Goal: Task Accomplishment & Management: Use online tool/utility

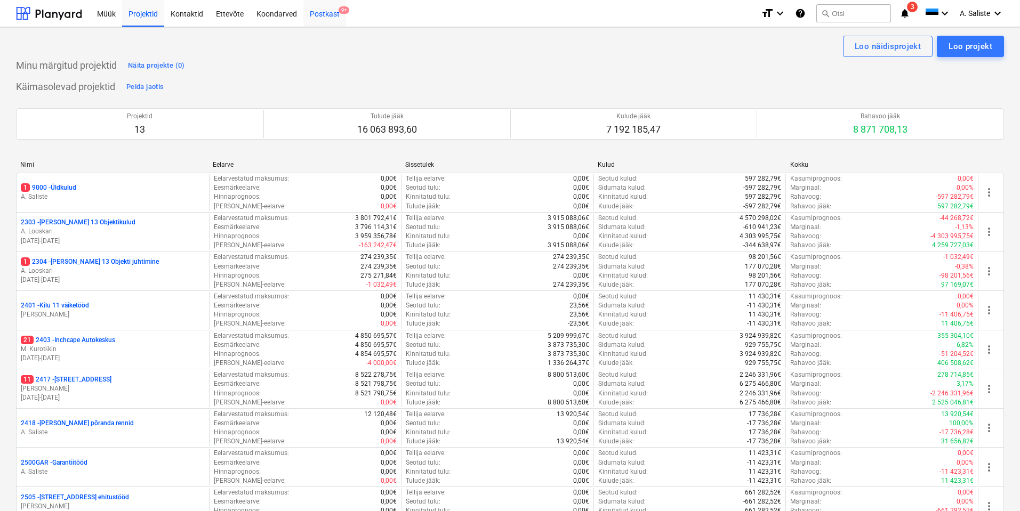
click at [332, 19] on div "Postkast 9+" at bounding box center [324, 12] width 43 height 27
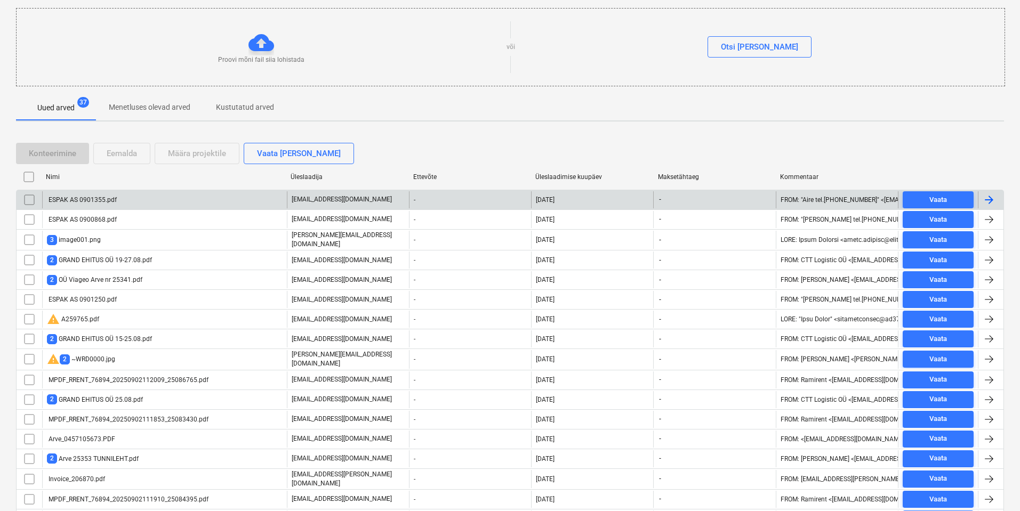
click at [143, 199] on div "ESPAK AS 0901355.pdf" at bounding box center [164, 199] width 245 height 17
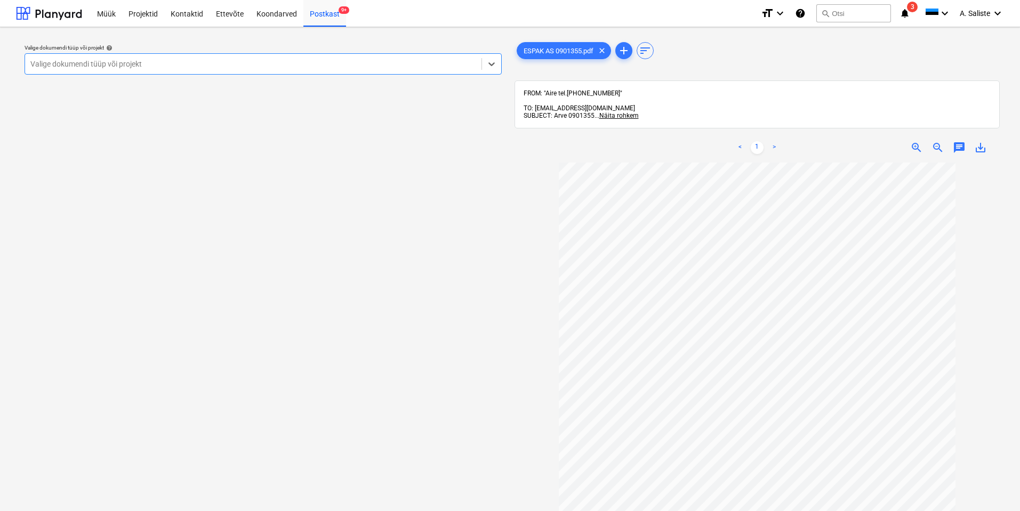
click at [381, 66] on div at bounding box center [253, 64] width 446 height 11
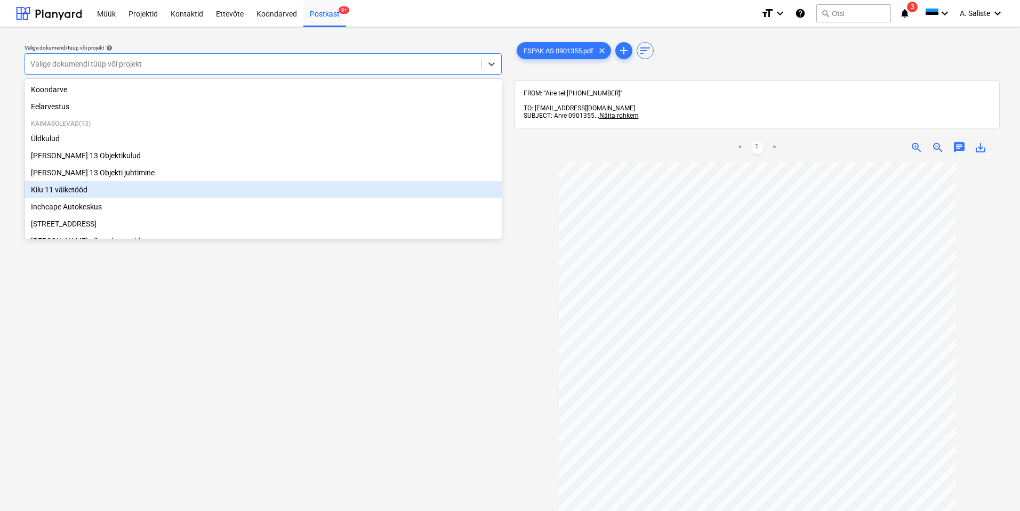
scroll to position [182, 0]
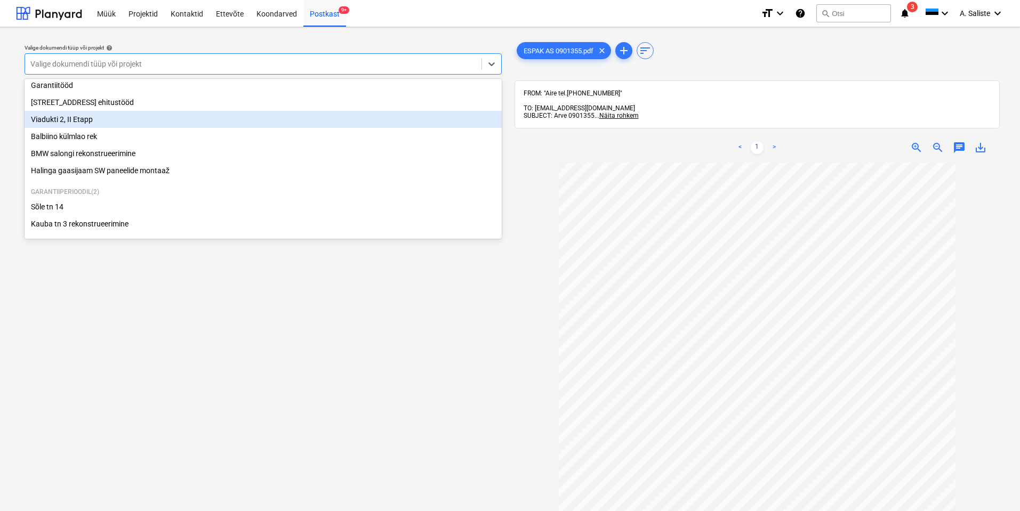
click at [95, 117] on div "Viadukti 2, II Etapp" at bounding box center [263, 119] width 477 height 17
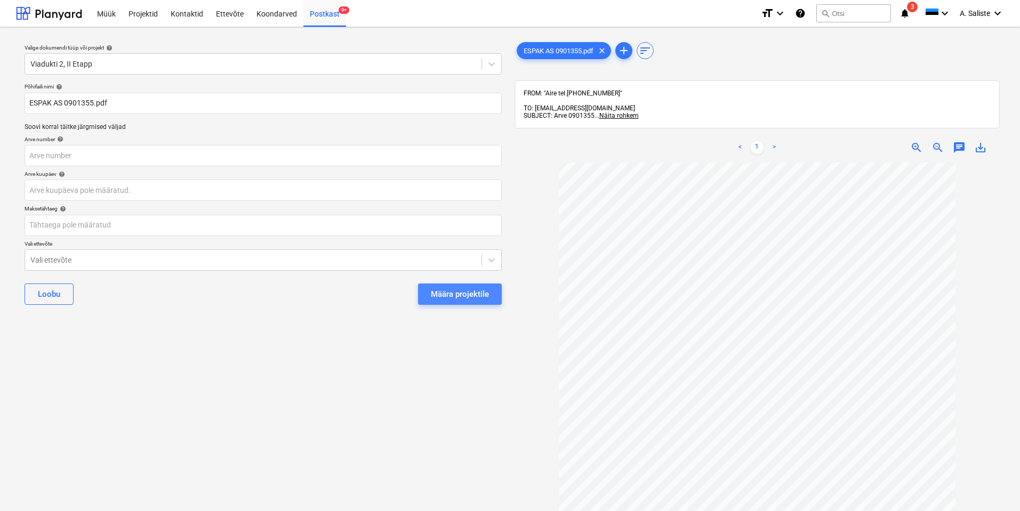
click at [439, 290] on div "Määra projektile" at bounding box center [460, 294] width 58 height 14
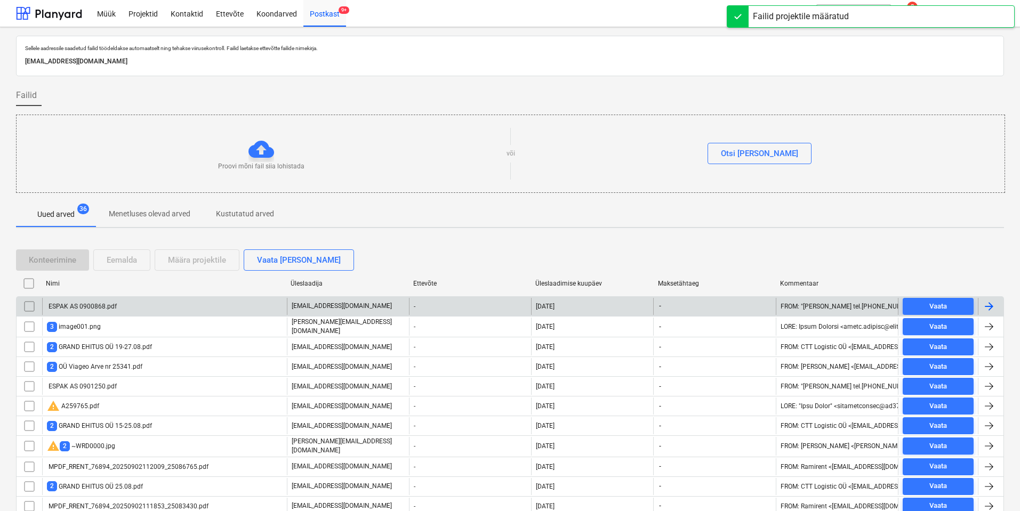
click at [102, 304] on div "ESPAK AS 0900868.pdf" at bounding box center [82, 306] width 70 height 7
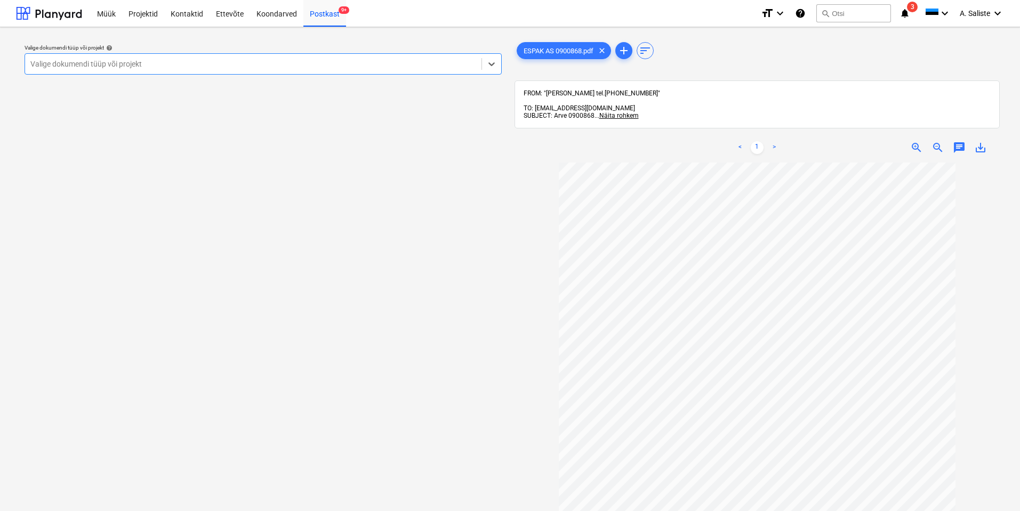
click at [444, 64] on div at bounding box center [253, 64] width 446 height 11
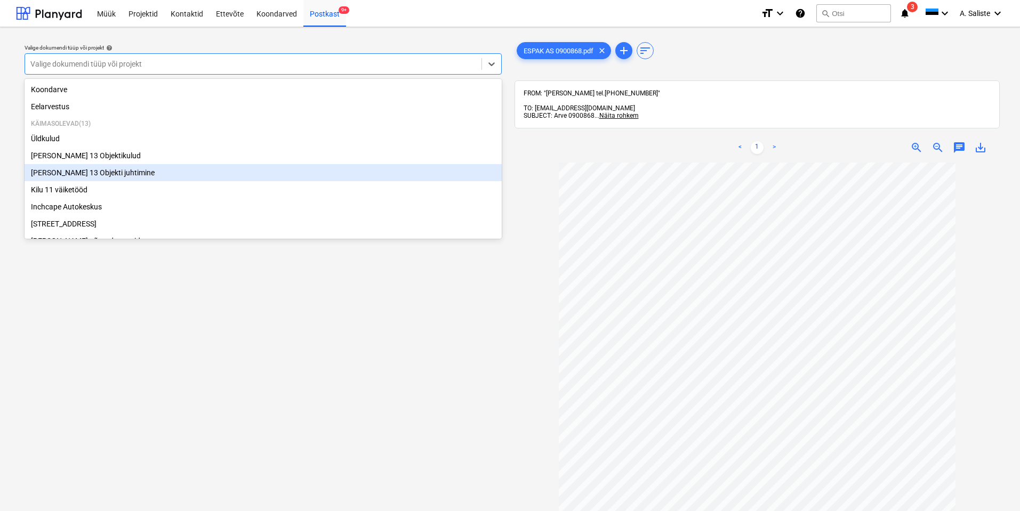
scroll to position [182, 0]
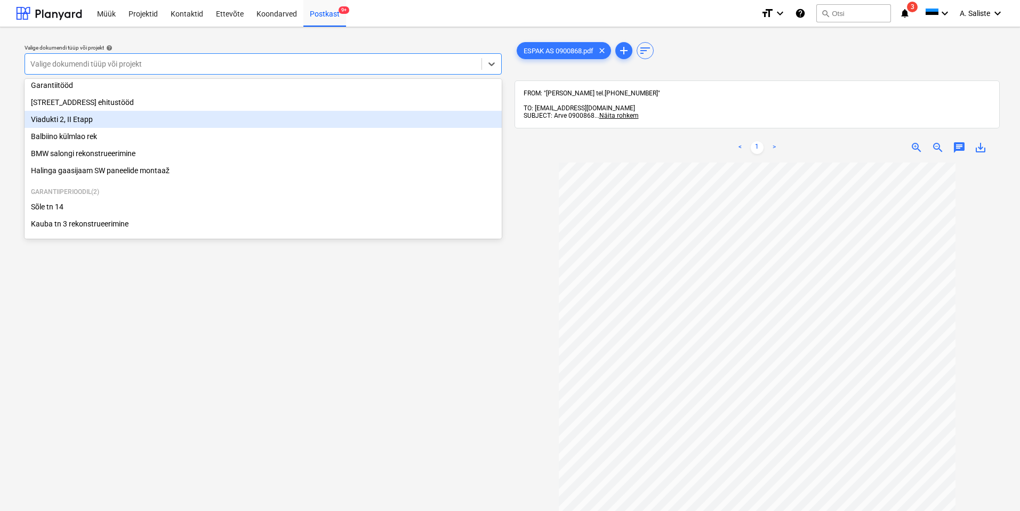
click at [101, 121] on div "Viadukti 2, II Etapp" at bounding box center [263, 119] width 477 height 17
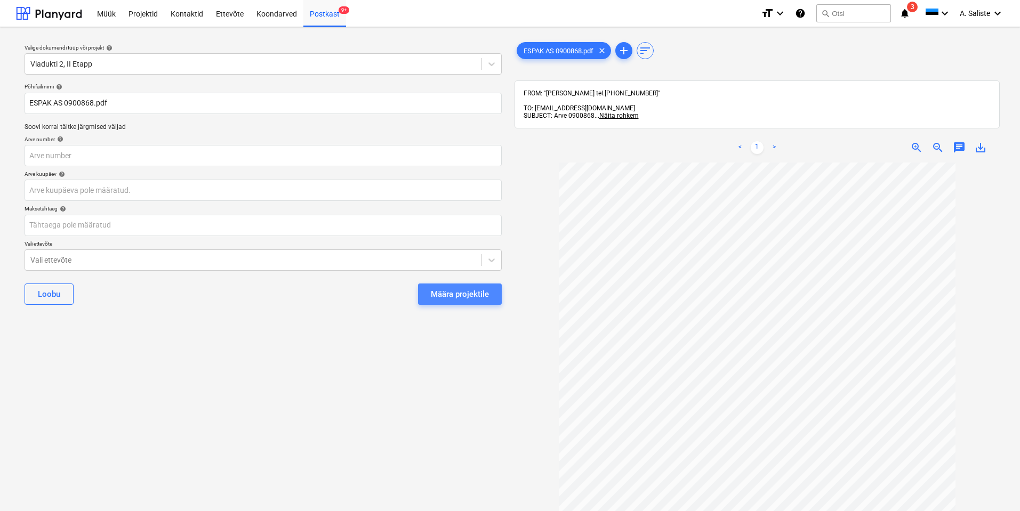
click at [469, 298] on div "Määra projektile" at bounding box center [460, 294] width 58 height 14
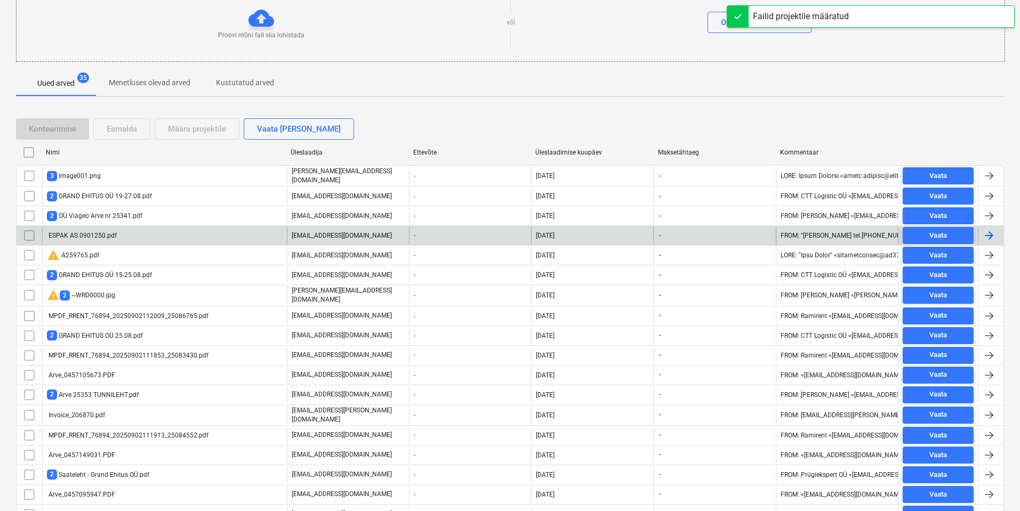
scroll to position [160, 0]
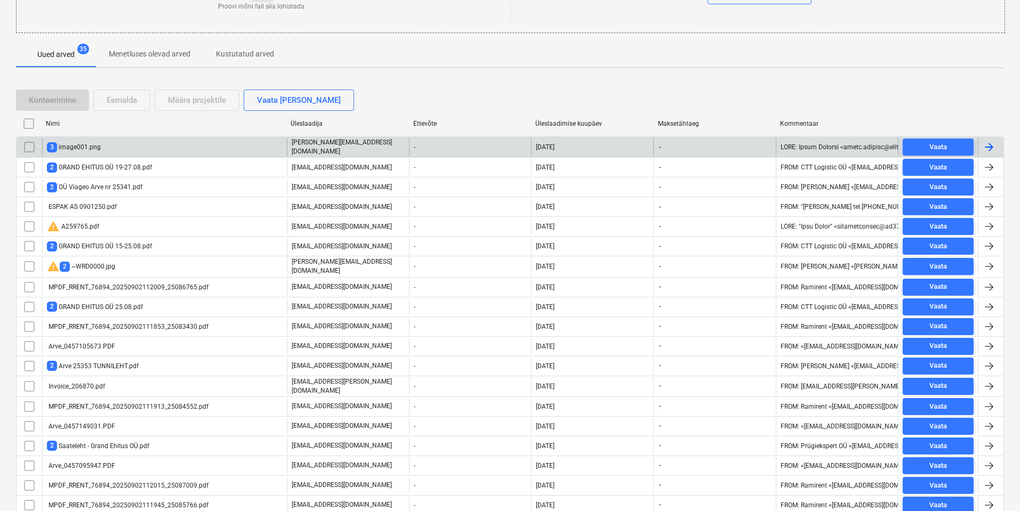
click at [142, 147] on div "3 image001.png" at bounding box center [164, 147] width 245 height 18
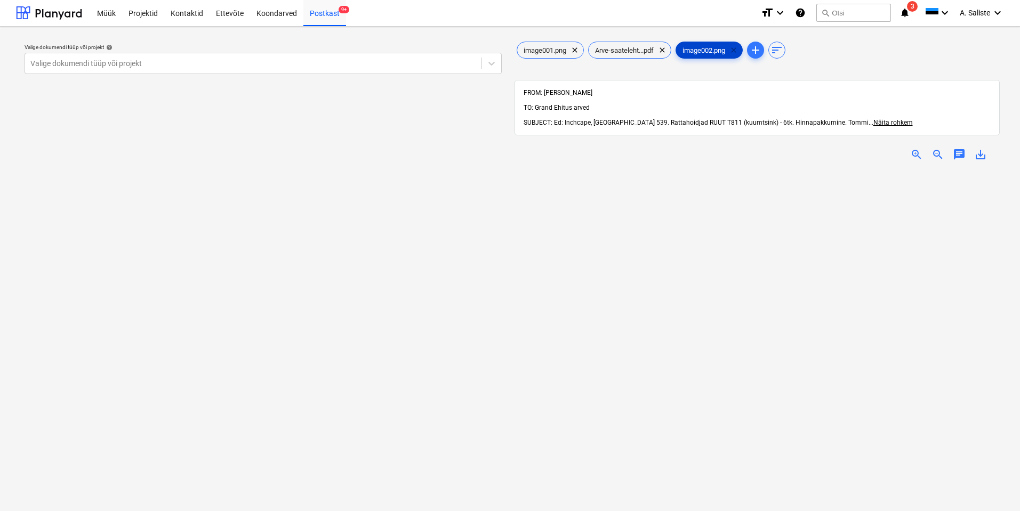
click at [735, 50] on span "clear" at bounding box center [733, 50] width 13 height 13
click at [573, 47] on span "clear" at bounding box center [574, 50] width 13 height 13
click at [381, 63] on div at bounding box center [253, 64] width 446 height 11
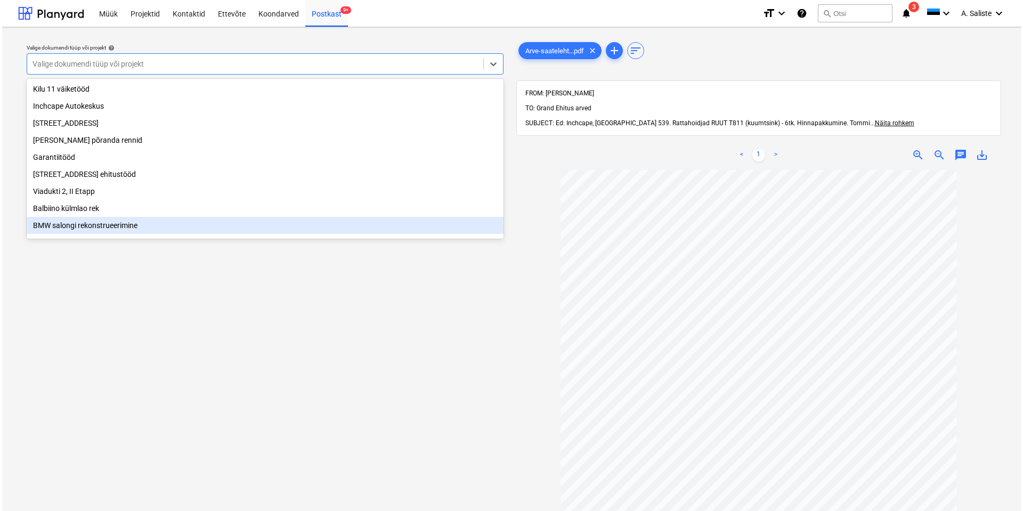
scroll to position [75, 0]
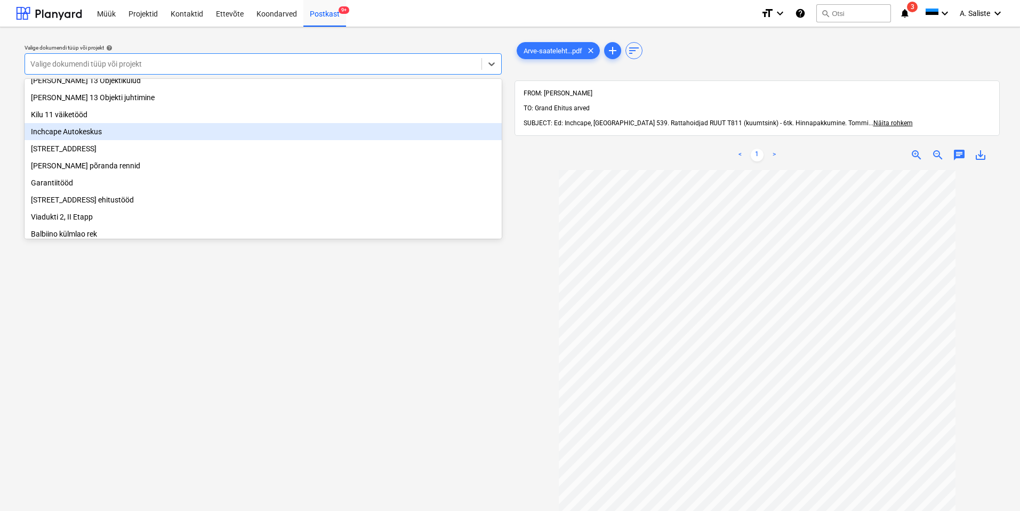
click at [86, 135] on div "Inchcape Autokeskus" at bounding box center [263, 131] width 477 height 17
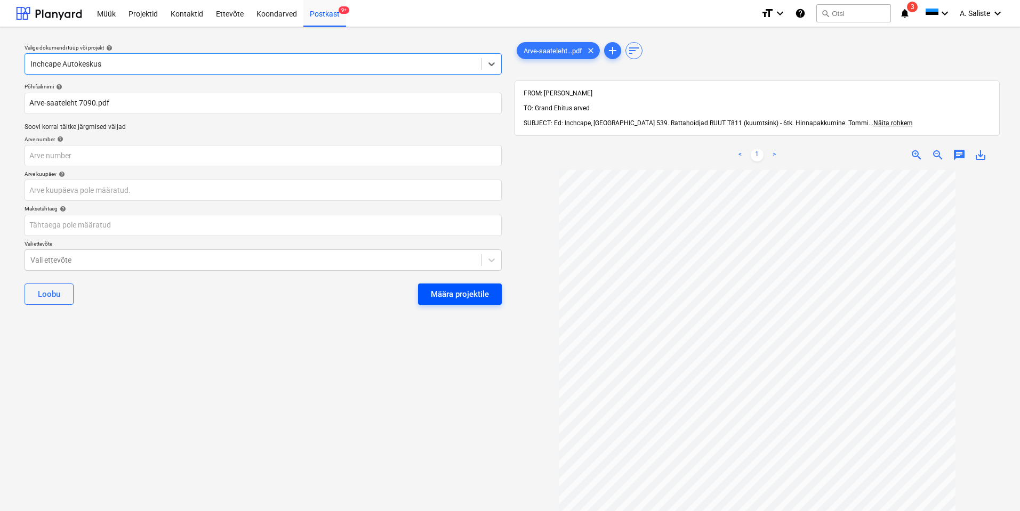
click at [459, 289] on div "Määra projektile" at bounding box center [460, 294] width 58 height 14
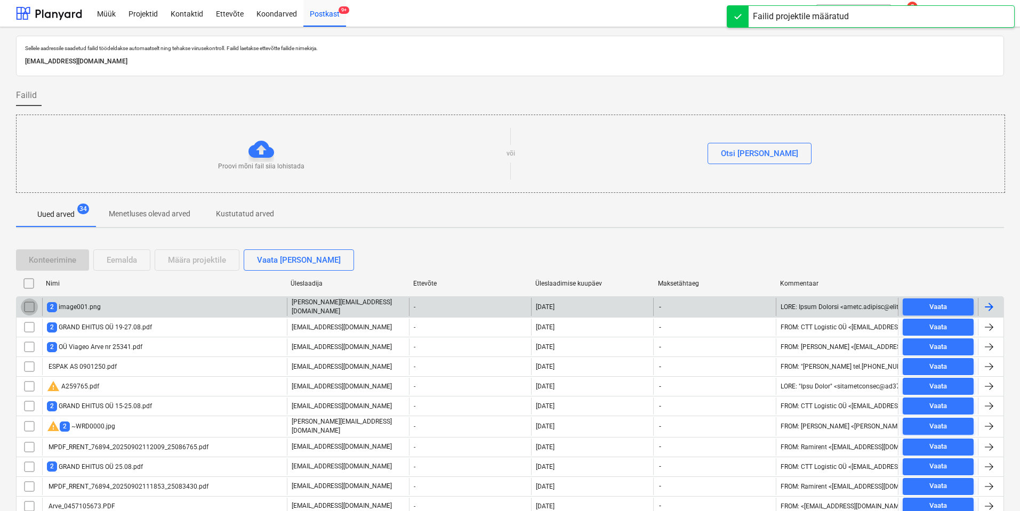
click at [30, 304] on input "checkbox" at bounding box center [29, 306] width 17 height 17
click at [123, 263] on div "Eemalda" at bounding box center [122, 260] width 30 height 14
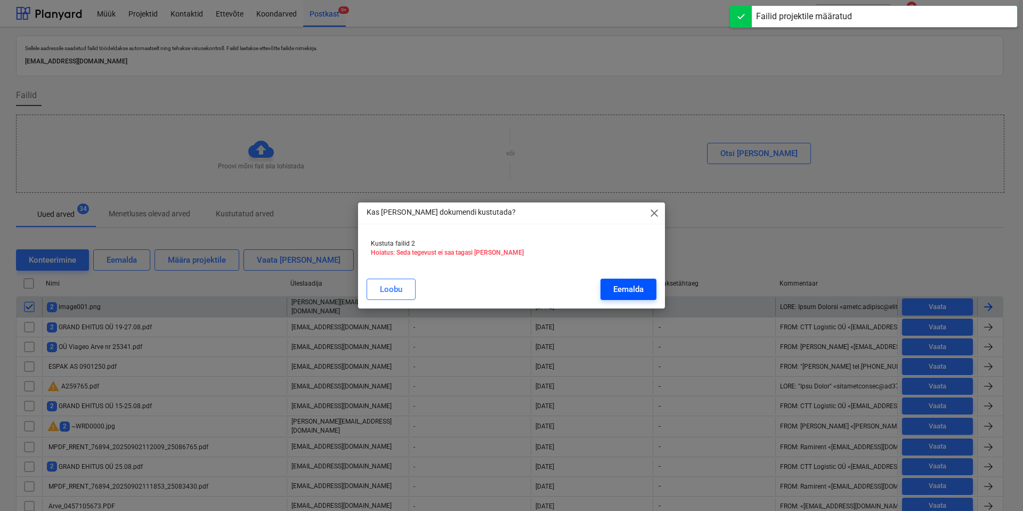
click at [613, 288] on div "Eemalda" at bounding box center [628, 289] width 30 height 14
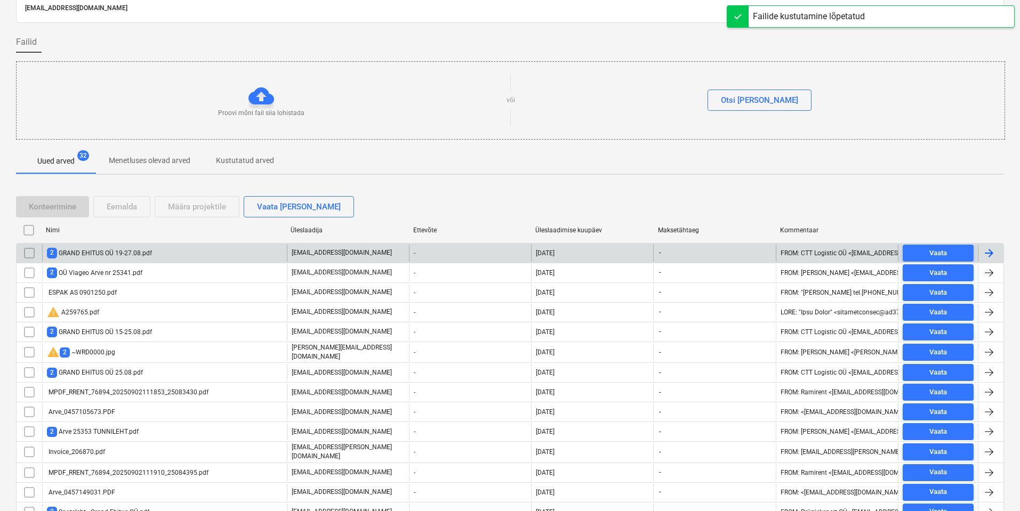
click at [171, 254] on div "2 GRAND EHITUS OÜ 19-27.08.pdf" at bounding box center [164, 253] width 245 height 17
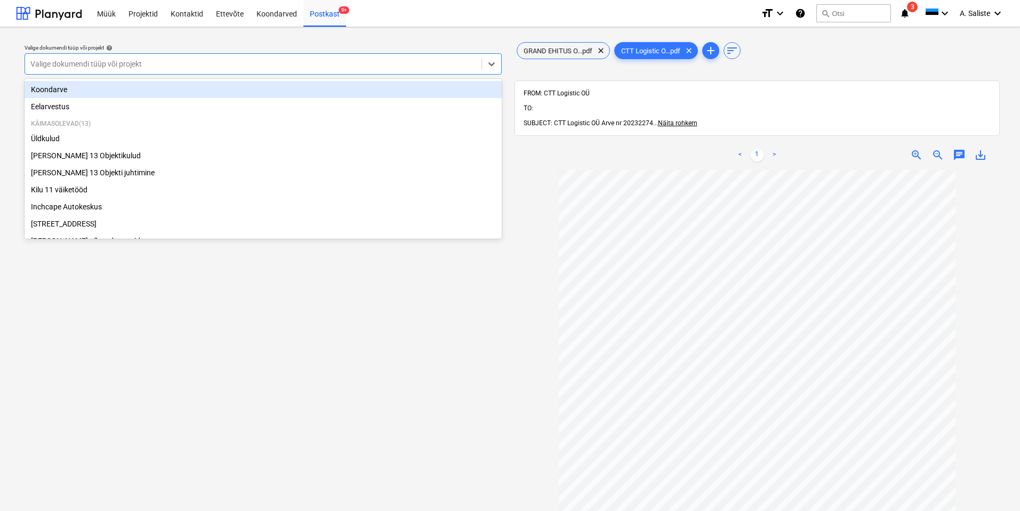
click at [380, 60] on div at bounding box center [253, 64] width 446 height 11
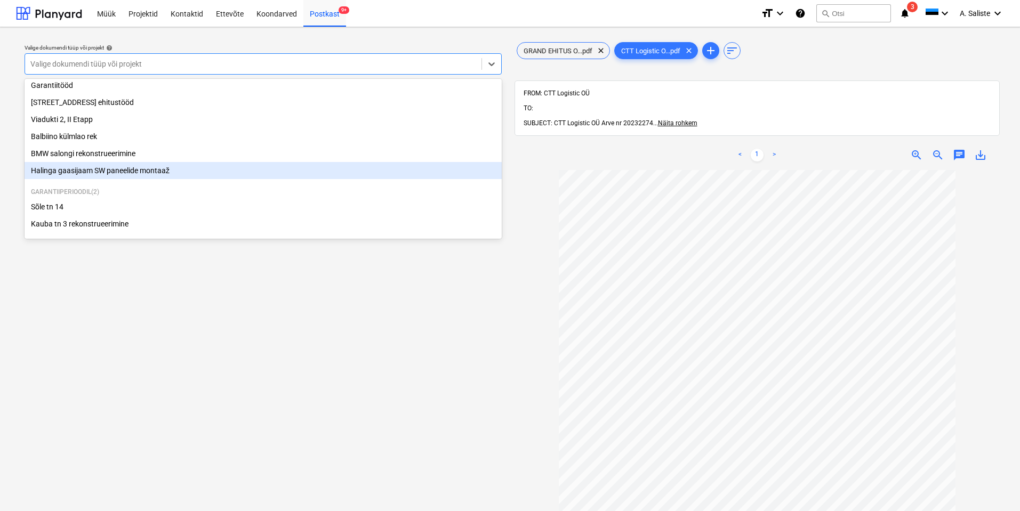
scroll to position [182, 0]
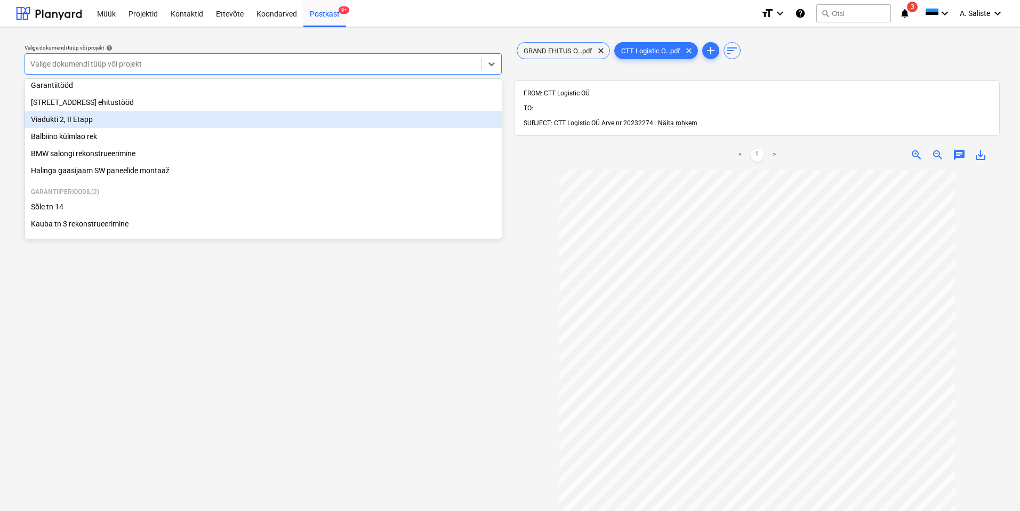
click at [59, 120] on div "Viadukti 2, II Etapp" at bounding box center [263, 119] width 477 height 17
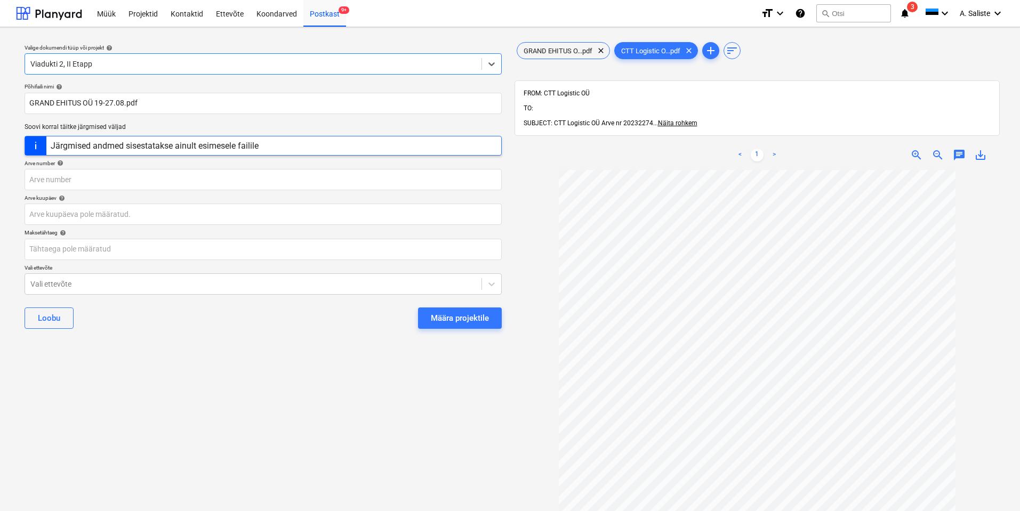
click at [456, 317] on div "Määra projektile" at bounding box center [460, 318] width 58 height 14
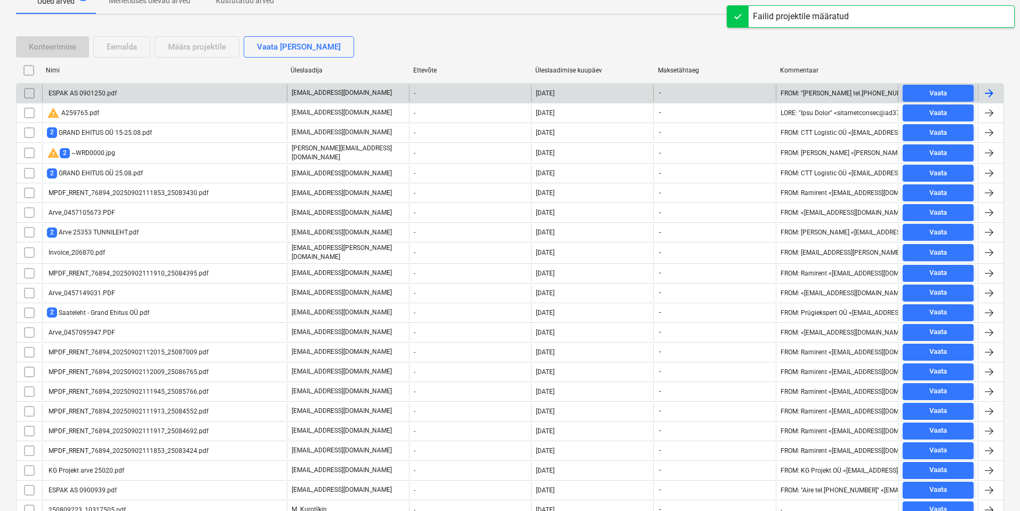
click at [93, 93] on div "ESPAK AS 0901250.pdf" at bounding box center [82, 93] width 70 height 7
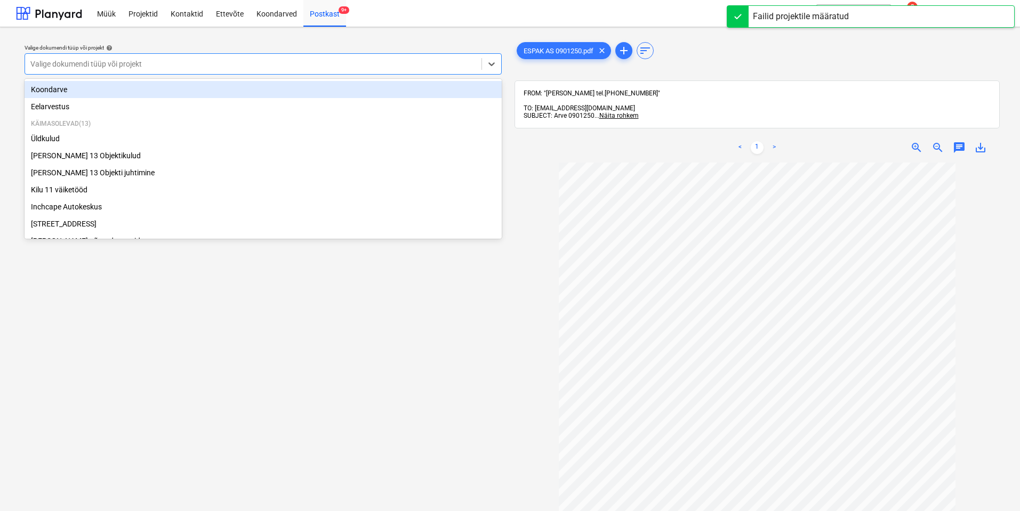
click at [389, 60] on div at bounding box center [253, 64] width 446 height 11
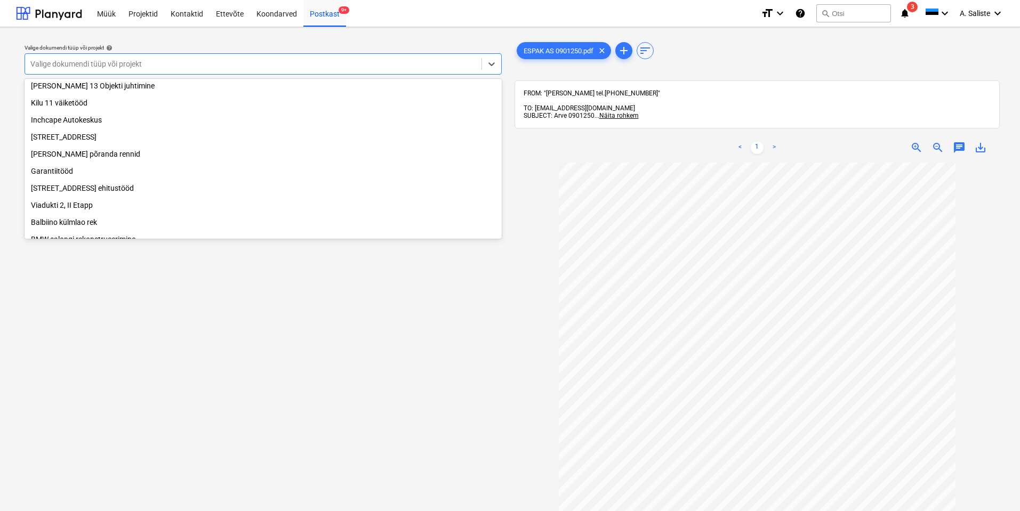
scroll to position [182, 0]
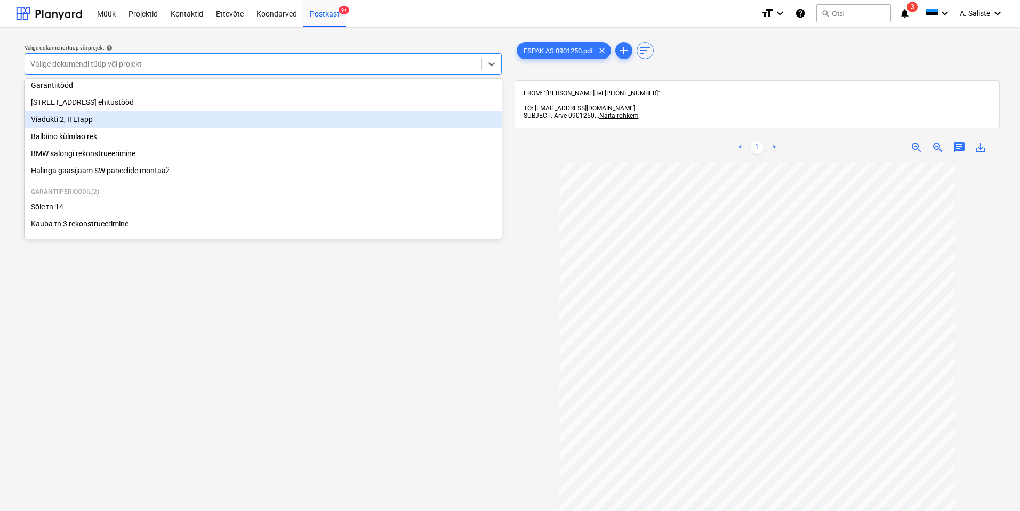
click at [85, 119] on div "Viadukti 2, II Etapp" at bounding box center [263, 119] width 477 height 17
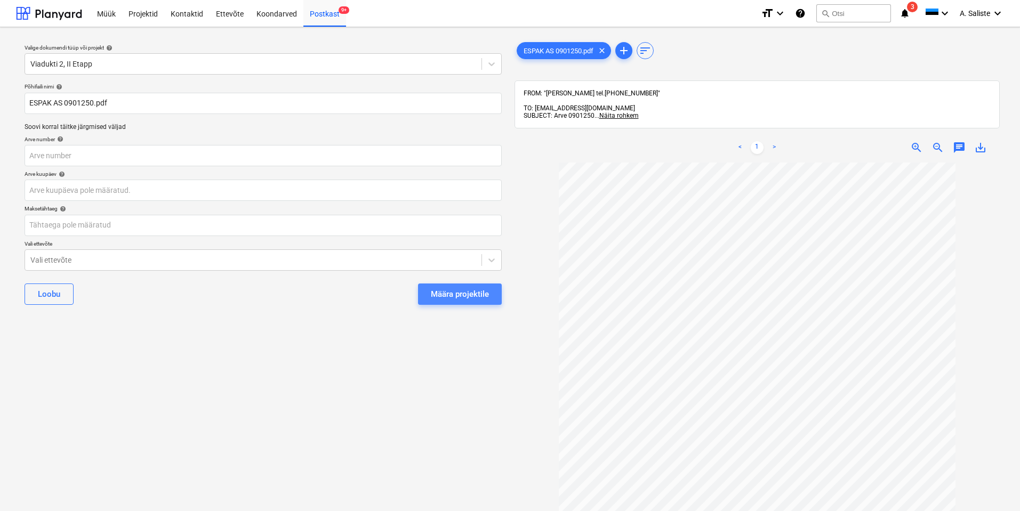
click at [462, 293] on div "Määra projektile" at bounding box center [460, 294] width 58 height 14
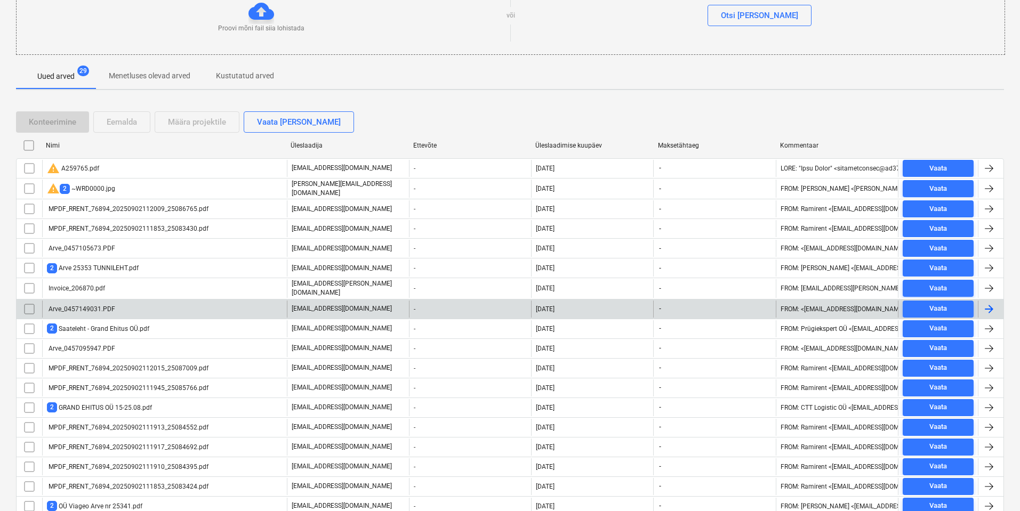
scroll to position [107, 0]
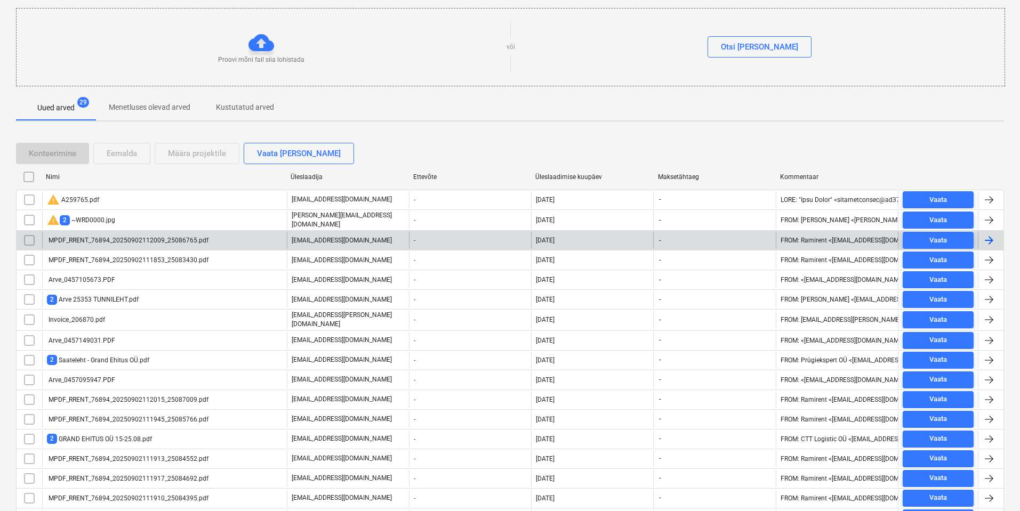
click at [153, 242] on div "MPDF_RRENT_76894_20250902112009_25086765.pdf" at bounding box center [127, 240] width 161 height 7
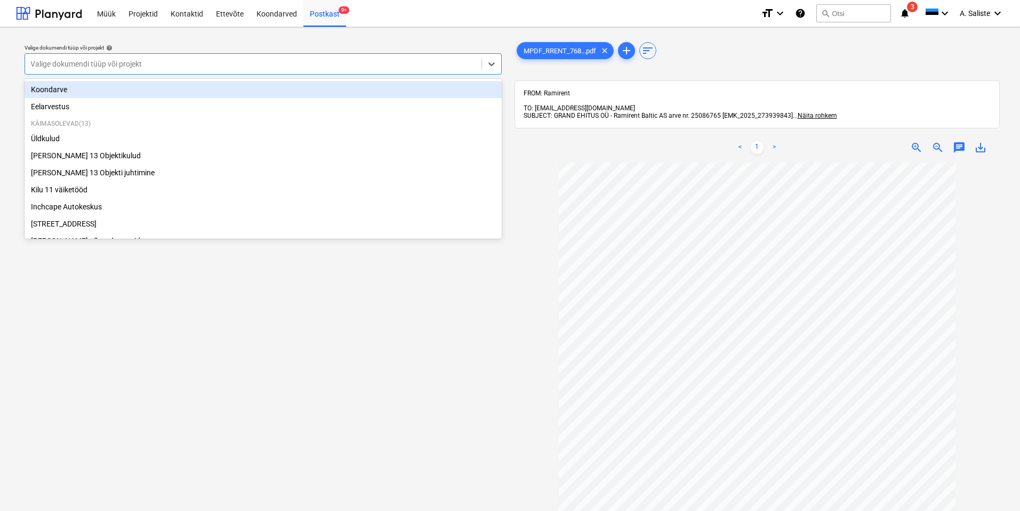
click at [450, 64] on div at bounding box center [253, 64] width 446 height 11
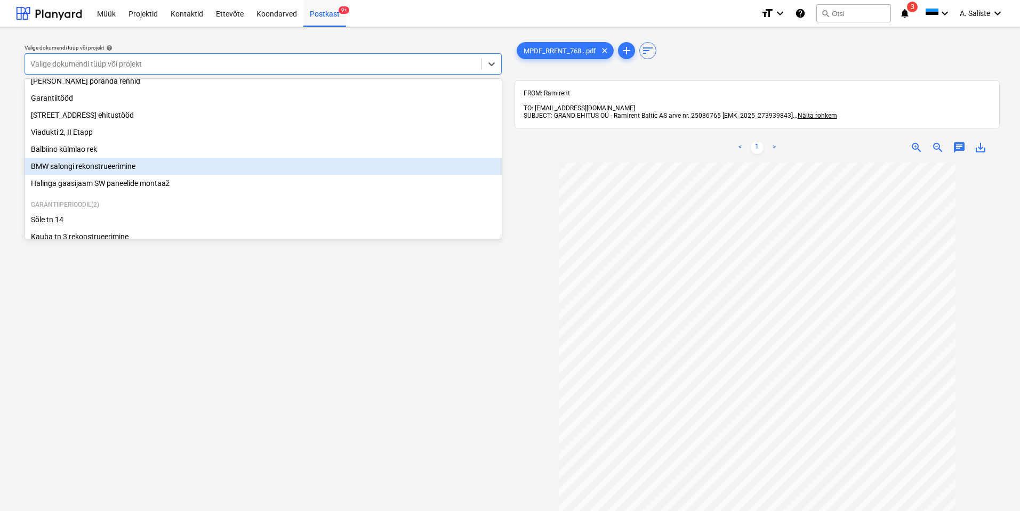
scroll to position [53, 0]
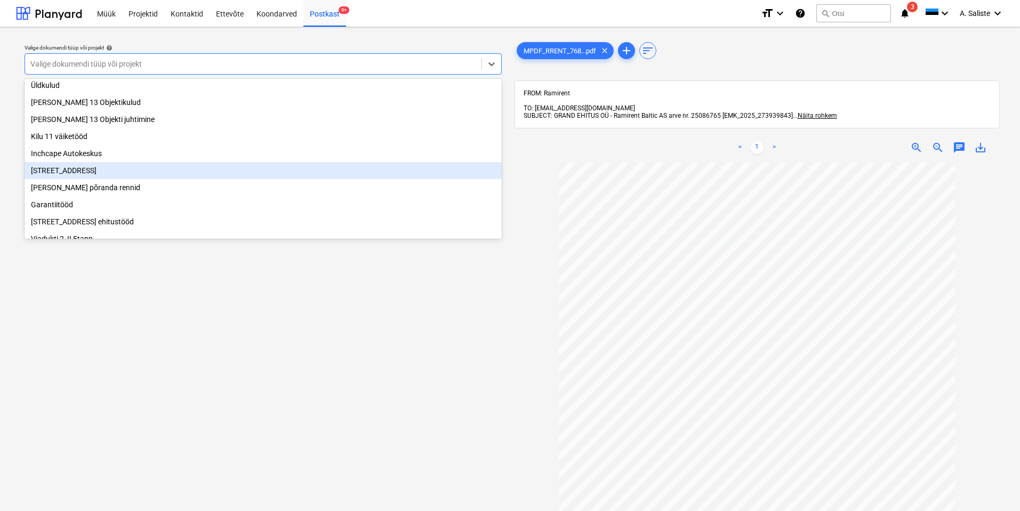
click at [78, 175] on div "[STREET_ADDRESS]" at bounding box center [263, 170] width 477 height 17
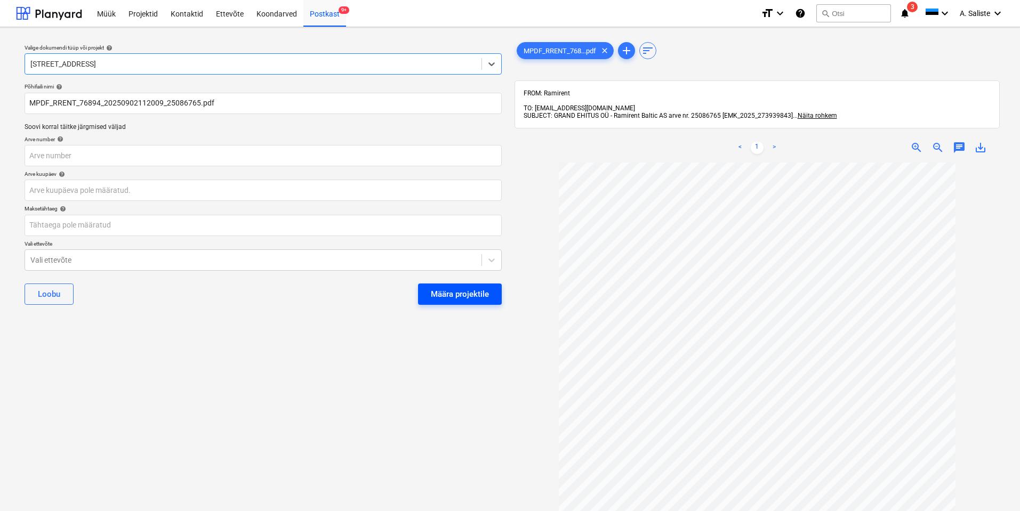
click at [445, 287] on div "Määra projektile" at bounding box center [460, 294] width 58 height 14
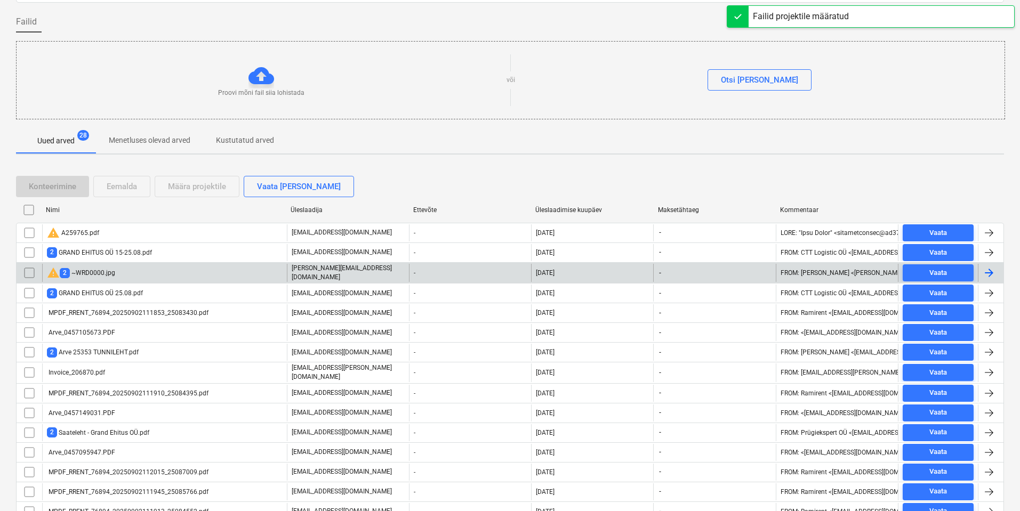
scroll to position [107, 0]
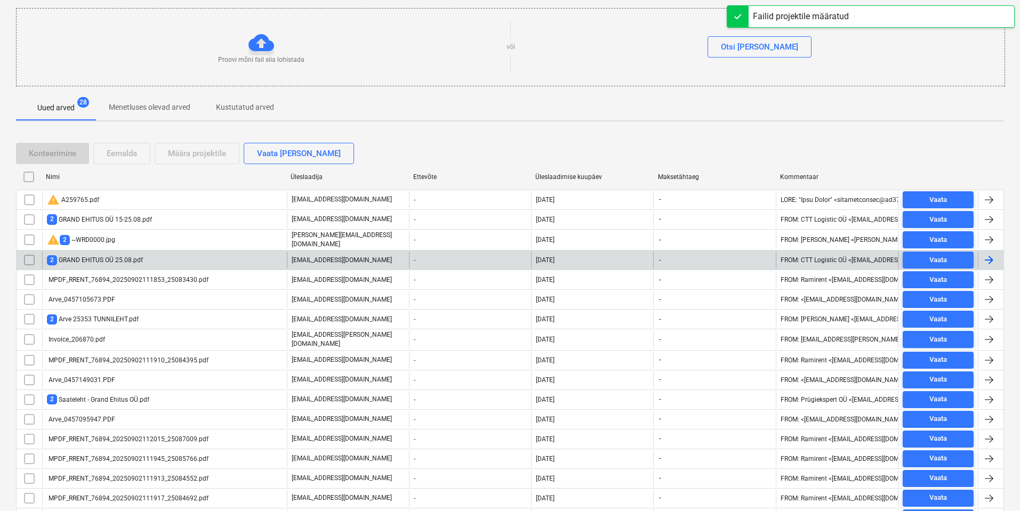
click at [111, 256] on div "2 GRAND EHITUS OÜ 25.08.pdf" at bounding box center [95, 260] width 96 height 10
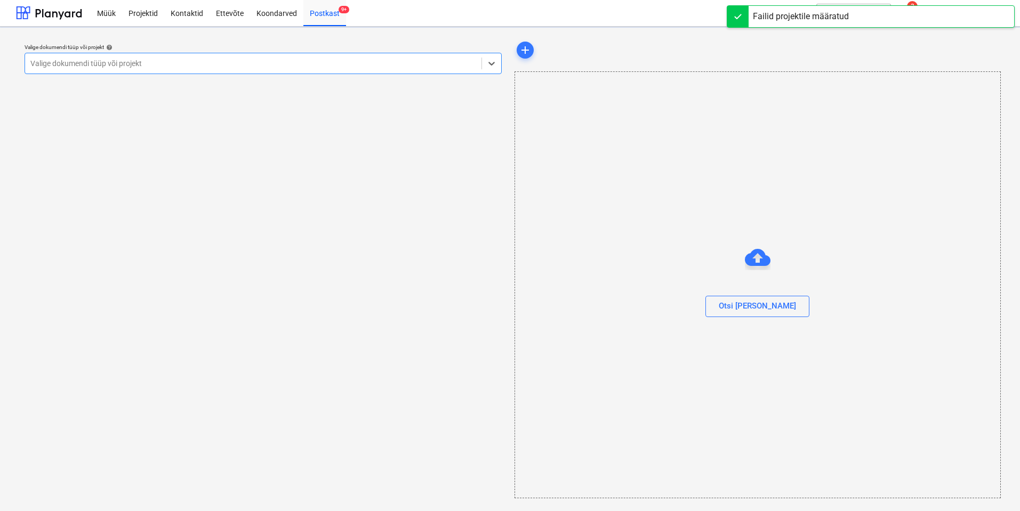
scroll to position [1, 0]
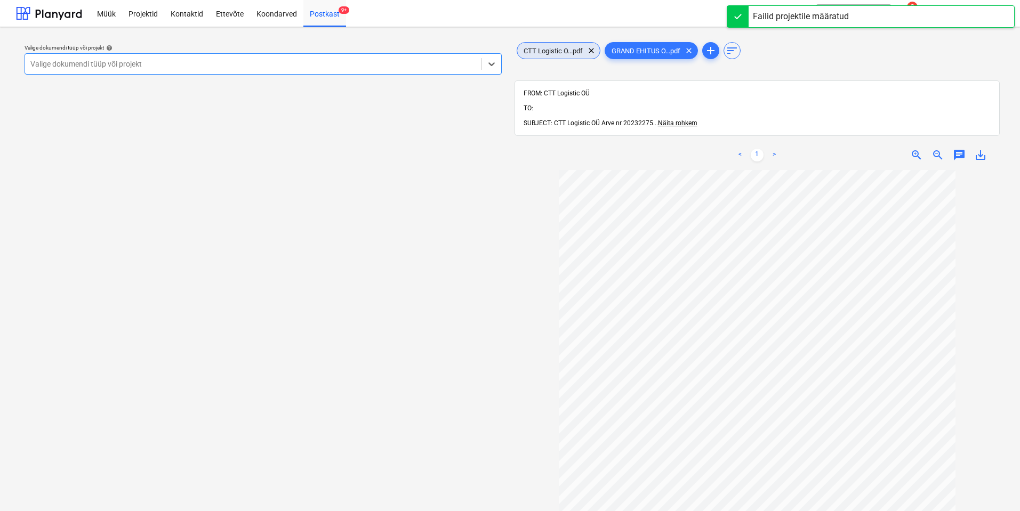
click at [562, 43] on div "CTT Logistic O...pdf clear" at bounding box center [558, 50] width 84 height 17
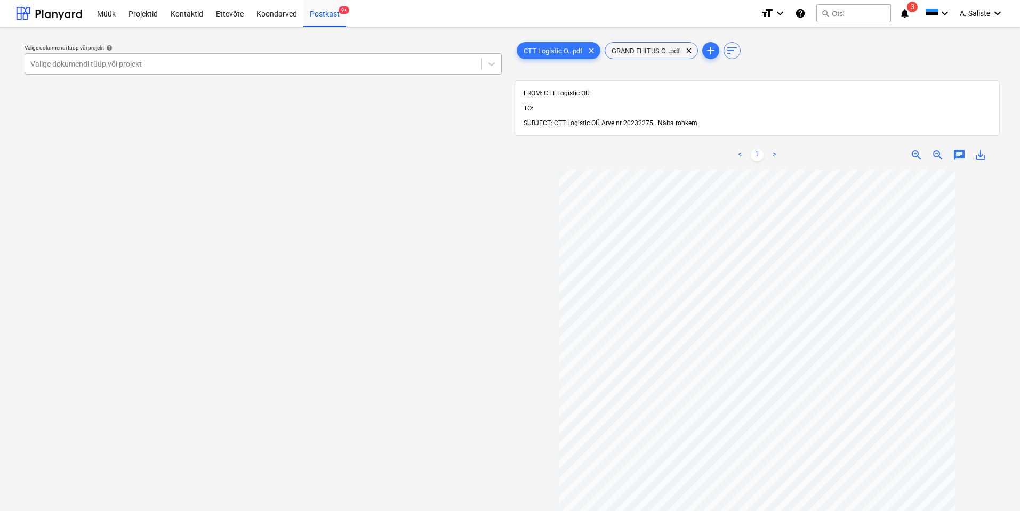
click at [437, 60] on div at bounding box center [253, 64] width 446 height 11
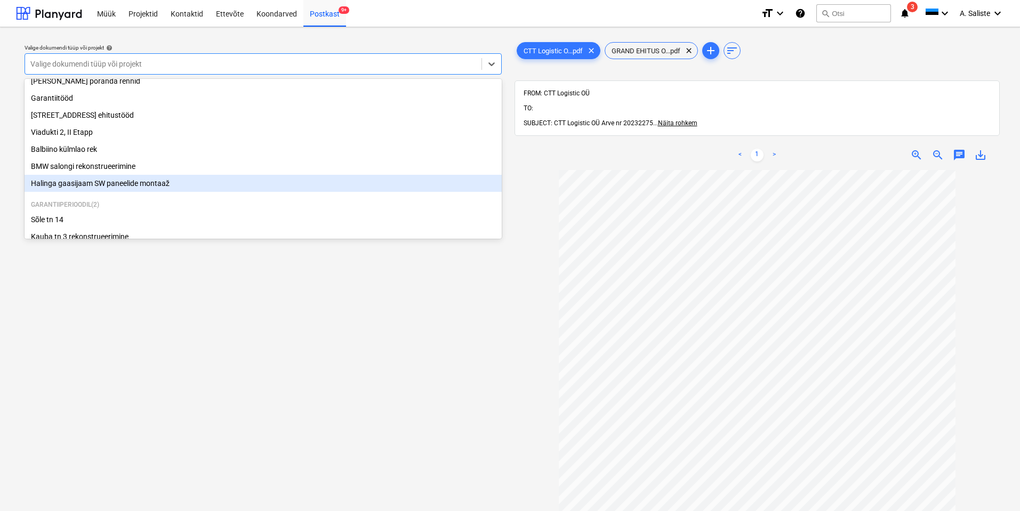
scroll to position [107, 0]
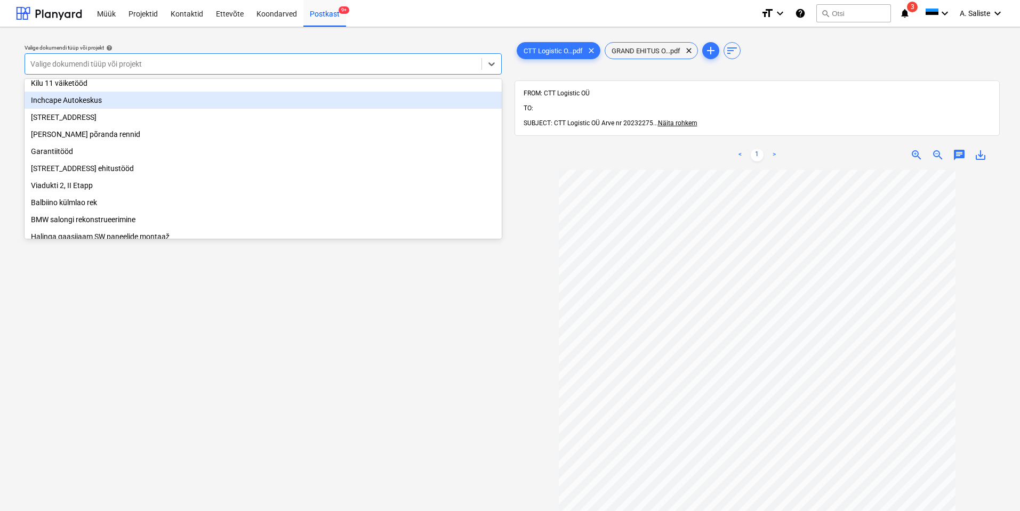
click at [102, 106] on div "Inchcape Autokeskus" at bounding box center [263, 100] width 477 height 17
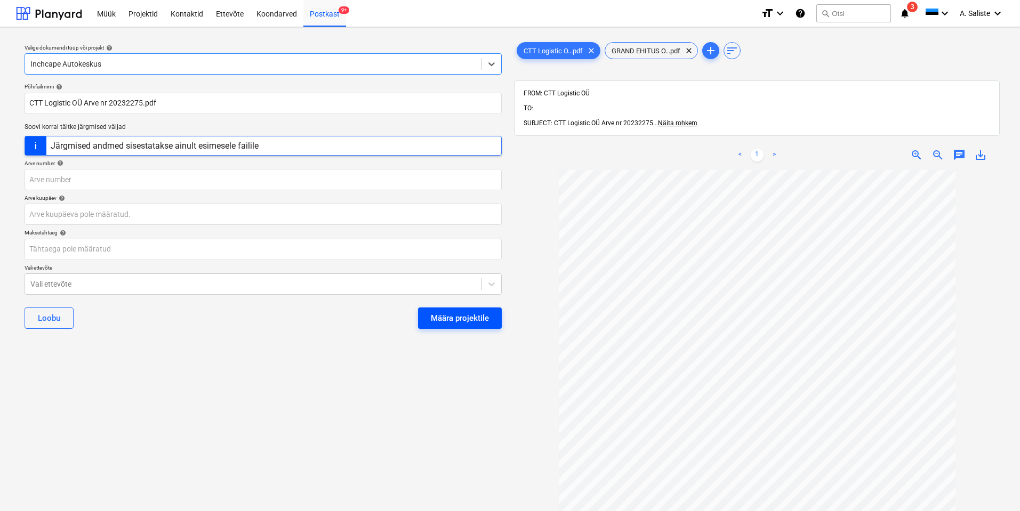
click at [467, 318] on div "Määra projektile" at bounding box center [460, 318] width 58 height 14
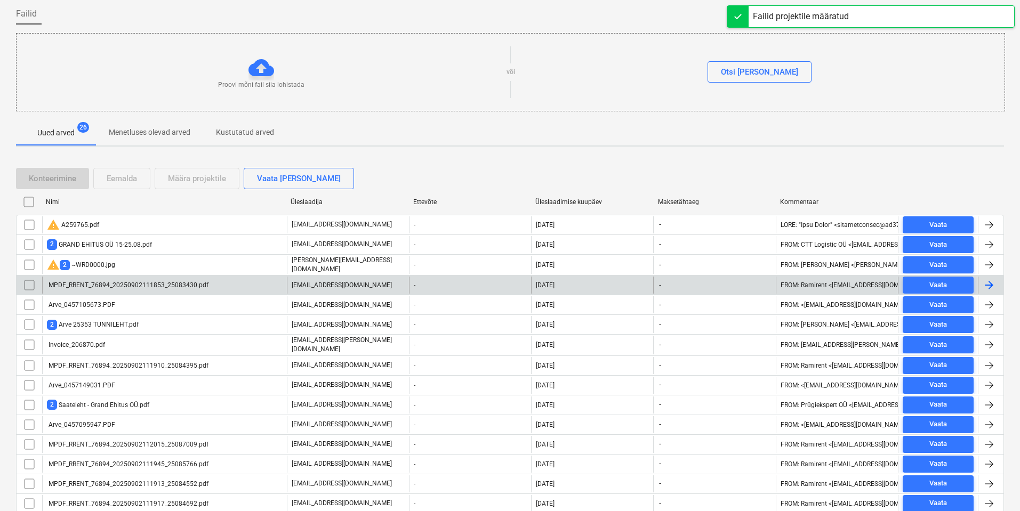
scroll to position [107, 0]
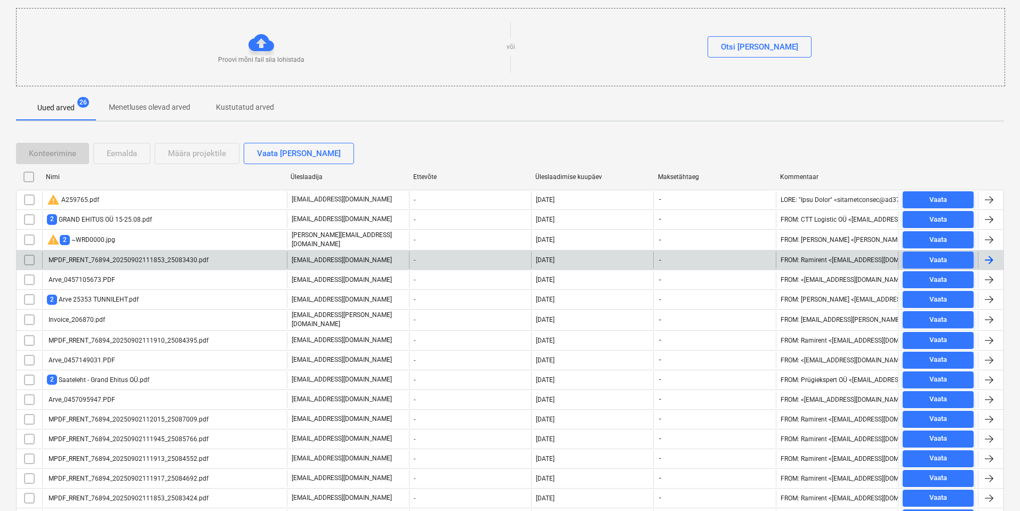
click at [191, 256] on div "MPDF_RRENT_76894_20250902111853_25083430.pdf" at bounding box center [127, 259] width 161 height 7
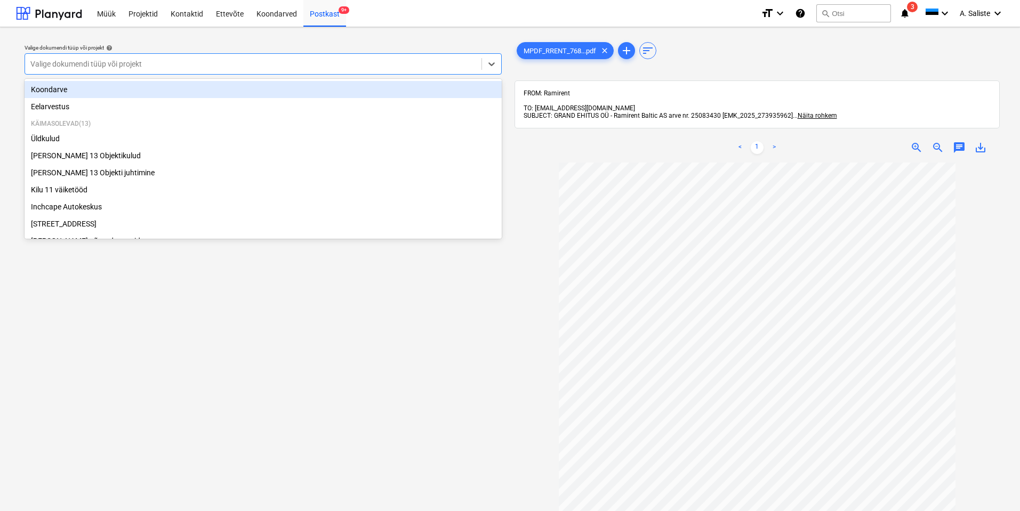
drag, startPoint x: 446, startPoint y: 56, endPoint x: 439, endPoint y: 61, distance: 8.1
click at [443, 58] on div "Valige dokumendi tüüp või projekt" at bounding box center [253, 63] width 456 height 15
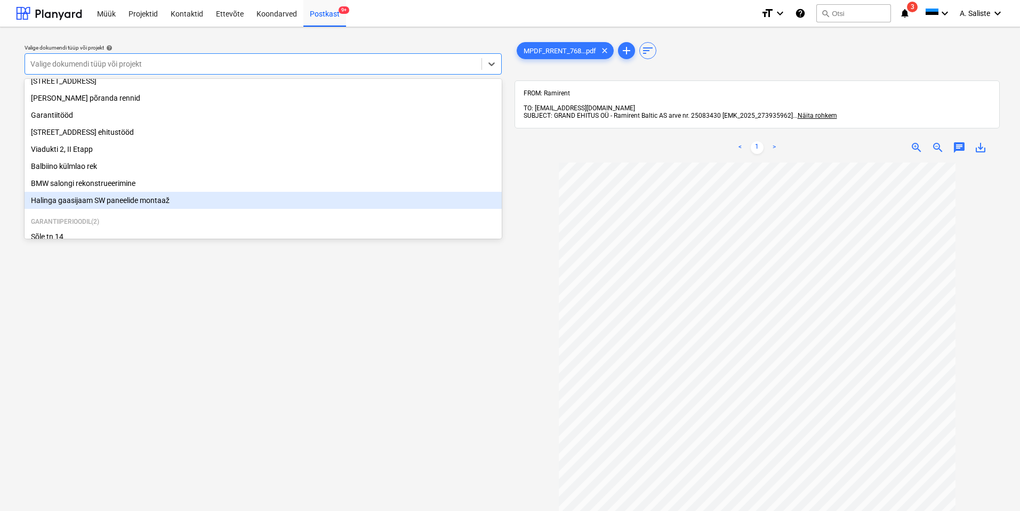
scroll to position [182, 0]
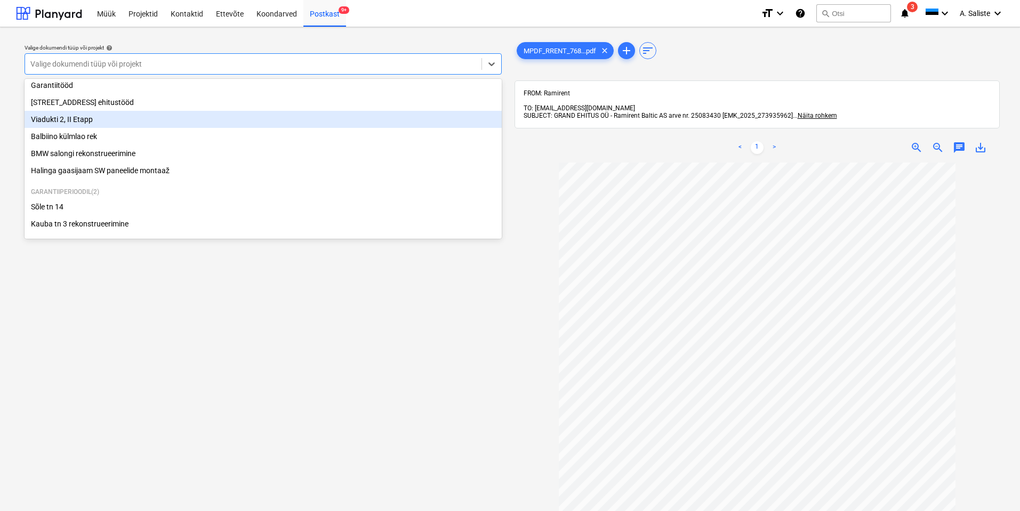
click at [73, 114] on div "Viadukti 2, II Etapp" at bounding box center [263, 119] width 477 height 17
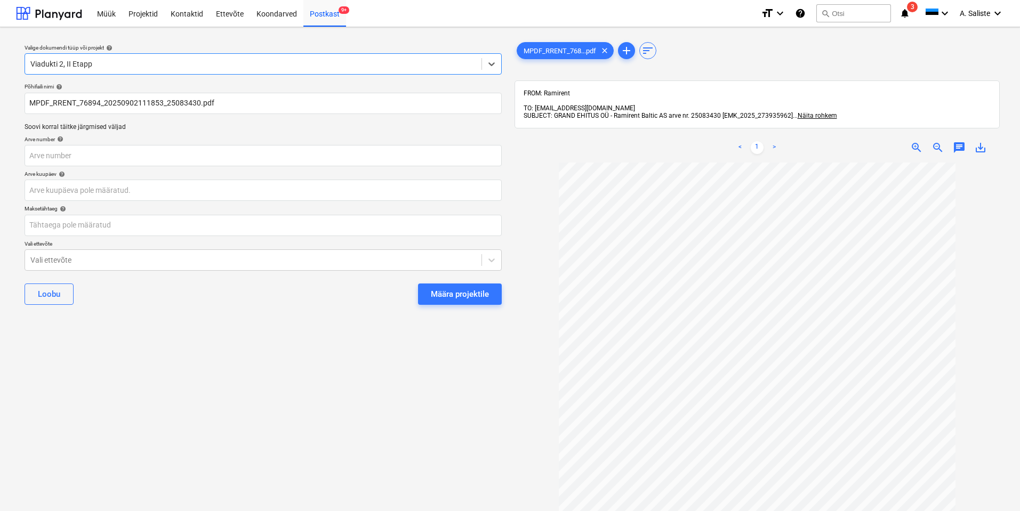
click at [474, 290] on div "Määra projektile" at bounding box center [460, 294] width 58 height 14
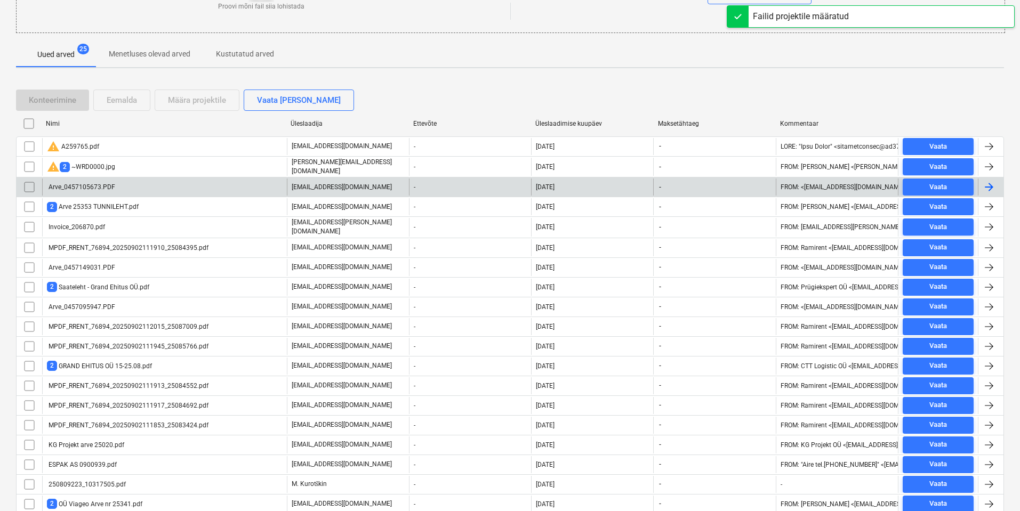
click at [79, 187] on div "Arve_0457105673.PDF" at bounding box center [81, 186] width 68 height 7
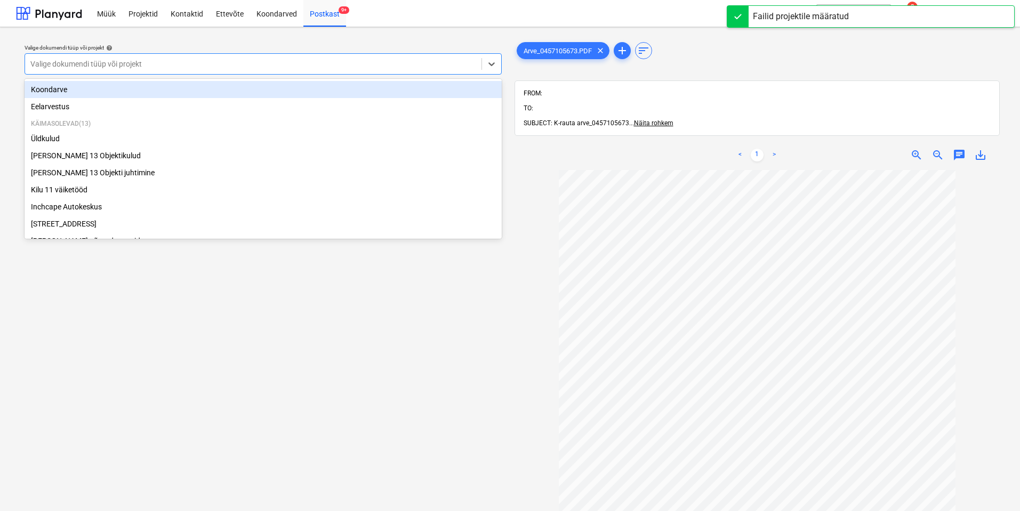
click at [392, 67] on div at bounding box center [253, 64] width 446 height 11
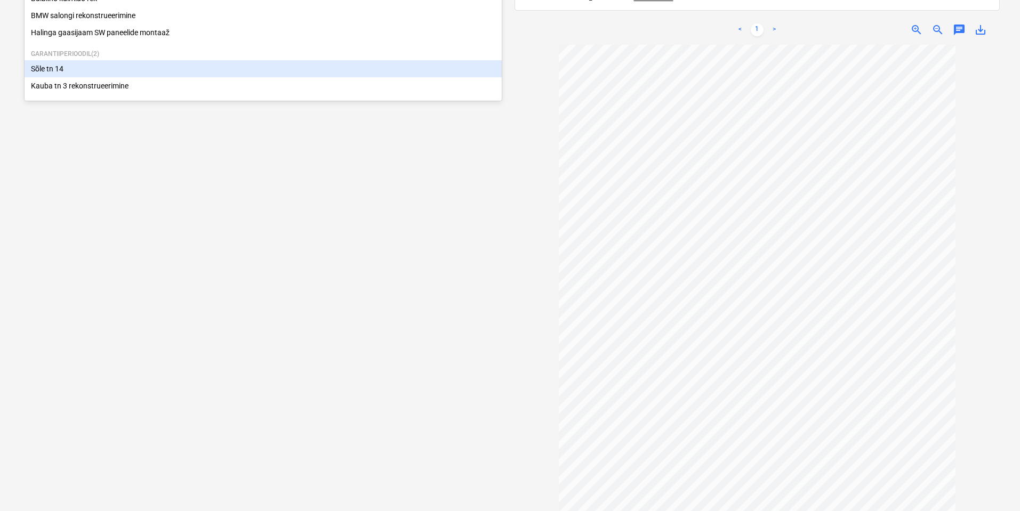
scroll to position [128, 0]
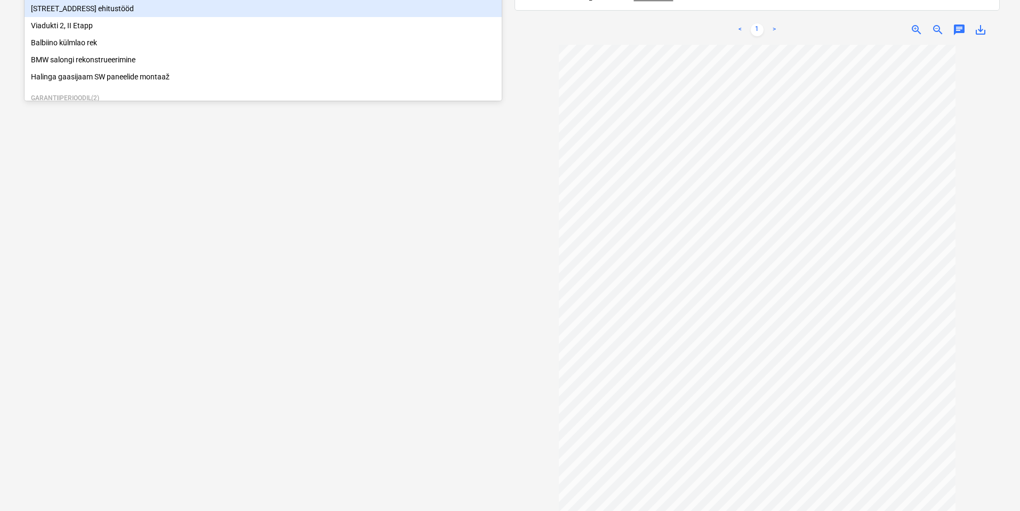
click at [115, 17] on div "[STREET_ADDRESS] ehitustööd" at bounding box center [263, 8] width 477 height 17
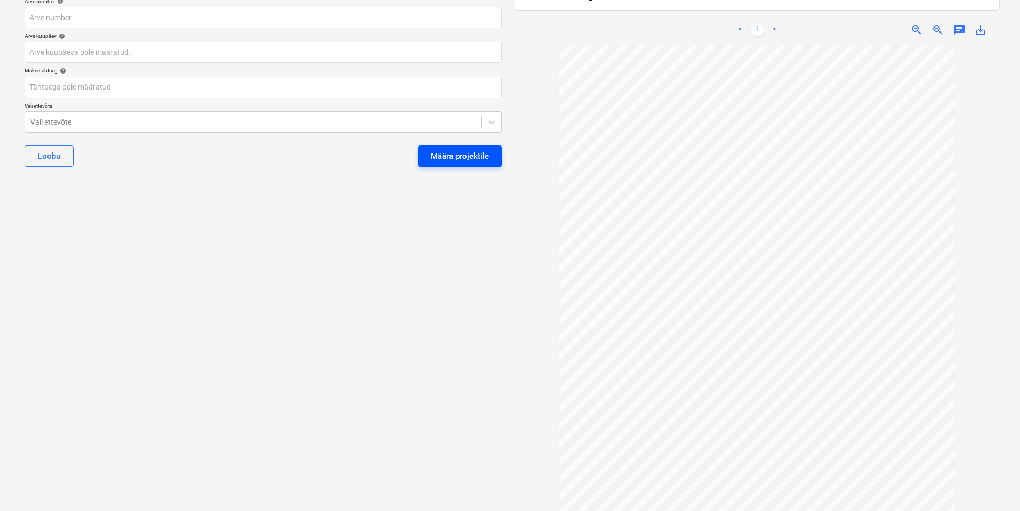
click at [471, 157] on div "Määra projektile" at bounding box center [460, 156] width 58 height 14
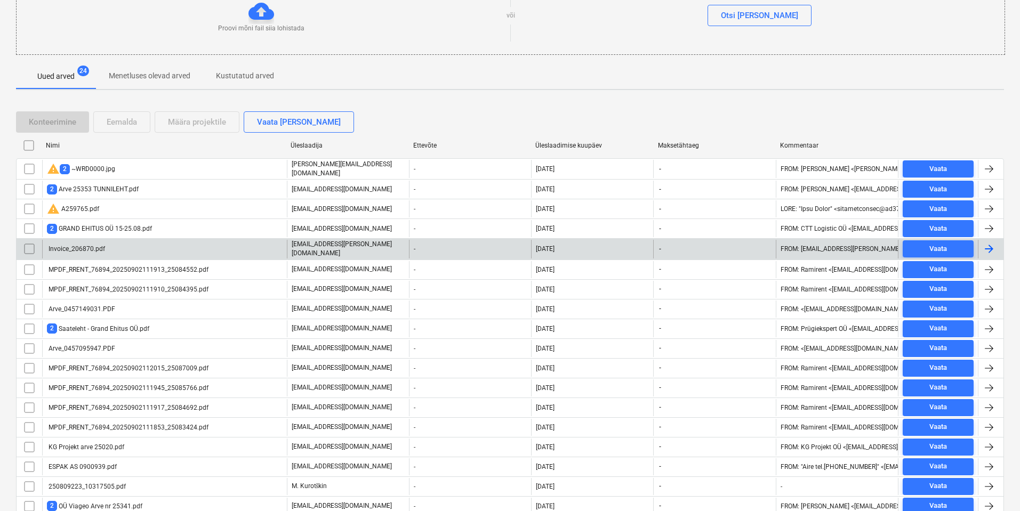
click at [147, 248] on div "Invoice_206870.pdf" at bounding box center [164, 249] width 245 height 18
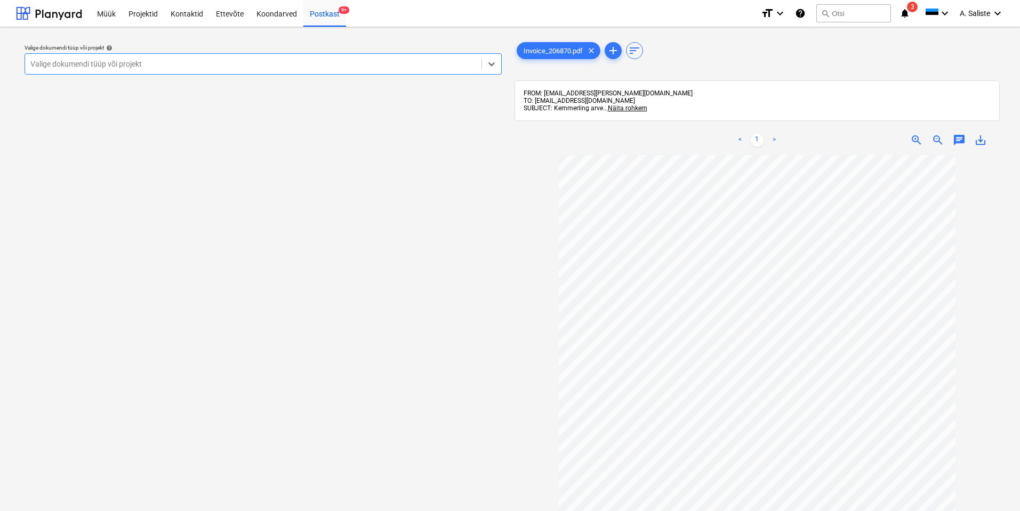
click at [460, 70] on div "Valige dokumendi tüüp või projekt" at bounding box center [253, 63] width 456 height 15
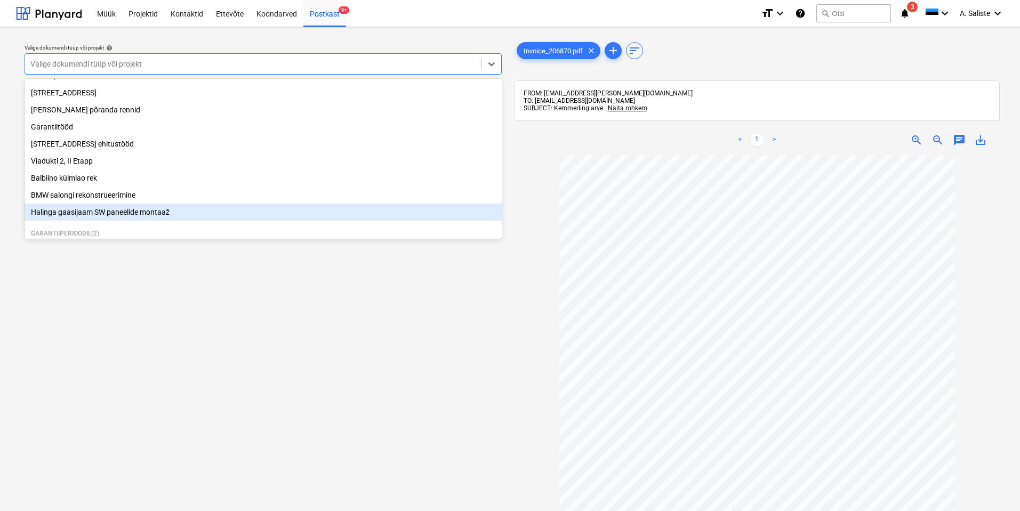
scroll to position [182, 0]
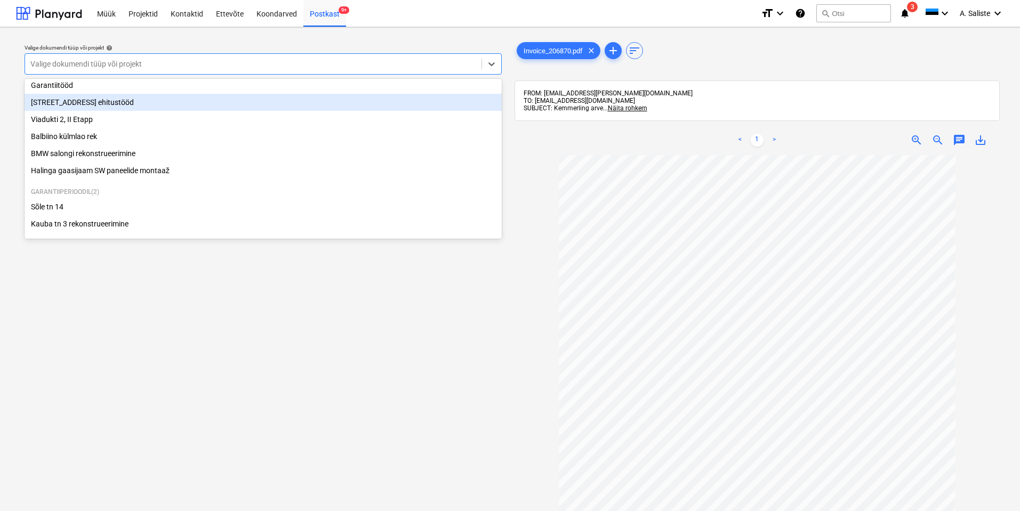
click at [121, 105] on div "[STREET_ADDRESS] ehitustööd" at bounding box center [263, 102] width 477 height 17
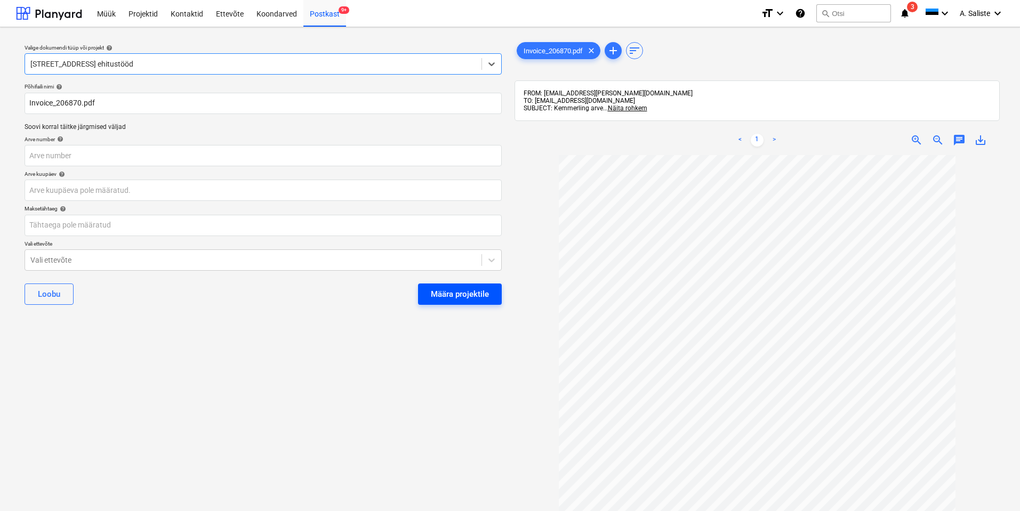
click at [439, 298] on div "Määra projektile" at bounding box center [460, 294] width 58 height 14
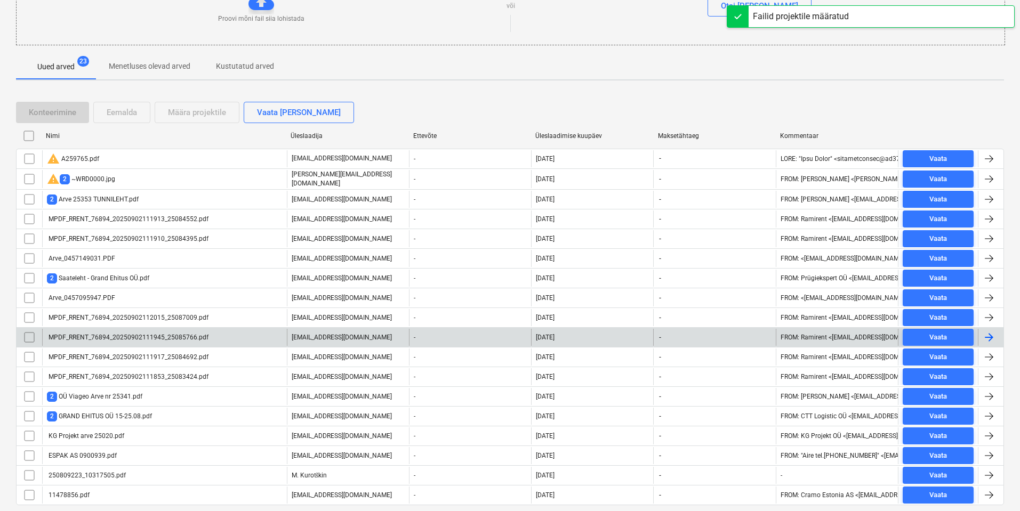
scroll to position [160, 0]
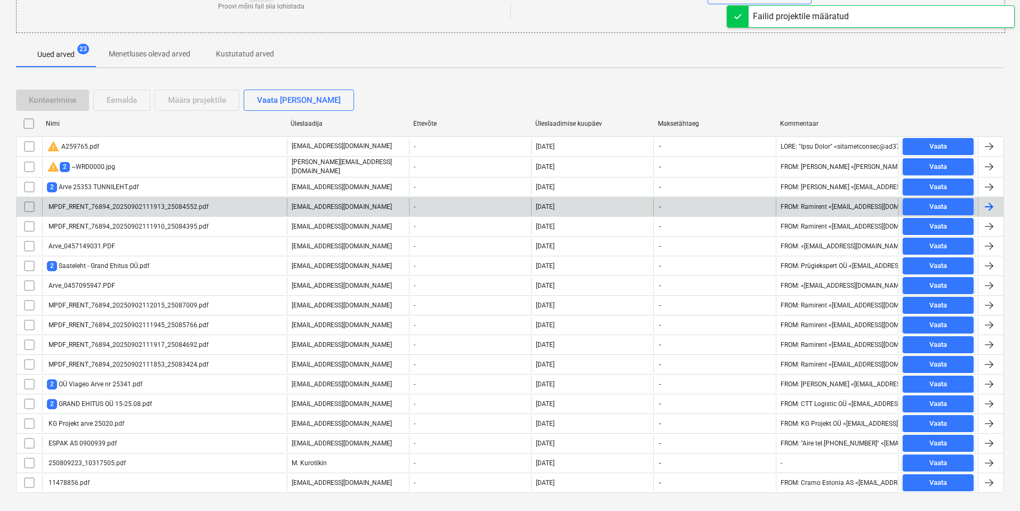
click at [122, 204] on div "MPDF_RRENT_76894_20250902111913_25084552.pdf" at bounding box center [127, 206] width 161 height 7
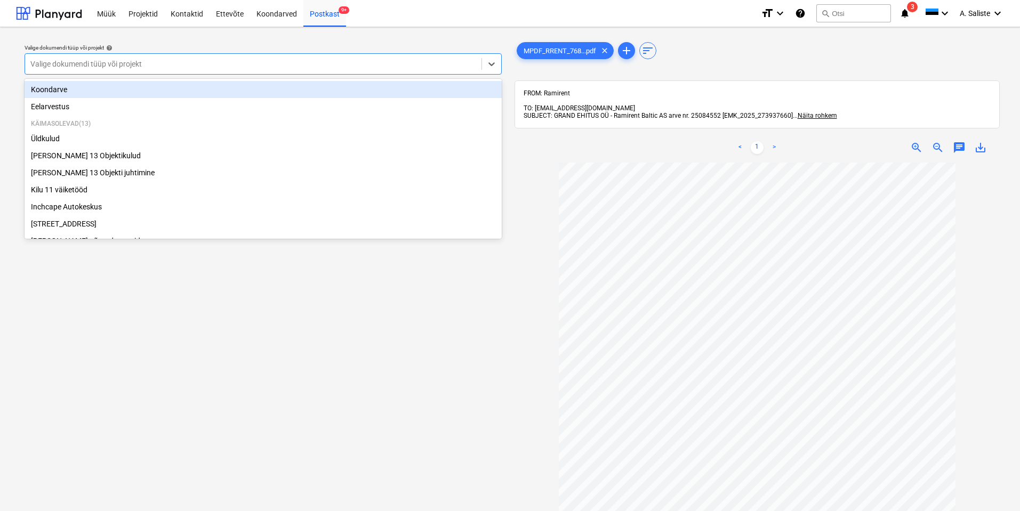
click at [384, 64] on div at bounding box center [253, 64] width 446 height 11
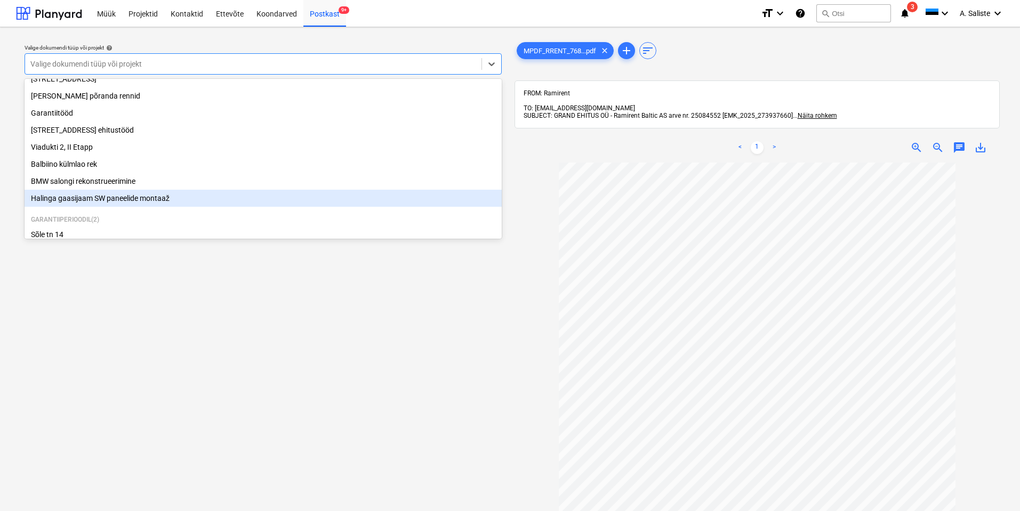
scroll to position [182, 0]
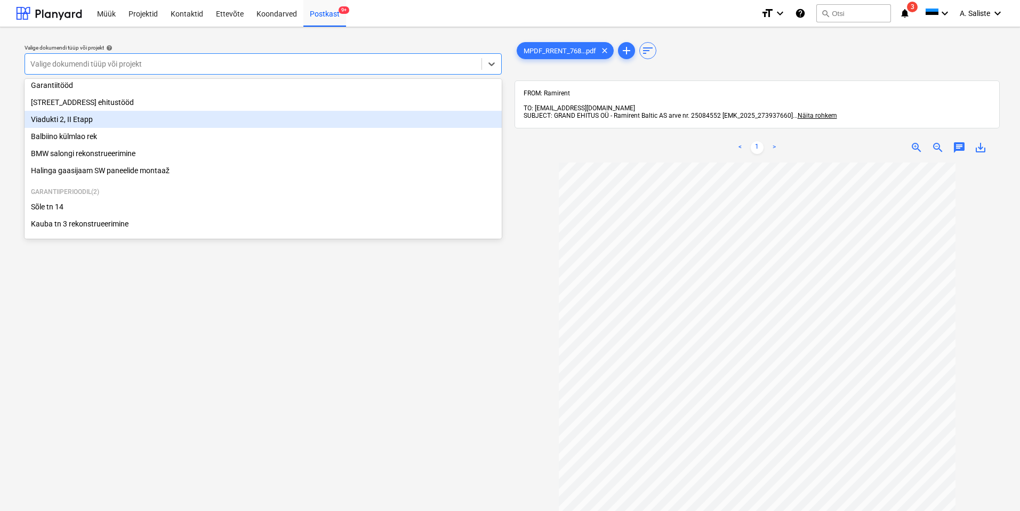
click at [74, 114] on div "Viadukti 2, II Etapp" at bounding box center [263, 119] width 477 height 17
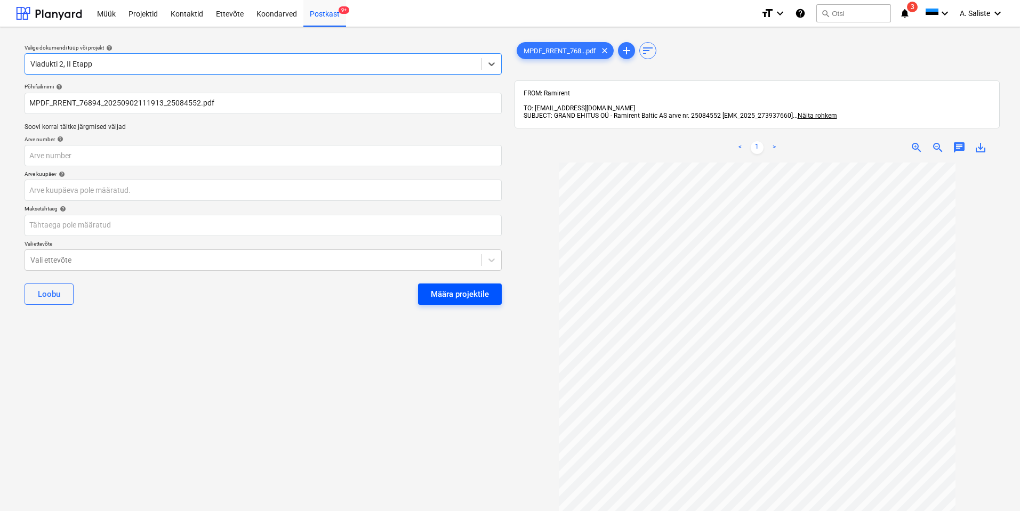
click at [450, 298] on div "Määra projektile" at bounding box center [460, 294] width 58 height 14
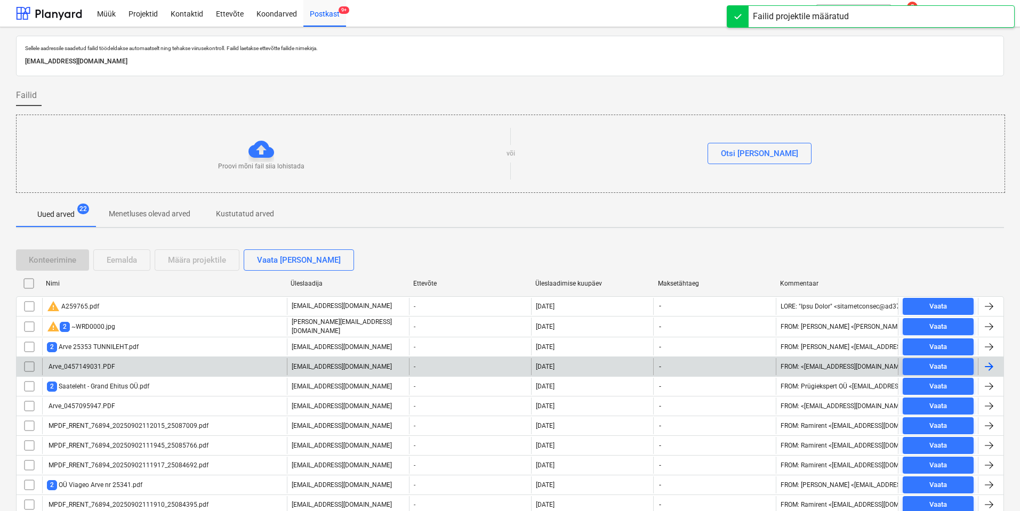
click at [105, 367] on div "Arve_0457149031.PDF" at bounding box center [81, 366] width 68 height 7
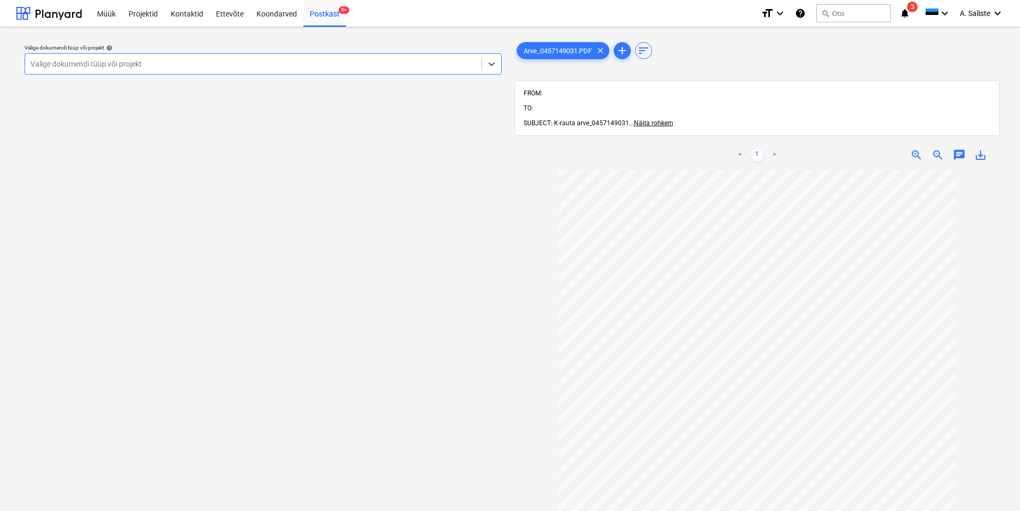
scroll to position [82, 0]
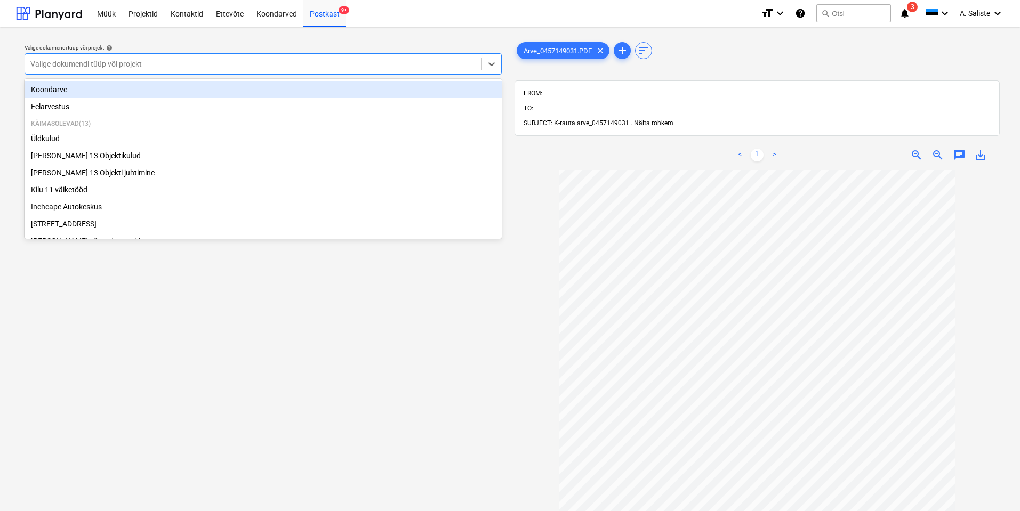
drag, startPoint x: 423, startPoint y: 61, endPoint x: 173, endPoint y: 118, distance: 256.4
click at [414, 61] on div at bounding box center [253, 64] width 446 height 11
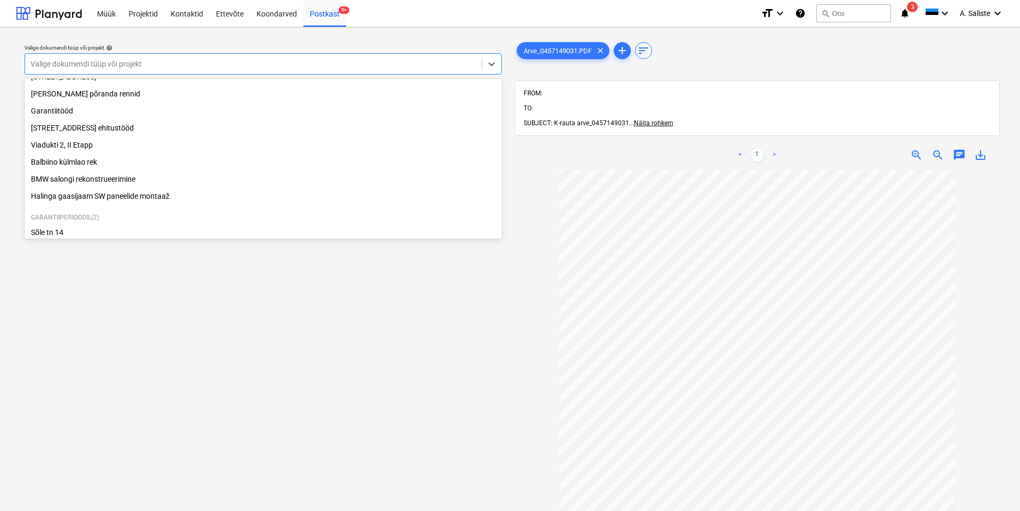
scroll to position [160, 0]
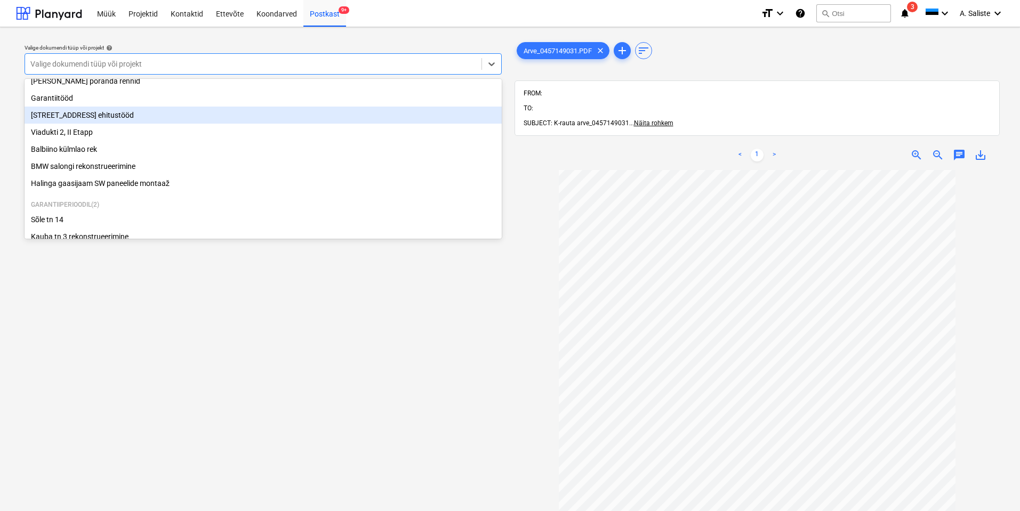
click at [91, 118] on div "[STREET_ADDRESS] ehitustööd" at bounding box center [263, 115] width 477 height 17
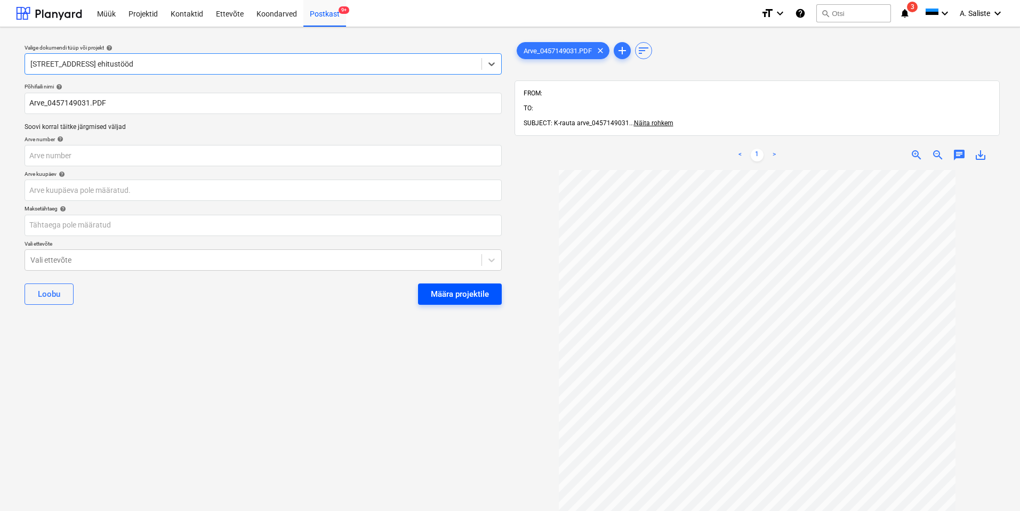
click at [441, 285] on button "Määra projektile" at bounding box center [460, 294] width 84 height 21
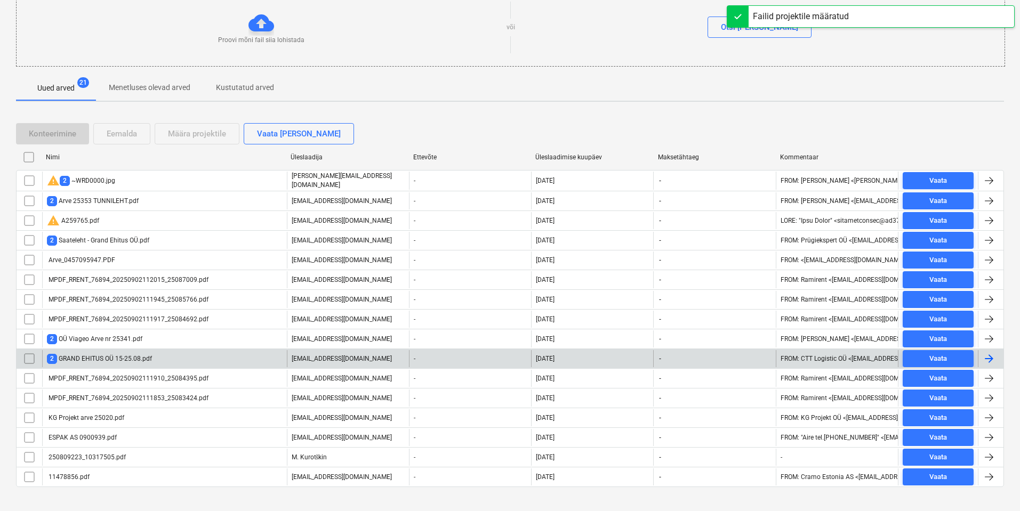
scroll to position [140, 0]
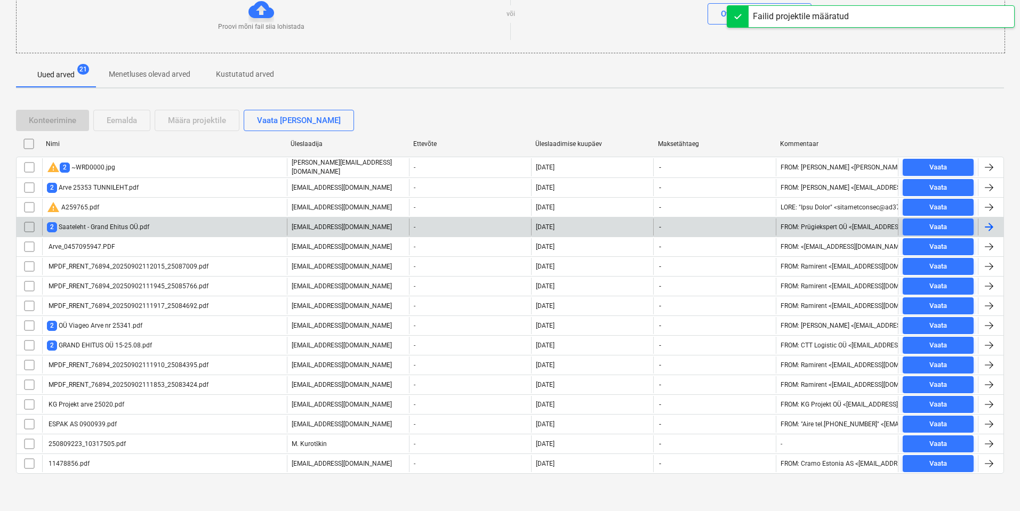
click at [130, 224] on div "2 Saateleht - Grand Ehitus OÜ.pdf" at bounding box center [98, 227] width 102 height 10
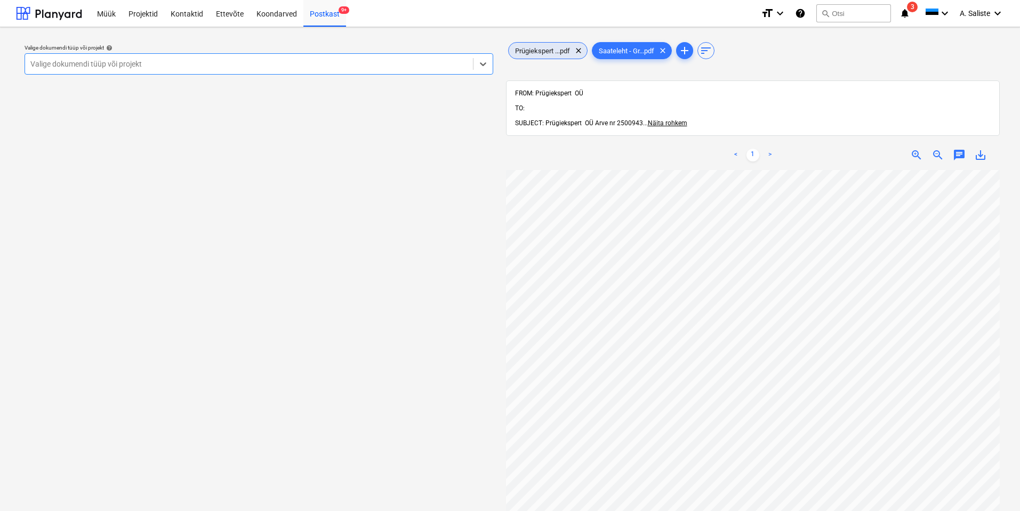
click at [561, 51] on span "Prügiekspert ...pdf" at bounding box center [542, 51] width 68 height 8
click at [381, 66] on div at bounding box center [253, 64] width 446 height 11
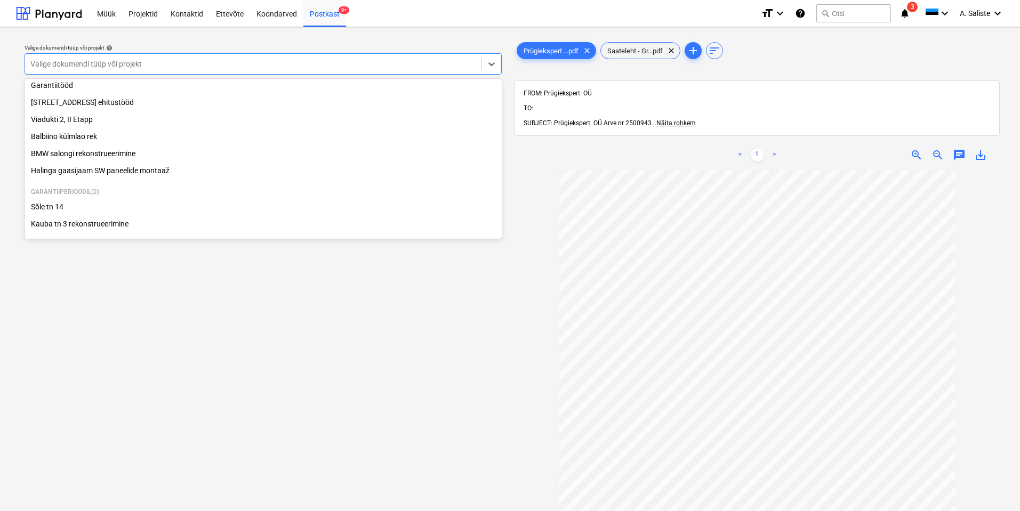
scroll to position [182, 0]
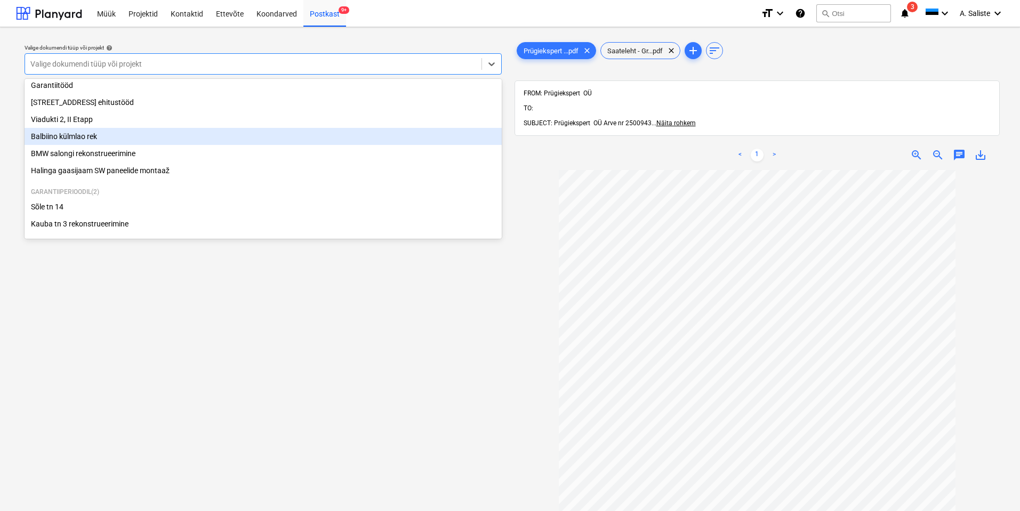
click at [74, 131] on div "Balbiino külmlao rek" at bounding box center [263, 136] width 477 height 17
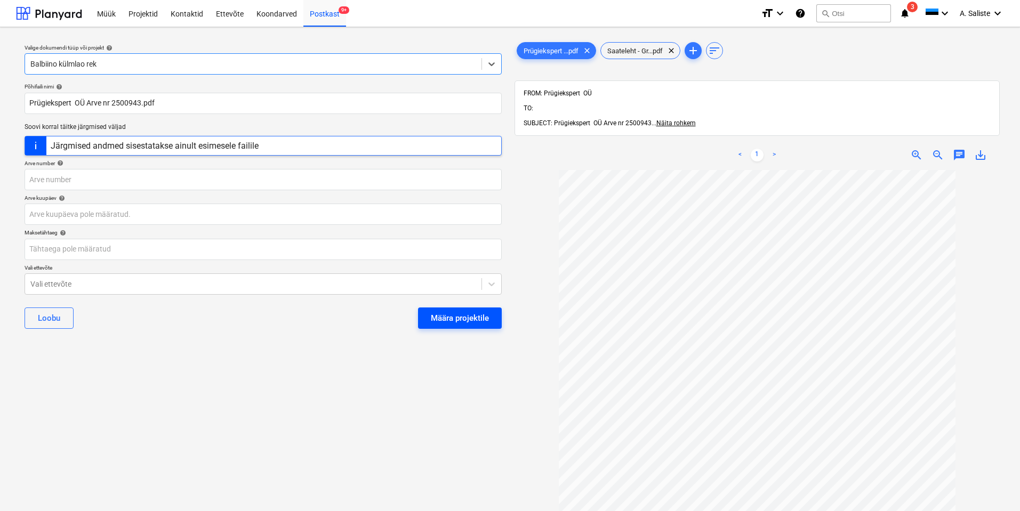
click at [446, 315] on div "Määra projektile" at bounding box center [460, 318] width 58 height 14
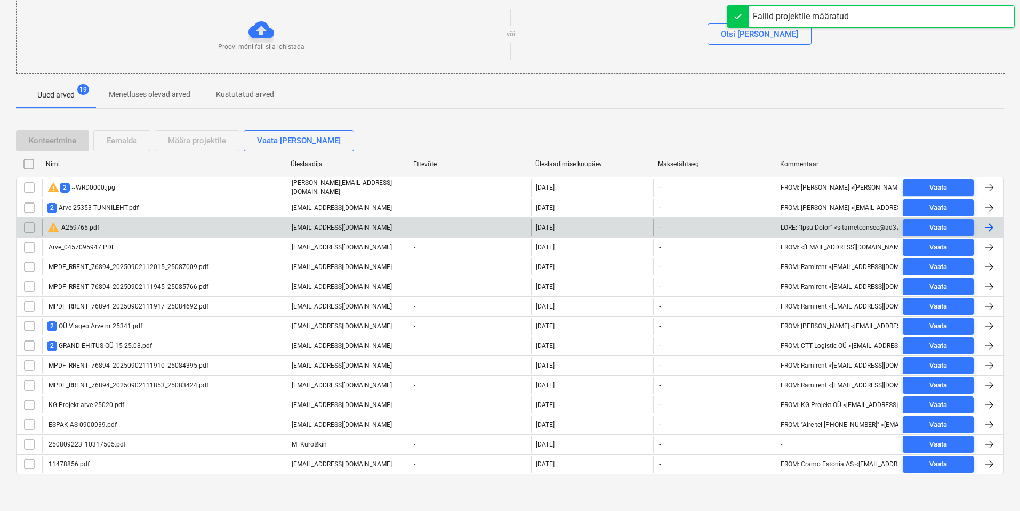
scroll to position [120, 0]
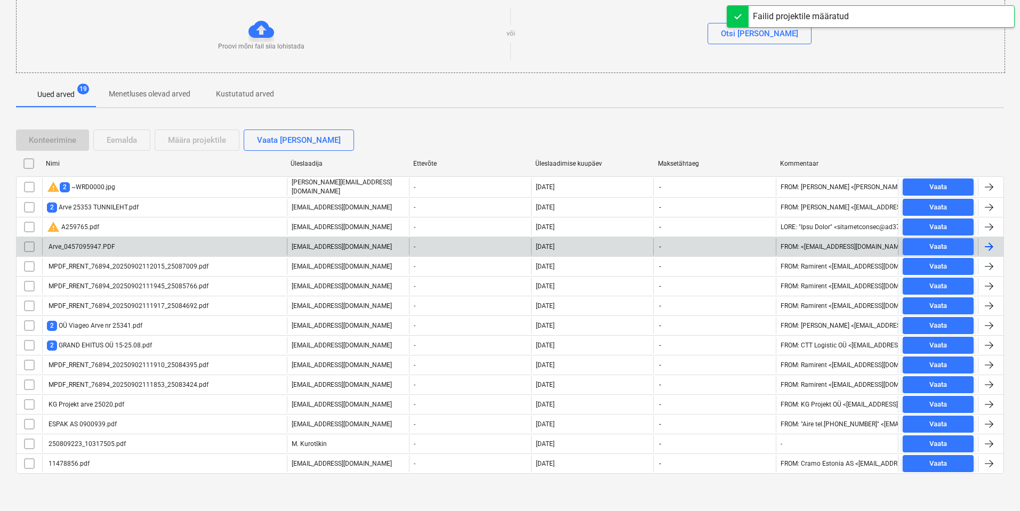
click at [106, 245] on div "Arve_0457095947.PDF" at bounding box center [81, 246] width 68 height 7
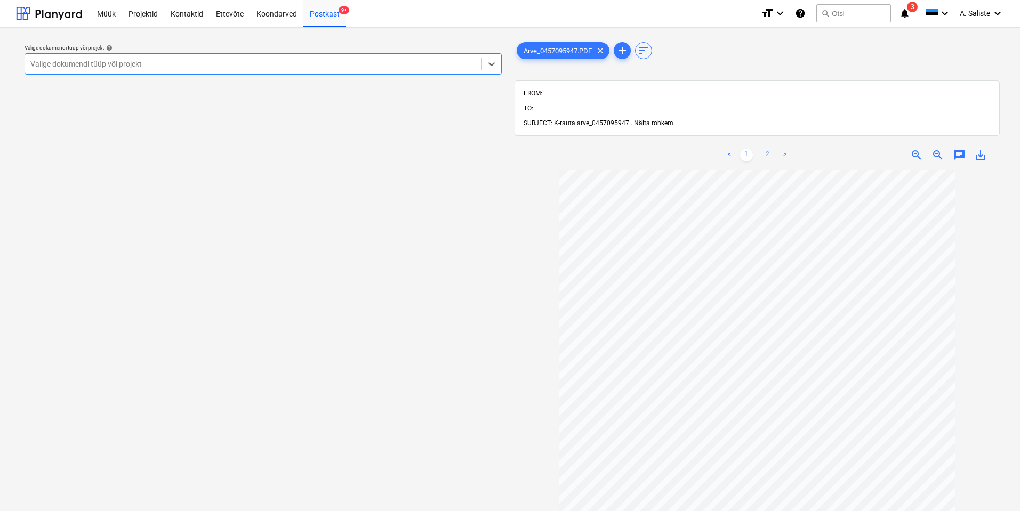
click at [765, 149] on link "2" at bounding box center [767, 155] width 13 height 13
click at [748, 149] on link "1" at bounding box center [746, 155] width 13 height 13
click at [433, 63] on div at bounding box center [253, 64] width 446 height 11
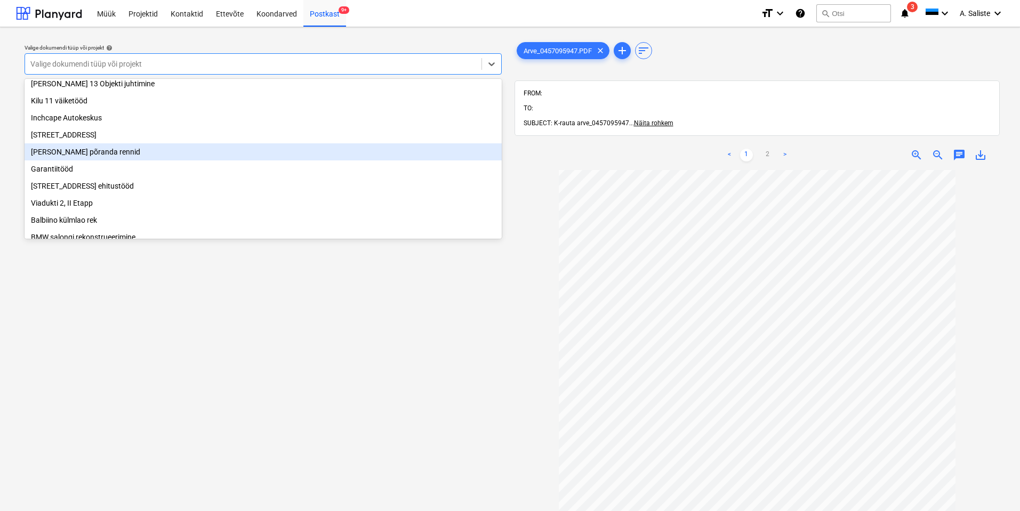
scroll to position [107, 0]
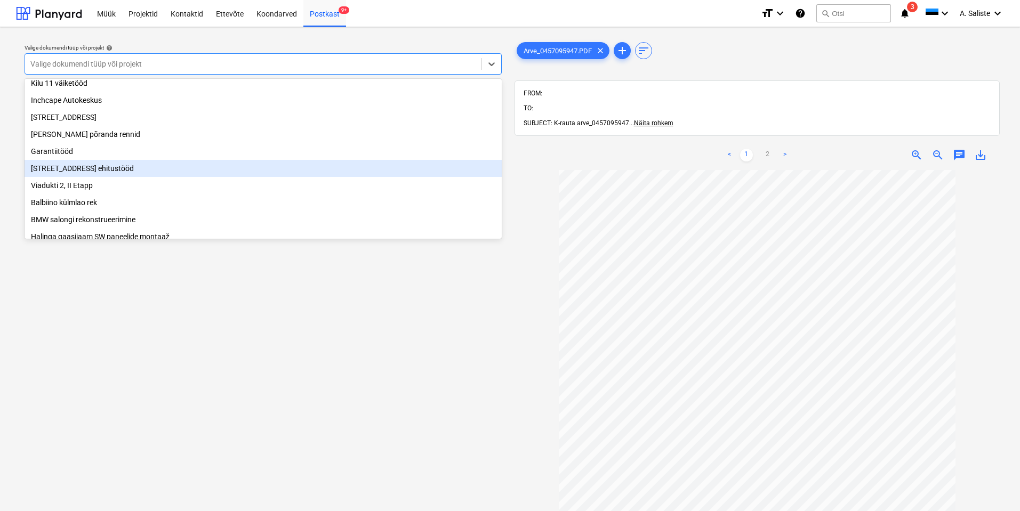
click at [105, 175] on div "[STREET_ADDRESS] ehitustööd" at bounding box center [263, 168] width 477 height 17
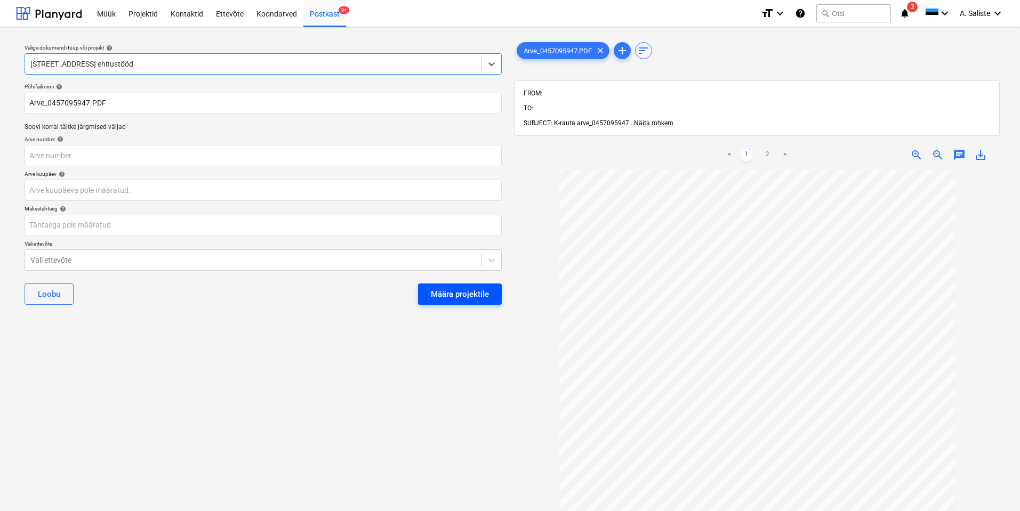
click at [466, 288] on div "Määra projektile" at bounding box center [460, 294] width 58 height 14
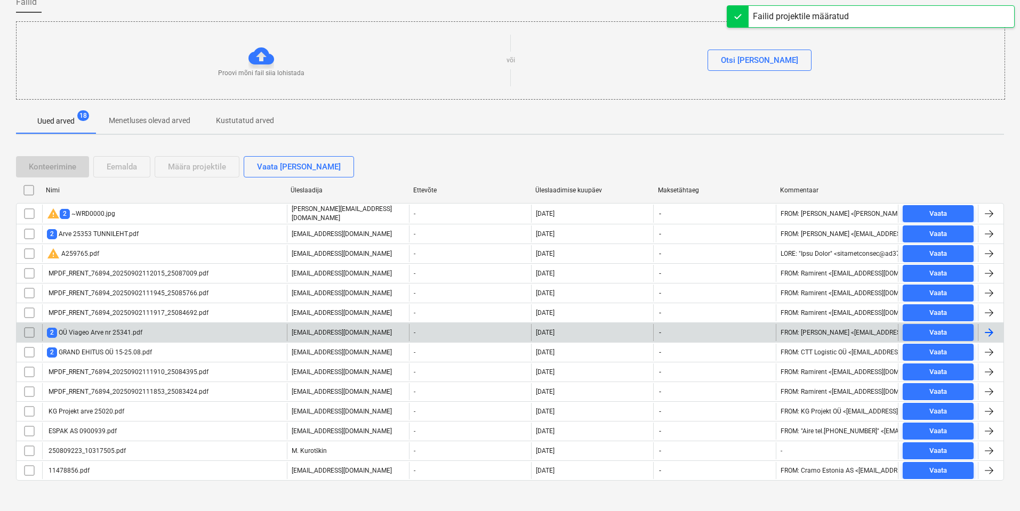
scroll to position [100, 0]
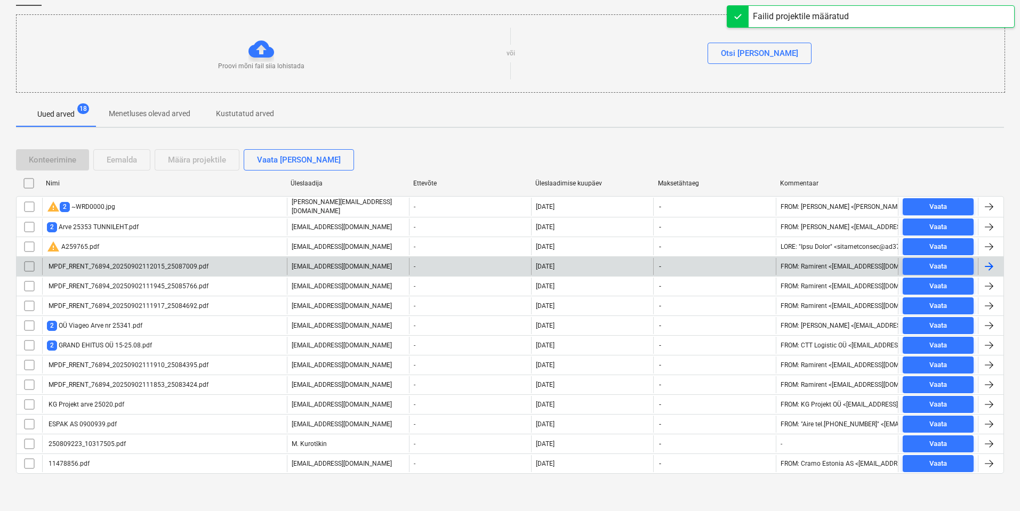
click at [179, 268] on div "MPDF_RRENT_76894_20250902112015_25087009.pdf" at bounding box center [127, 266] width 161 height 7
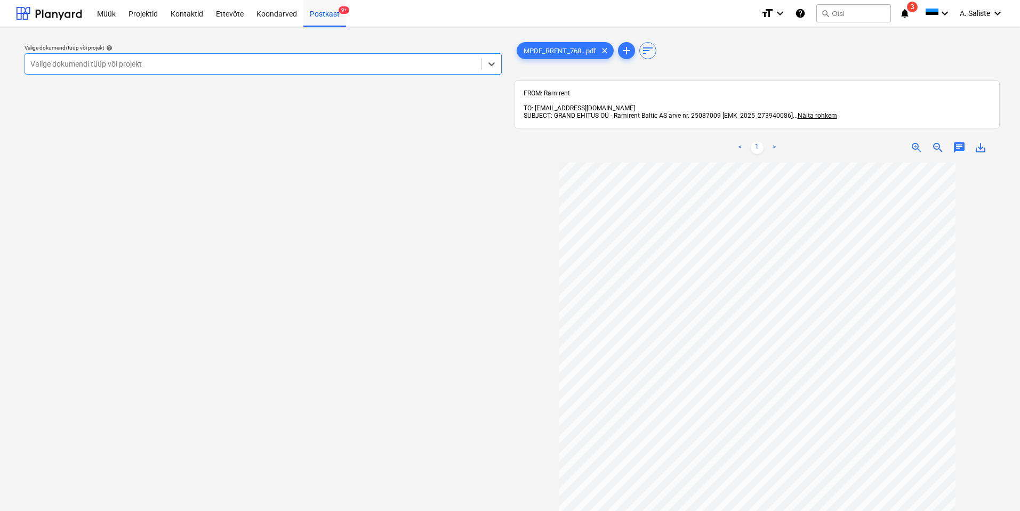
click at [403, 63] on div at bounding box center [253, 64] width 446 height 11
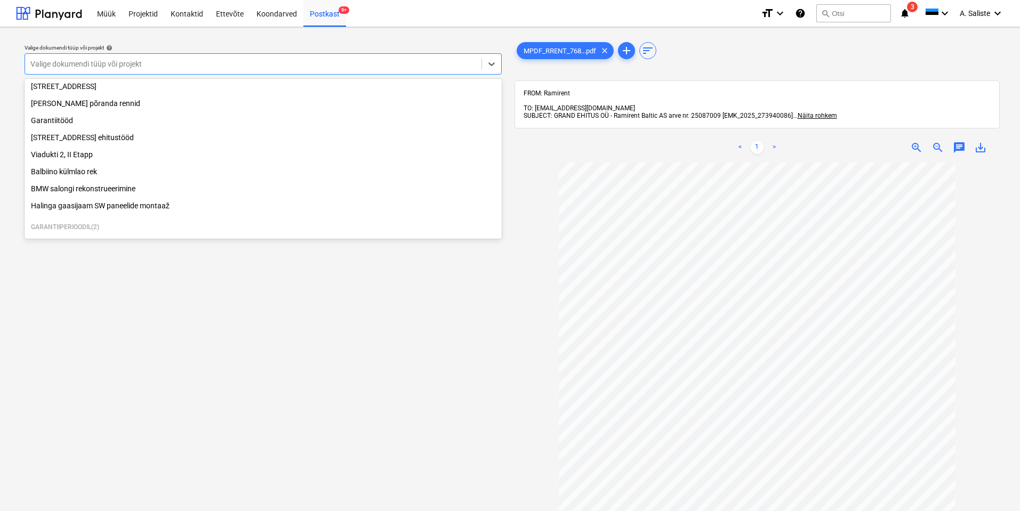
scroll to position [182, 0]
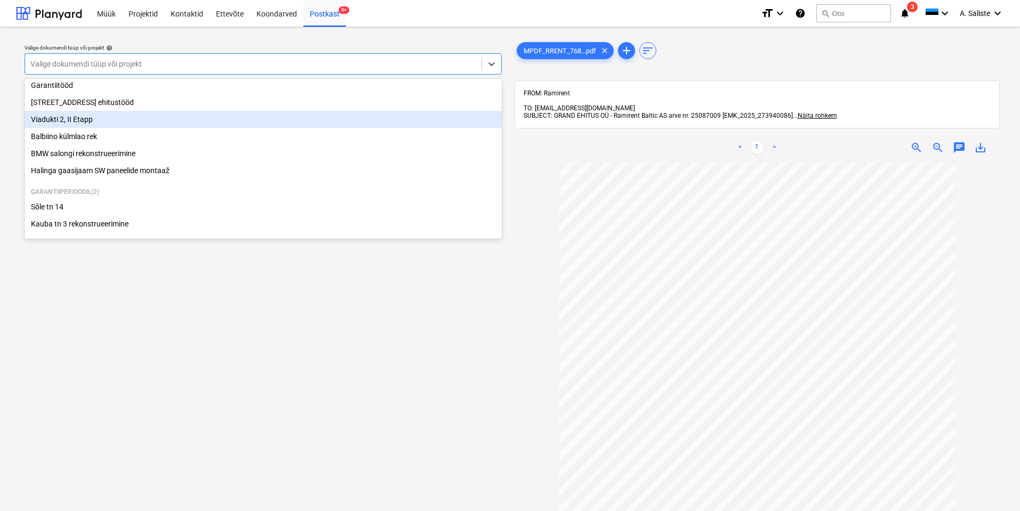
click at [97, 120] on div "Viadukti 2, II Etapp" at bounding box center [263, 119] width 477 height 17
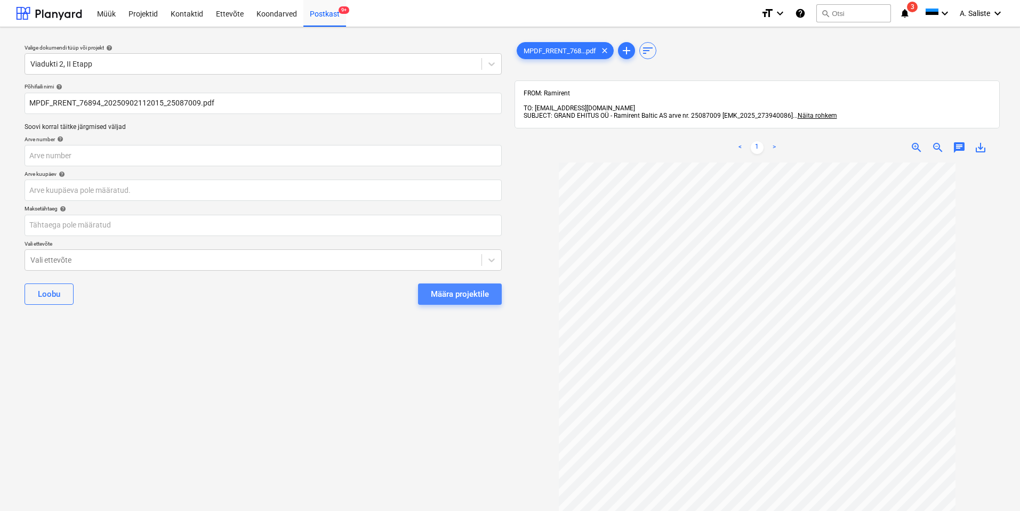
click at [480, 291] on div "Määra projektile" at bounding box center [460, 294] width 58 height 14
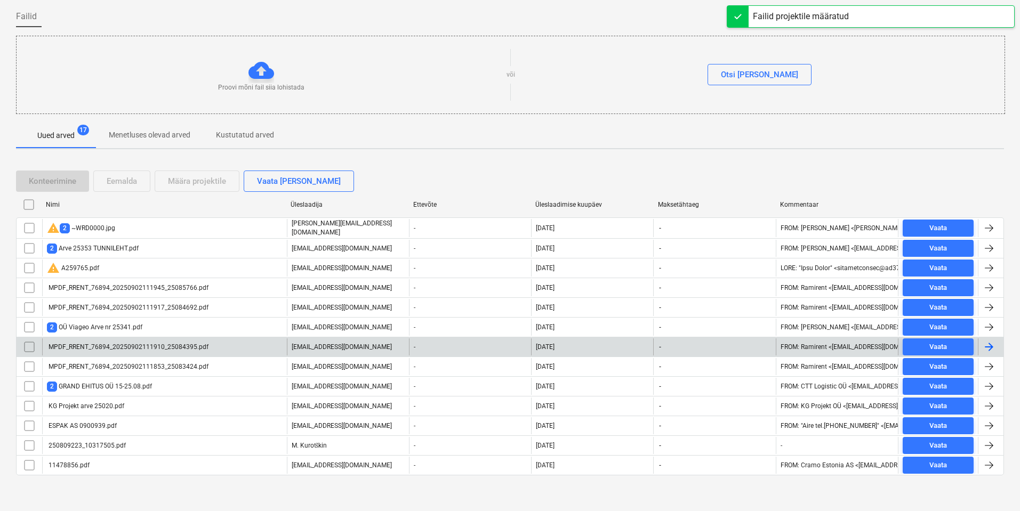
scroll to position [80, 0]
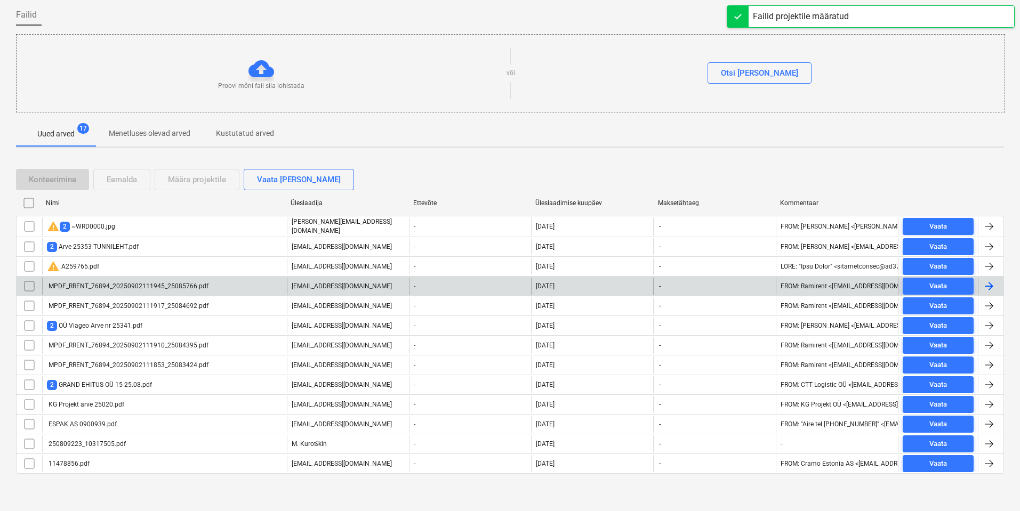
click at [145, 289] on div "MPDF_RRENT_76894_20250902111945_25085766.pdf" at bounding box center [164, 286] width 245 height 17
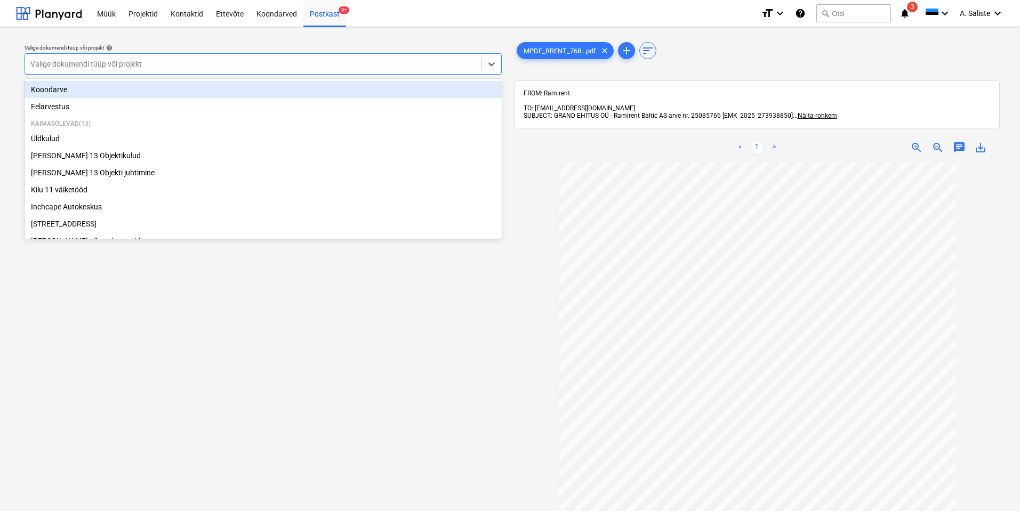
click at [342, 64] on div at bounding box center [253, 64] width 446 height 11
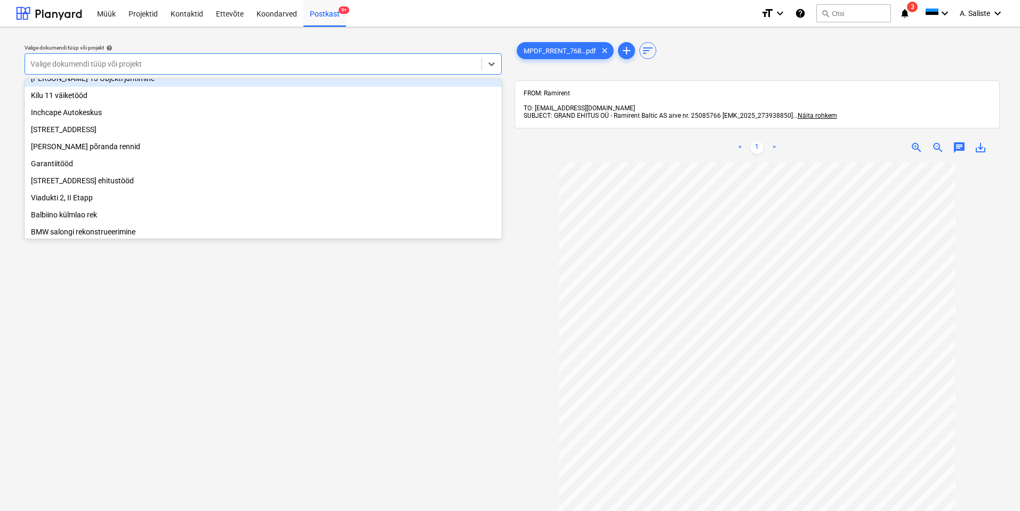
scroll to position [107, 0]
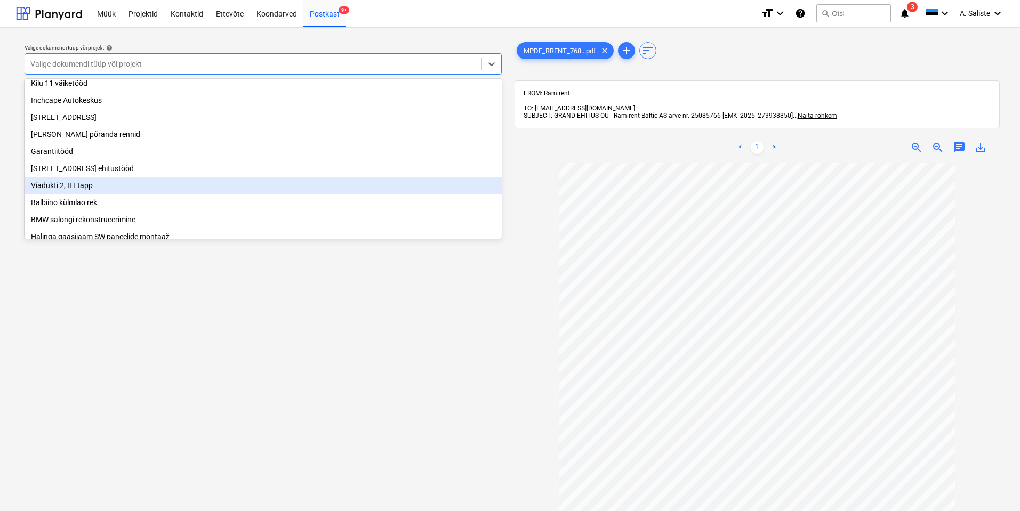
click at [88, 187] on div "Viadukti 2, II Etapp" at bounding box center [263, 185] width 477 height 17
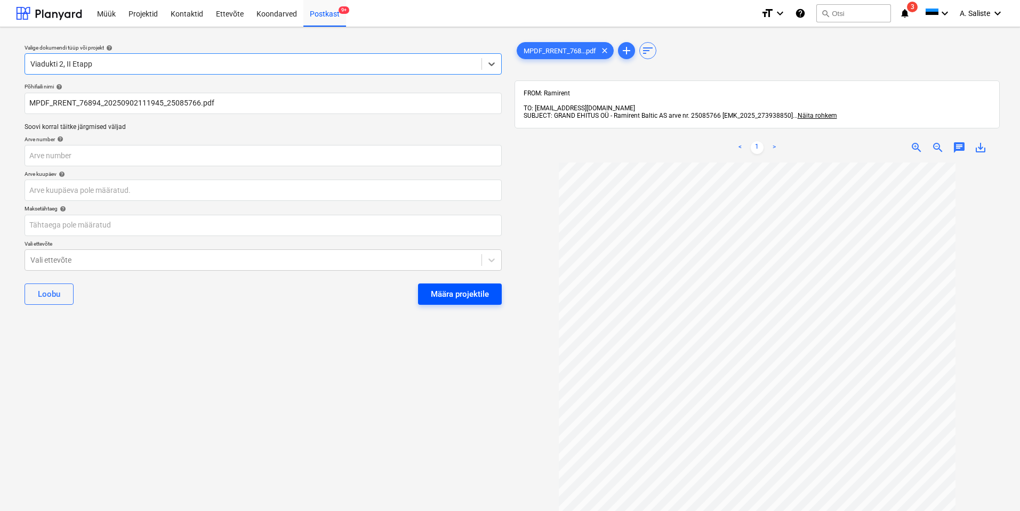
click at [457, 292] on div "Määra projektile" at bounding box center [460, 294] width 58 height 14
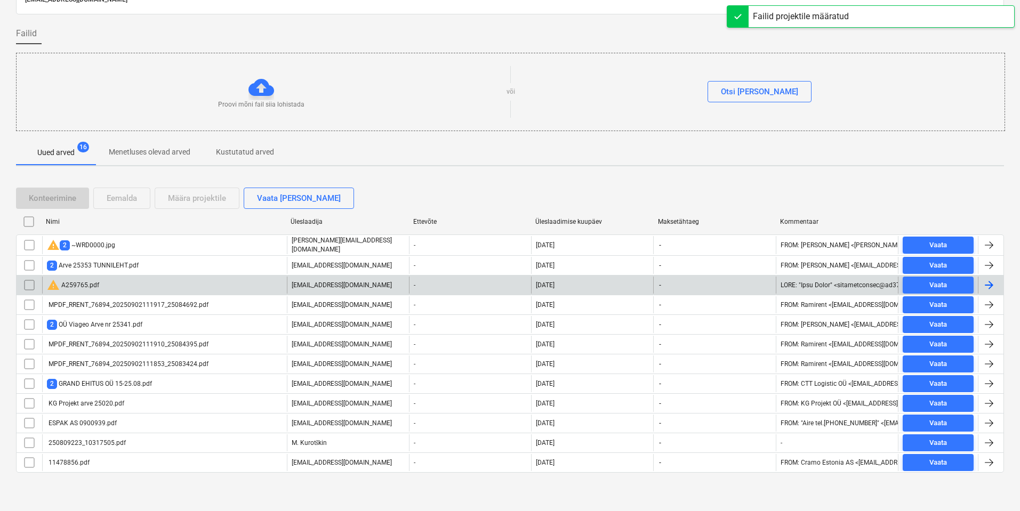
scroll to position [61, 0]
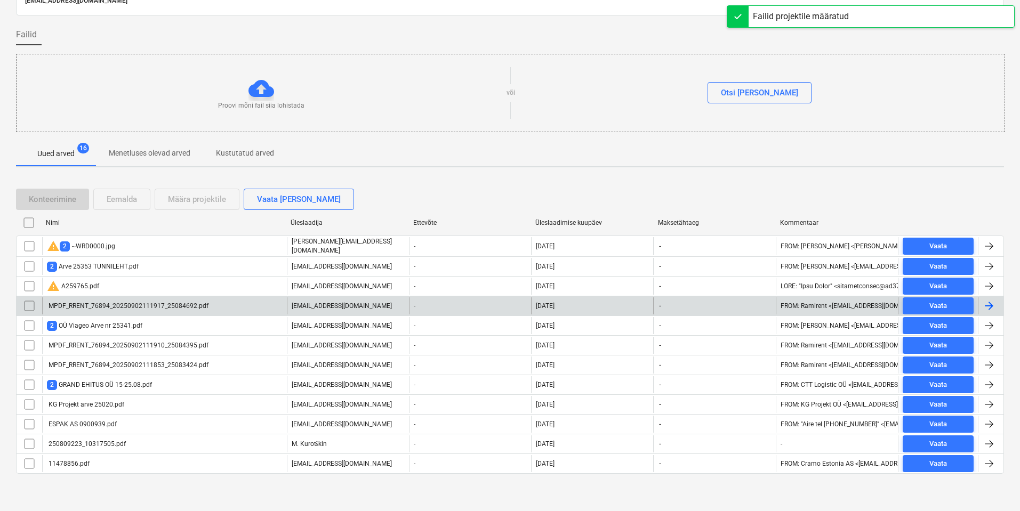
click at [126, 310] on div "MPDF_RRENT_76894_20250902111917_25084692.pdf" at bounding box center [164, 305] width 245 height 17
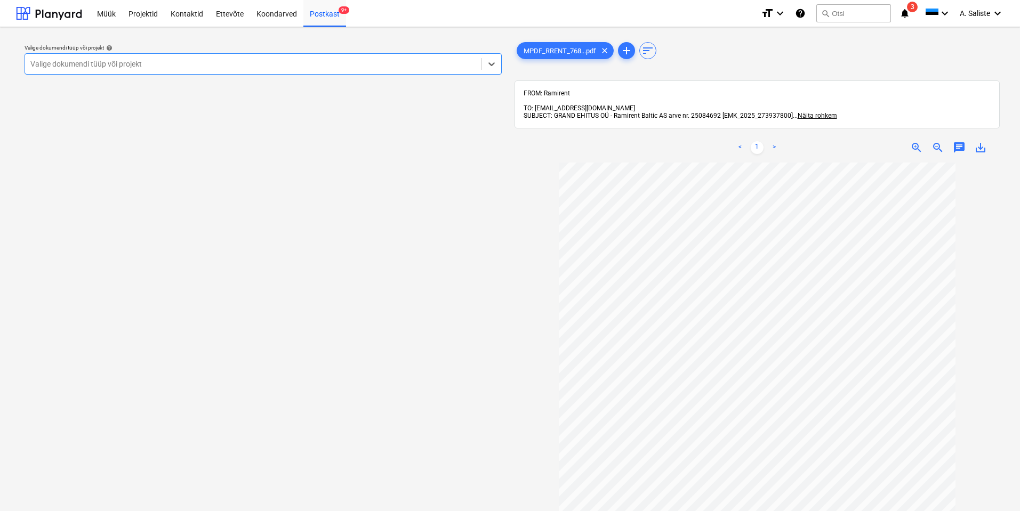
click at [446, 69] on div at bounding box center [253, 64] width 446 height 11
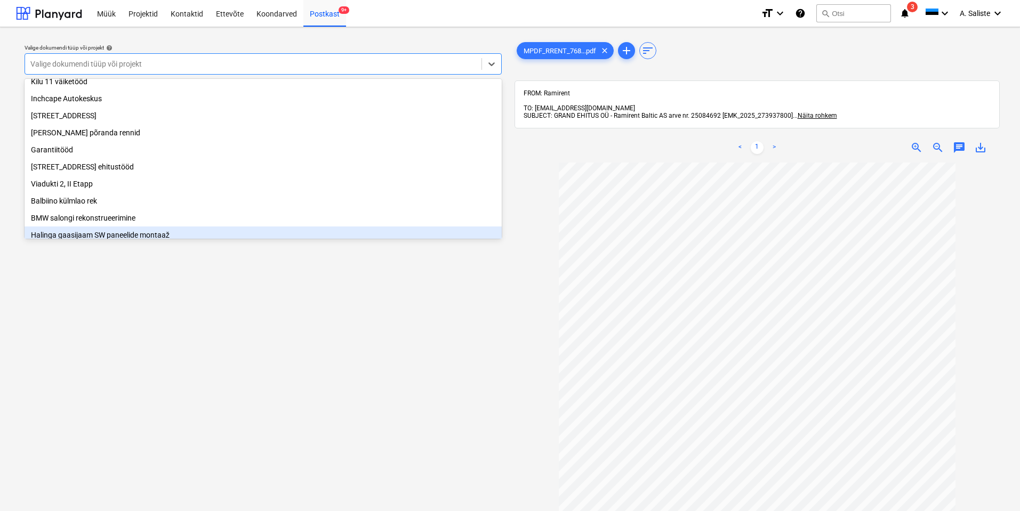
scroll to position [75, 0]
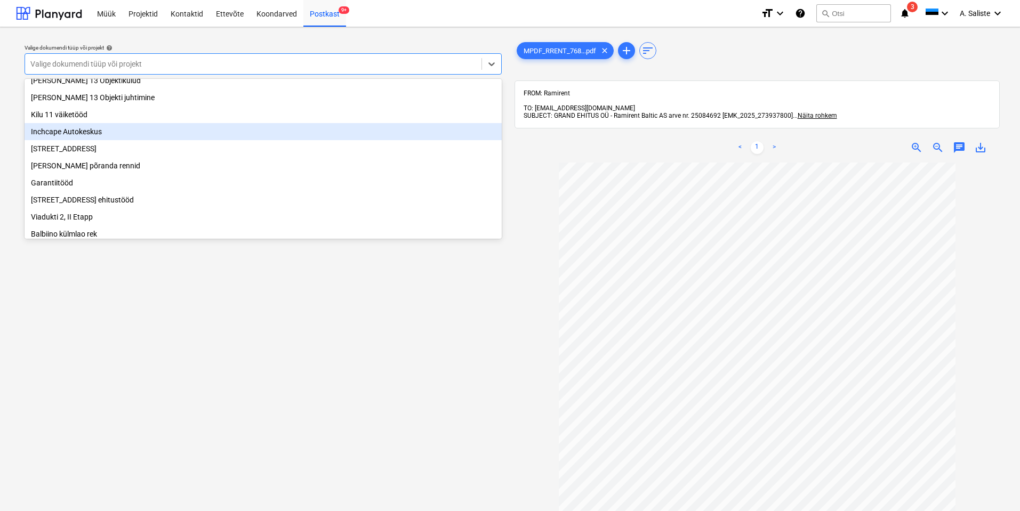
click at [108, 139] on div "Inchcape Autokeskus" at bounding box center [263, 131] width 477 height 17
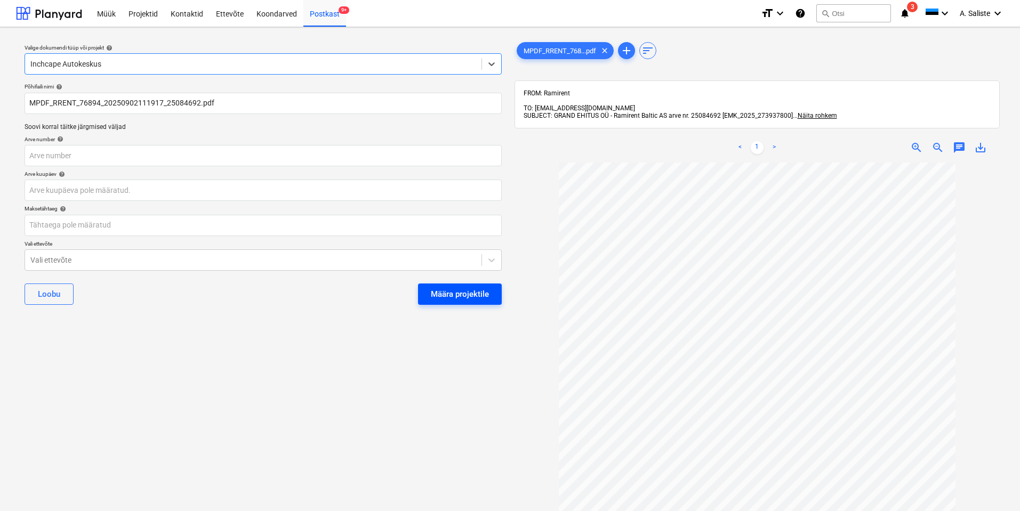
click at [440, 295] on div "Määra projektile" at bounding box center [460, 294] width 58 height 14
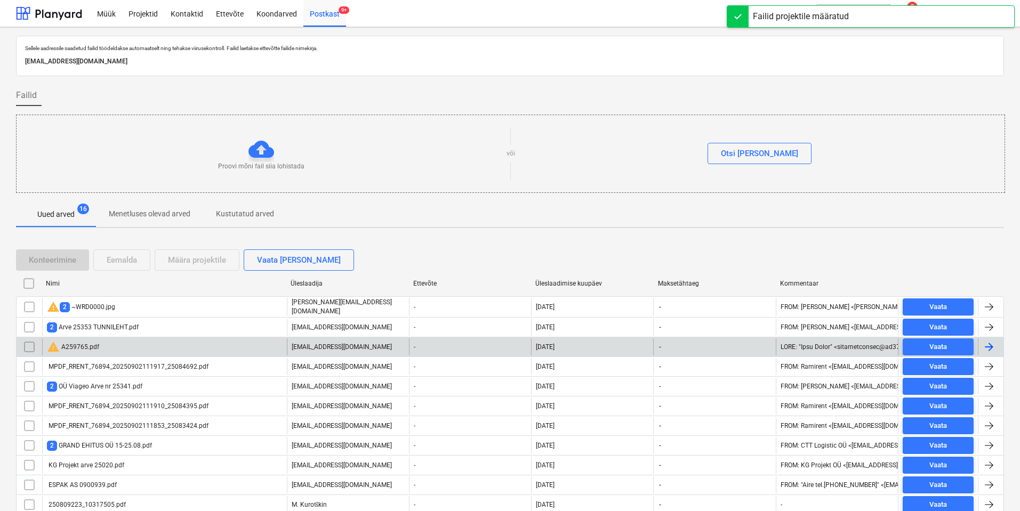
scroll to position [41, 0]
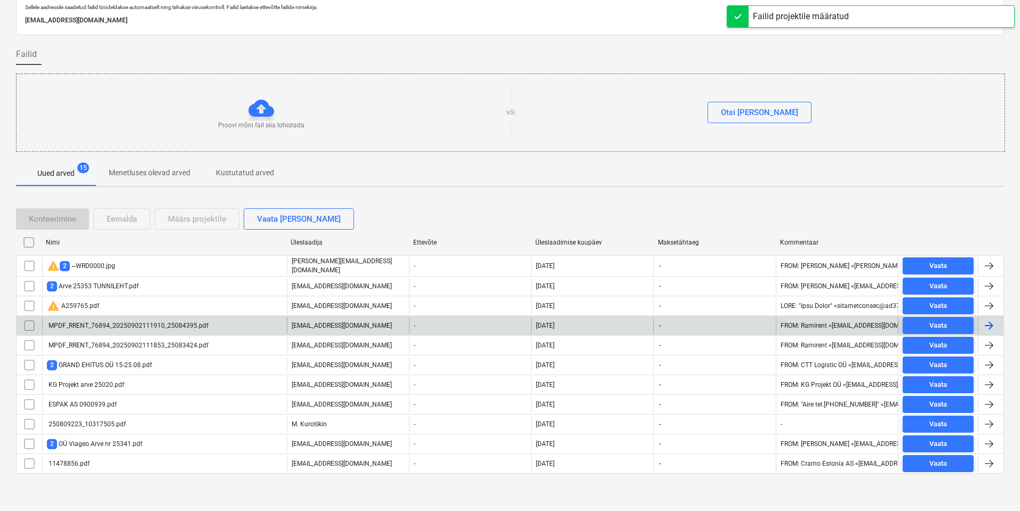
click at [105, 326] on div "MPDF_RRENT_76894_20250902111910_25084395.pdf" at bounding box center [127, 325] width 161 height 7
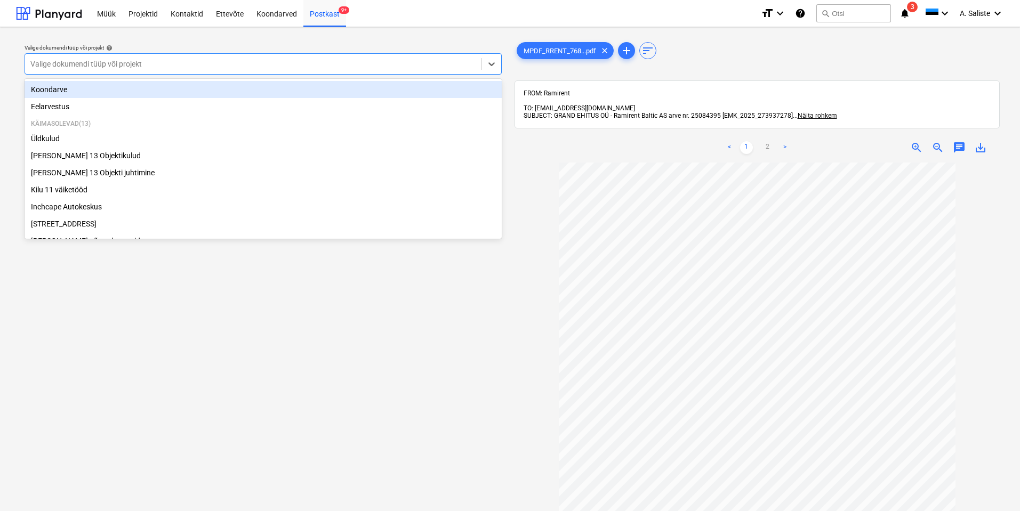
click at [370, 61] on div at bounding box center [253, 64] width 446 height 11
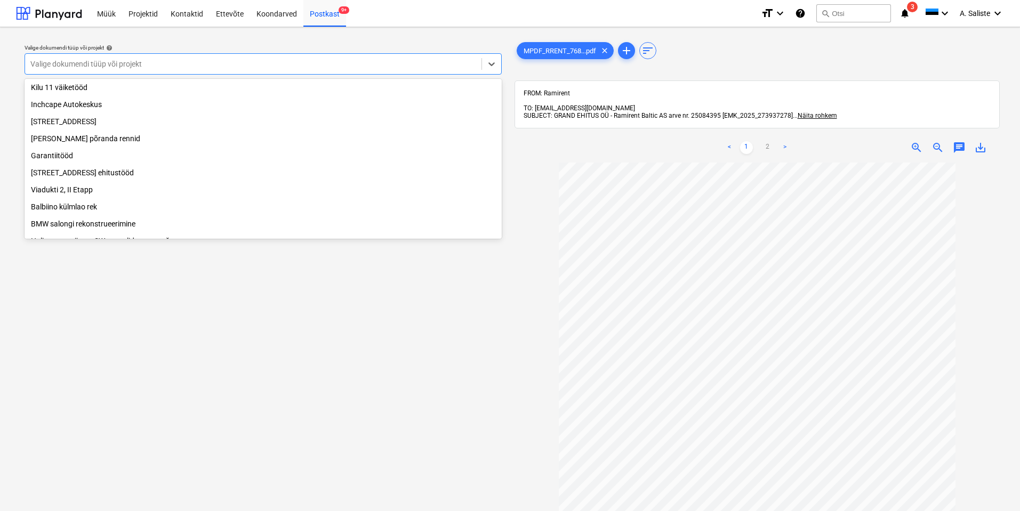
scroll to position [182, 0]
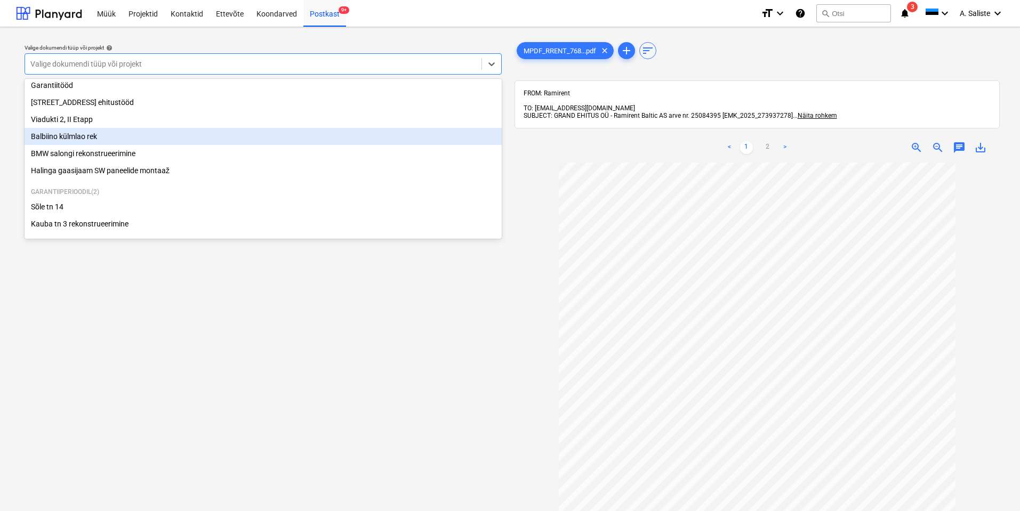
click at [72, 134] on div "Balbiino külmlao rek" at bounding box center [263, 136] width 477 height 17
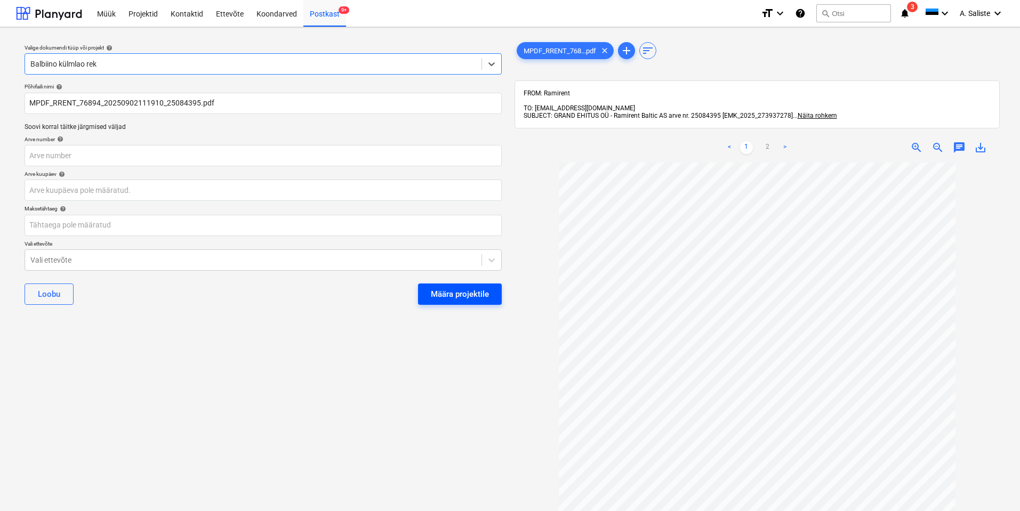
click at [461, 288] on div "Määra projektile" at bounding box center [460, 294] width 58 height 14
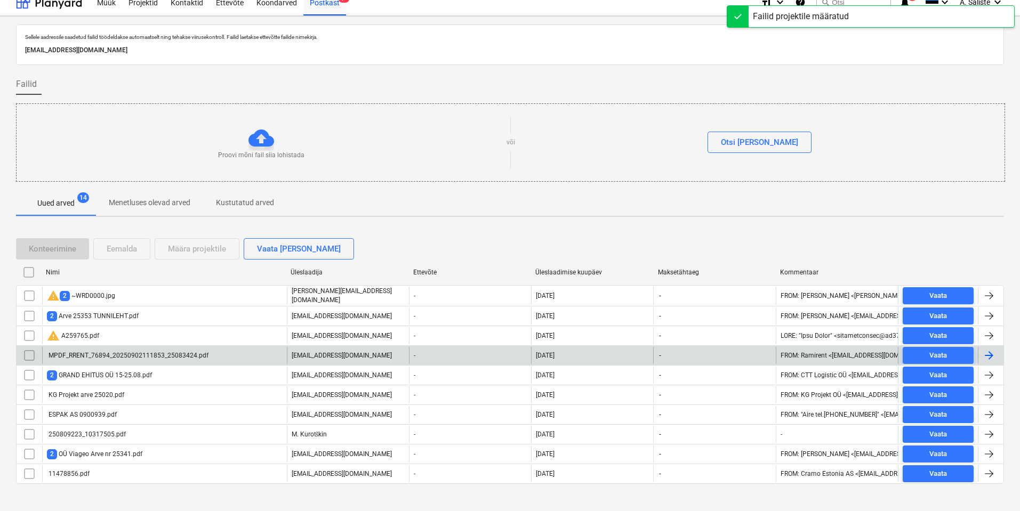
scroll to position [21, 0]
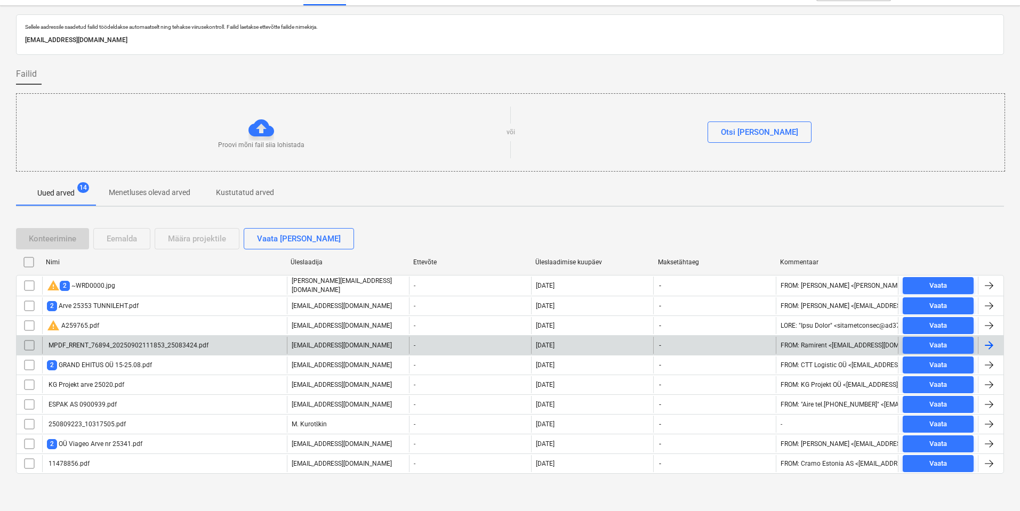
click at [150, 342] on div "MPDF_RRENT_76894_20250902111853_25083424.pdf" at bounding box center [127, 345] width 161 height 7
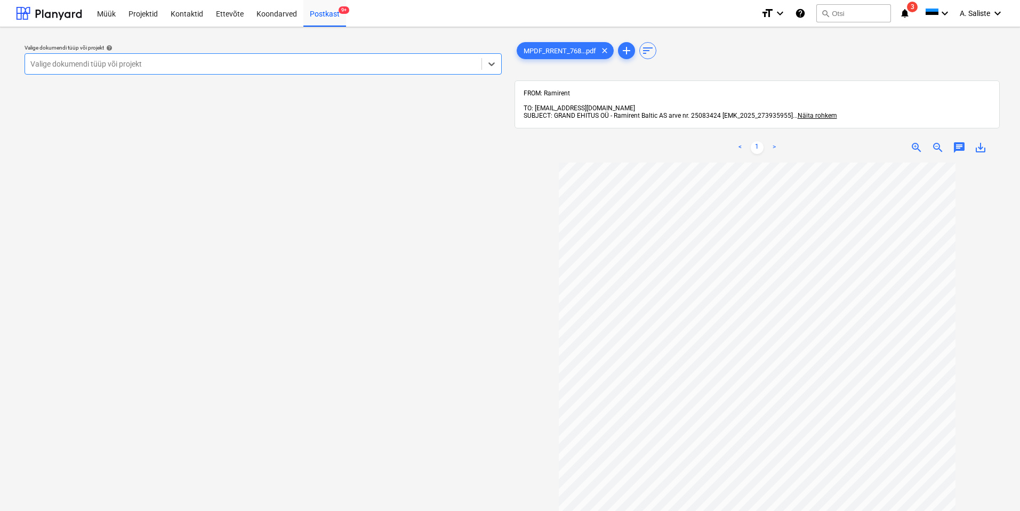
click at [383, 64] on div at bounding box center [253, 64] width 446 height 11
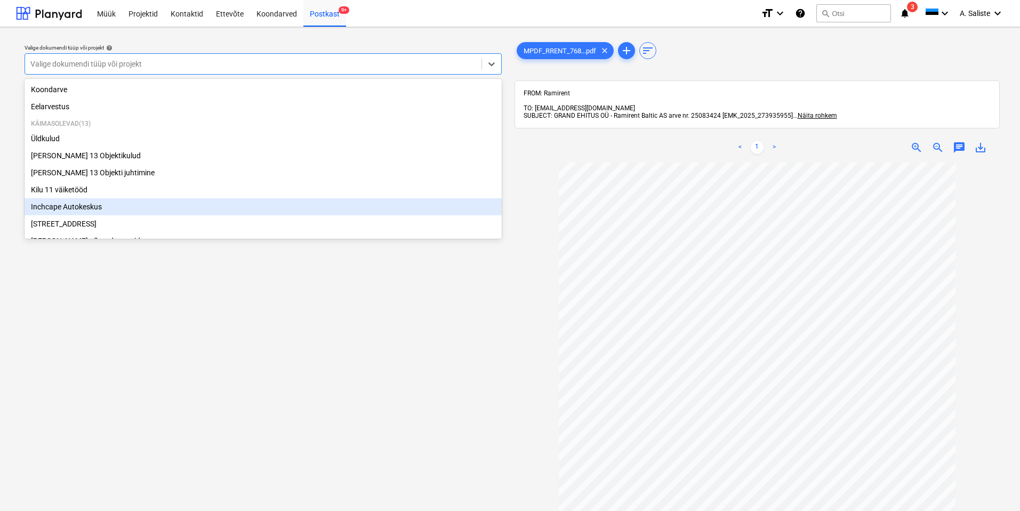
click at [74, 208] on div "Inchcape Autokeskus" at bounding box center [263, 206] width 477 height 17
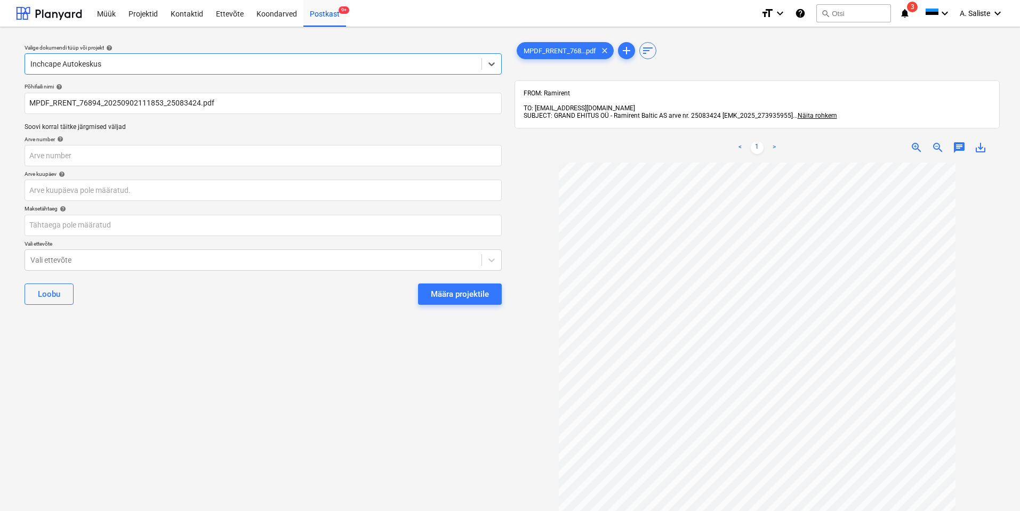
drag, startPoint x: 457, startPoint y: 289, endPoint x: 449, endPoint y: 294, distance: 9.6
click at [457, 289] on div "Määra projektile" at bounding box center [460, 294] width 58 height 14
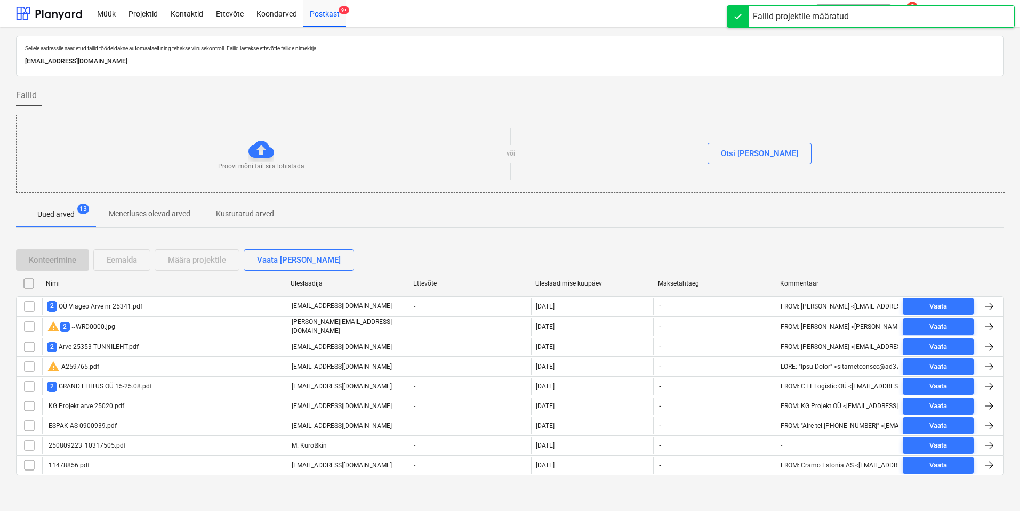
scroll to position [2, 0]
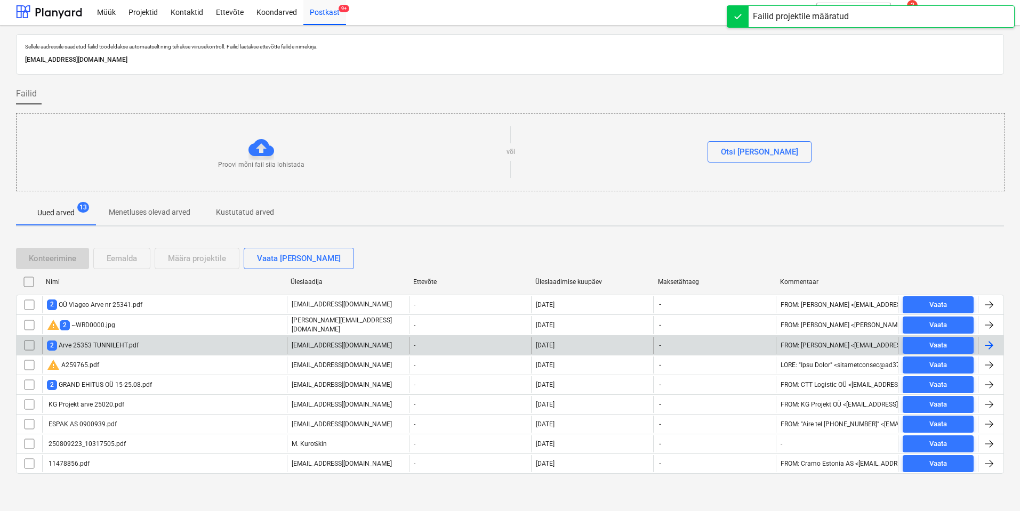
click at [129, 345] on div "2 Arve 25353 TUNNILEHT.pdf" at bounding box center [93, 346] width 92 height 10
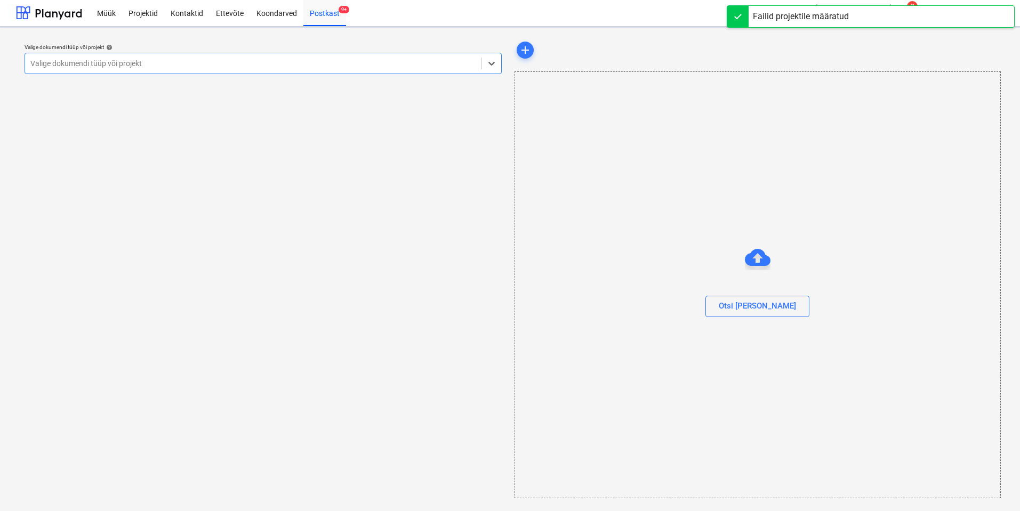
scroll to position [1, 0]
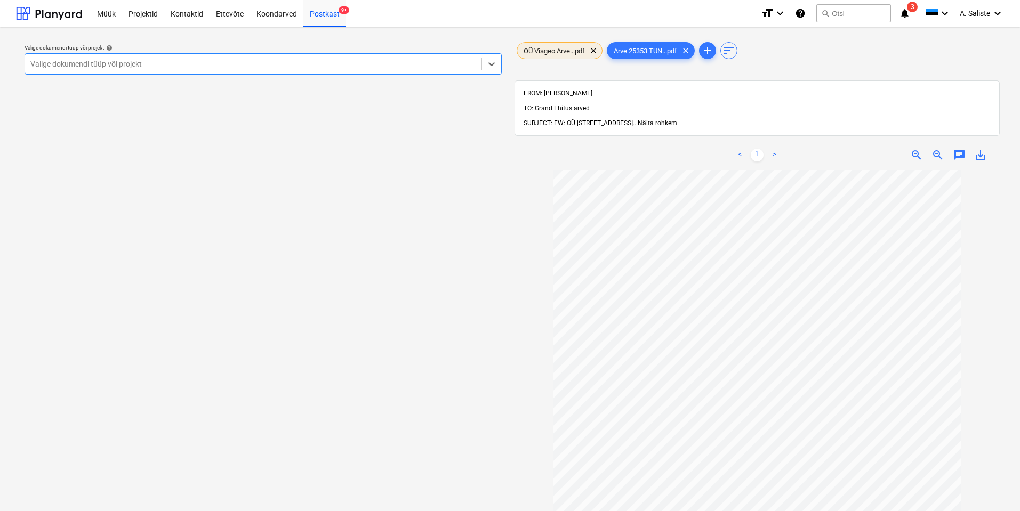
click at [559, 48] on span "OÜ Viageo Arve...pdf" at bounding box center [554, 51] width 74 height 8
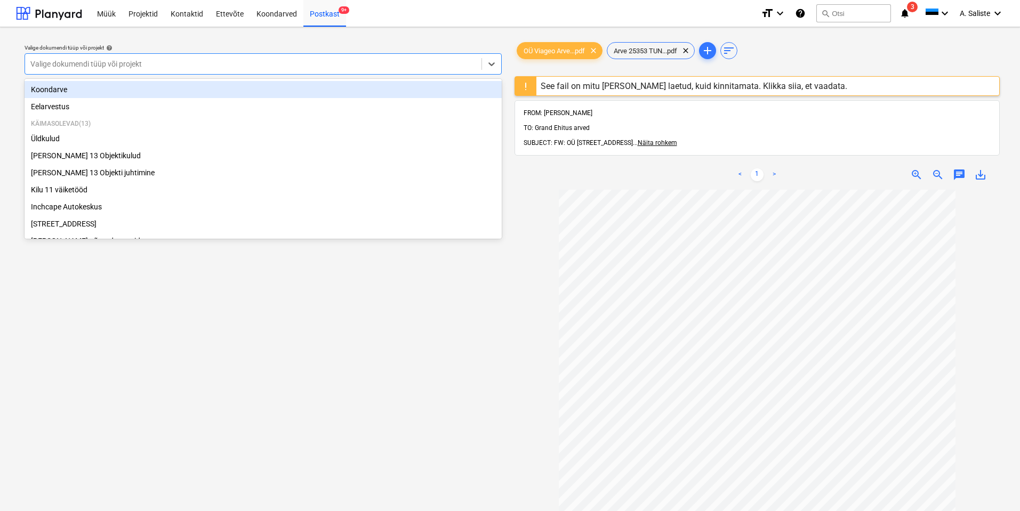
click at [373, 64] on div at bounding box center [253, 64] width 446 height 11
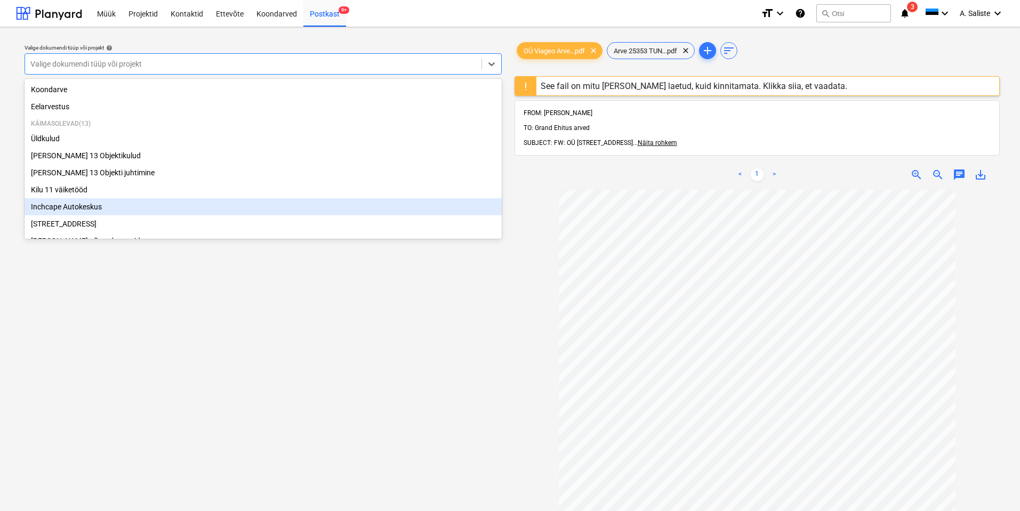
click at [91, 204] on div "Inchcape Autokeskus" at bounding box center [263, 206] width 477 height 17
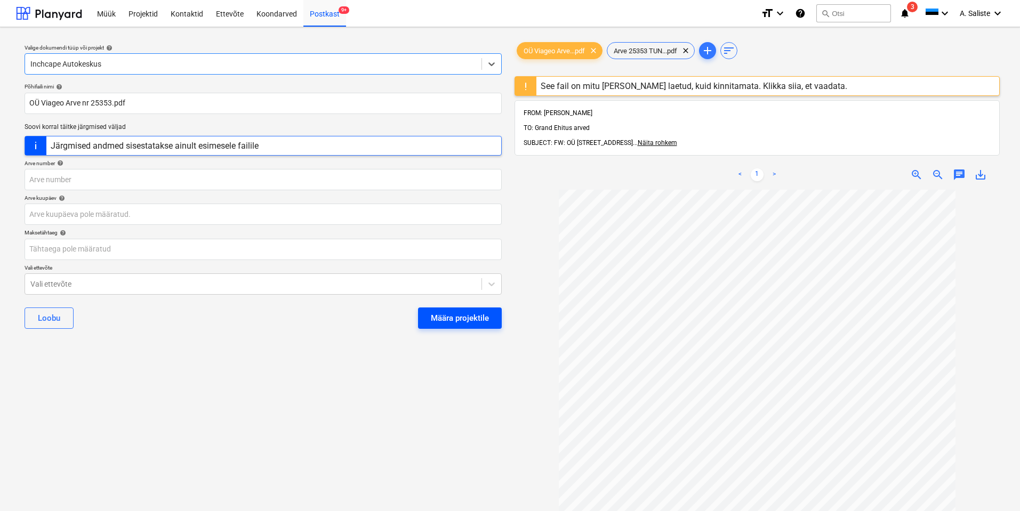
click at [434, 313] on div "Määra projektile" at bounding box center [460, 318] width 58 height 14
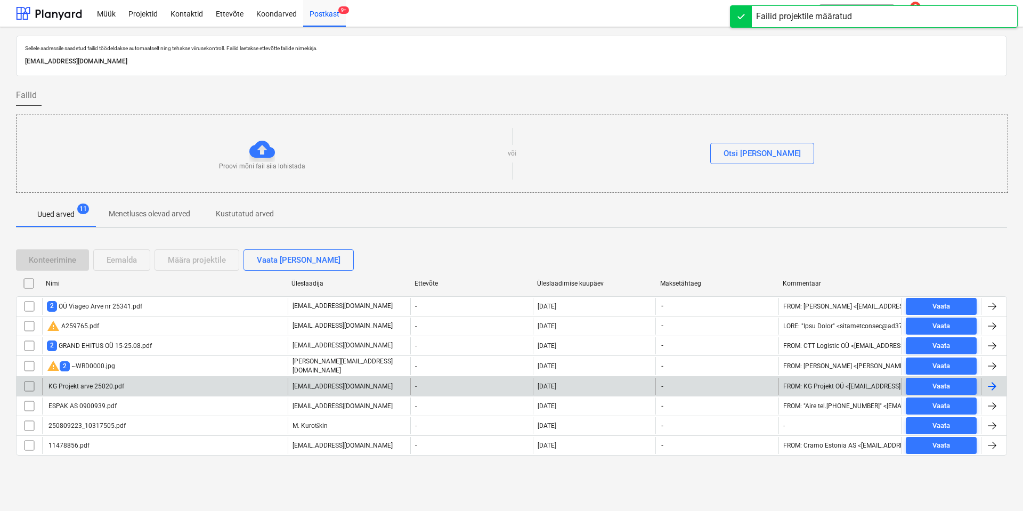
click at [97, 387] on div "KG Projekt arve 25020.pdf" at bounding box center [85, 386] width 77 height 7
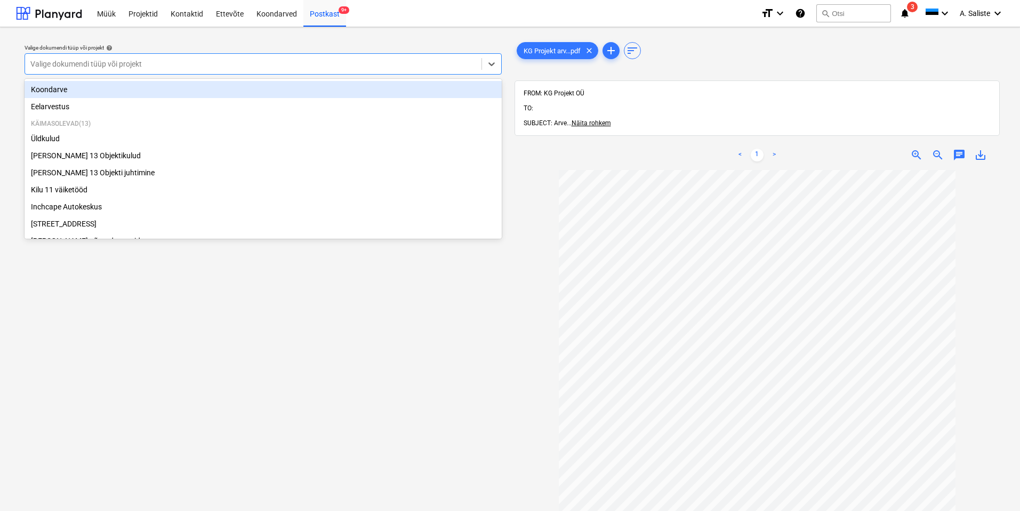
click at [433, 59] on div at bounding box center [253, 64] width 446 height 11
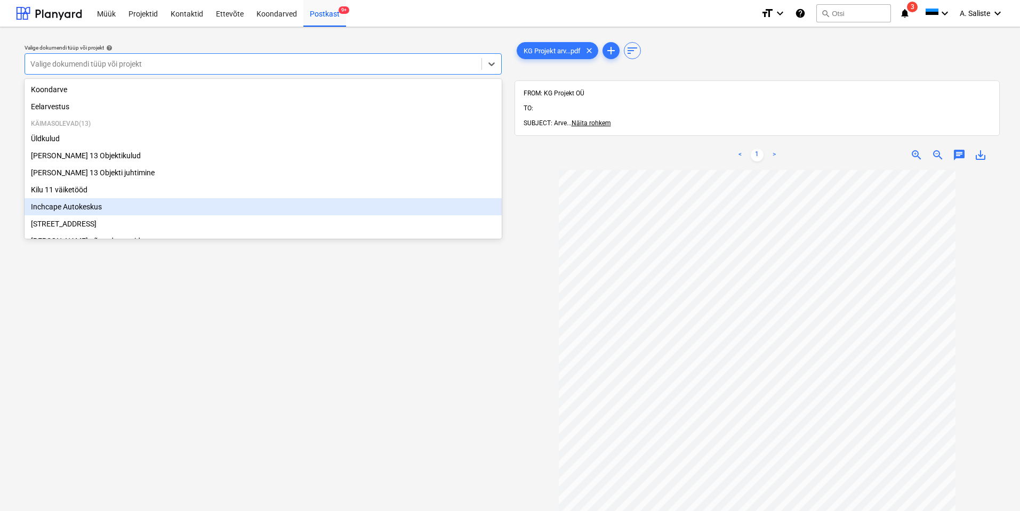
click at [65, 210] on div "Inchcape Autokeskus" at bounding box center [263, 206] width 477 height 17
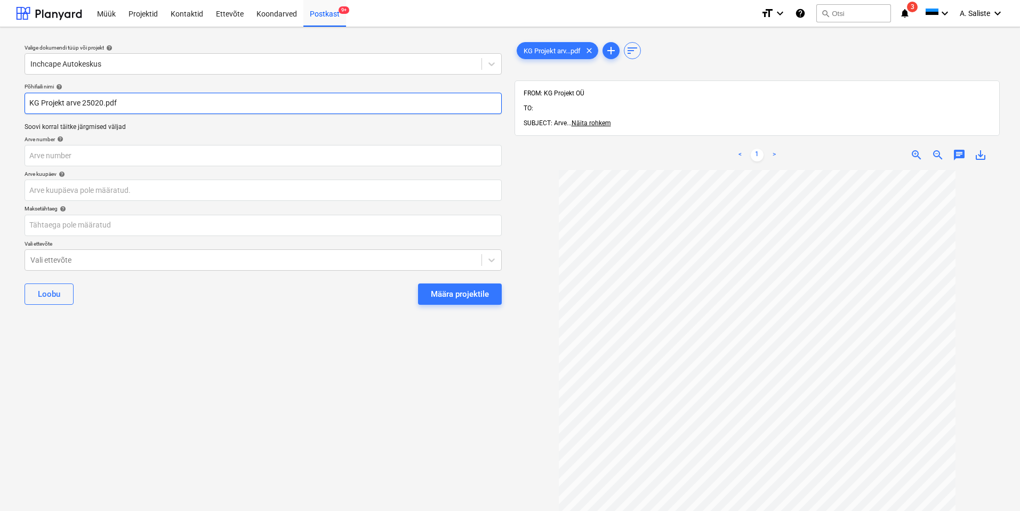
click at [317, 104] on input "KG Projekt arve 25020.pdf" at bounding box center [263, 103] width 477 height 21
click at [385, 53] on div "Inchcape Autokeskus" at bounding box center [263, 63] width 477 height 21
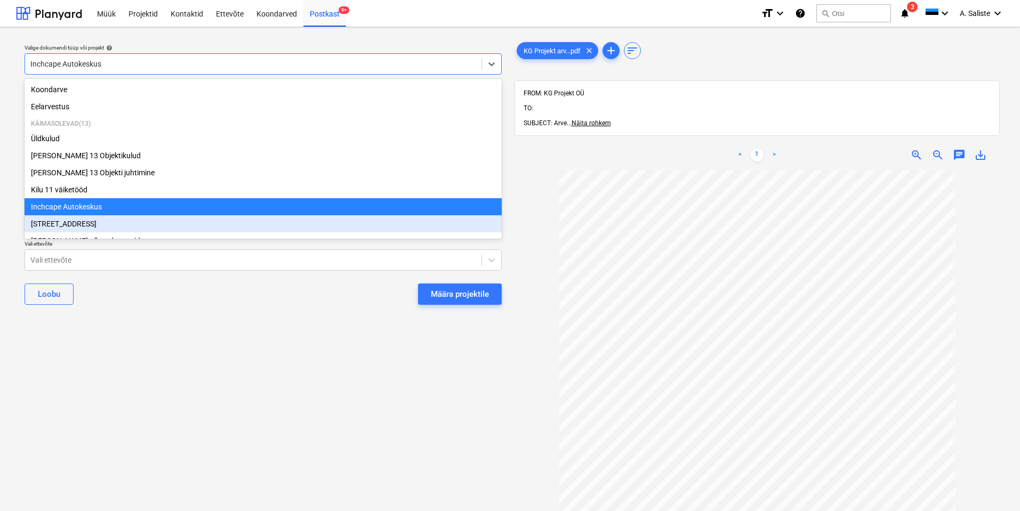
click at [71, 226] on div "[STREET_ADDRESS]" at bounding box center [263, 223] width 477 height 17
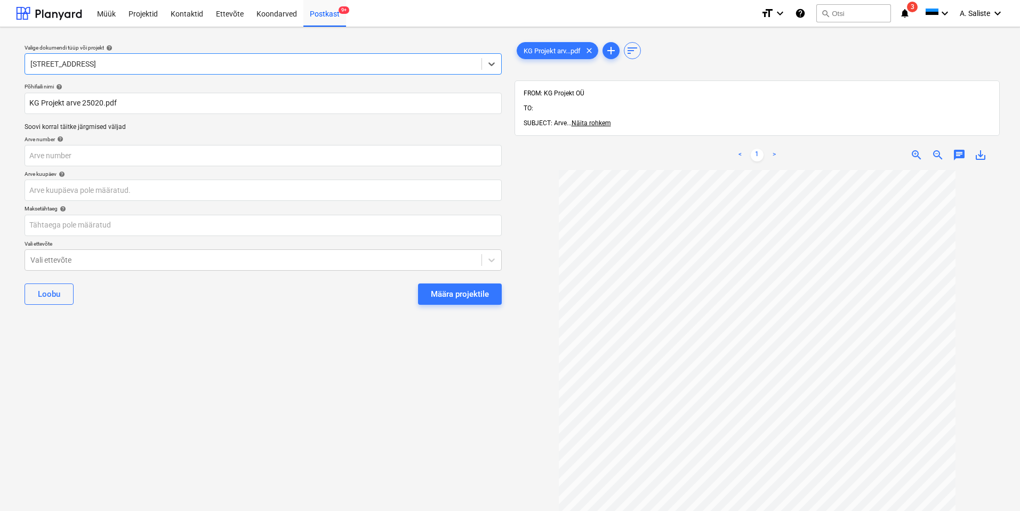
click at [445, 294] on div "Määra projektile" at bounding box center [460, 294] width 58 height 14
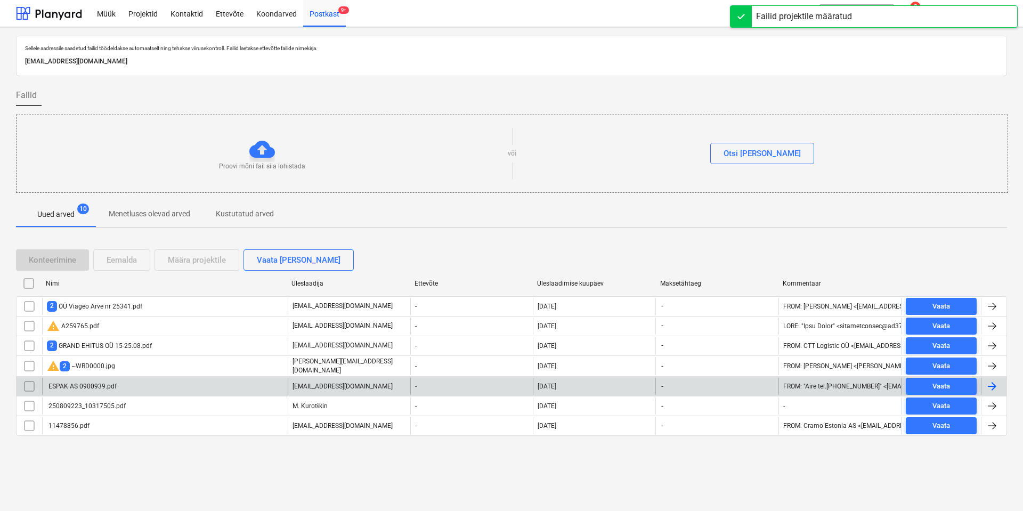
click at [127, 386] on div "ESPAK AS 0900939.pdf" at bounding box center [165, 386] width 246 height 17
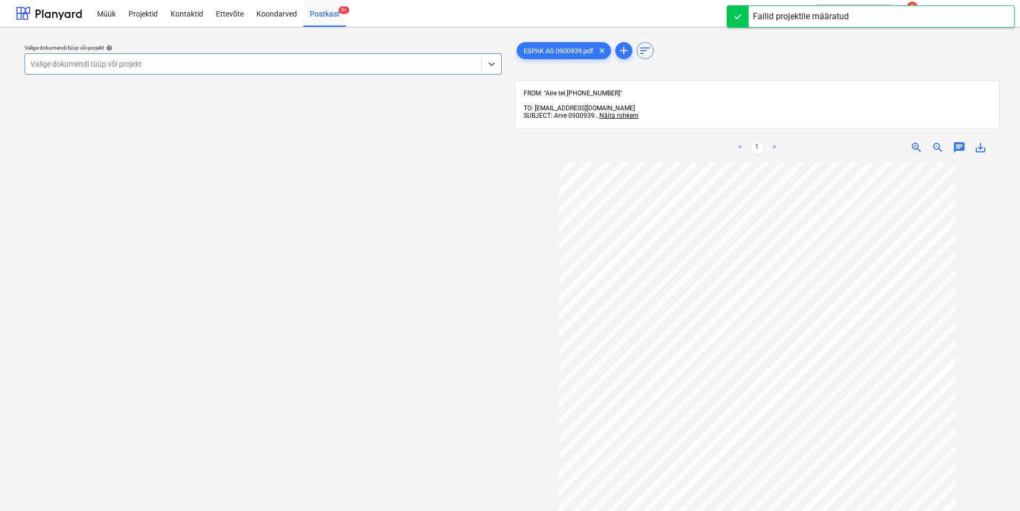
click at [400, 66] on div at bounding box center [253, 64] width 446 height 11
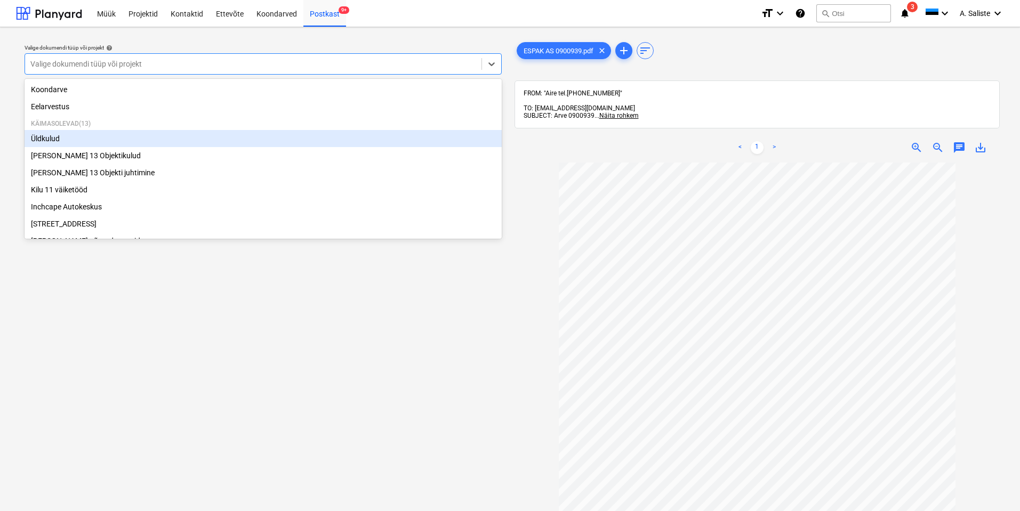
click at [66, 138] on div "Üldkulud" at bounding box center [263, 138] width 477 height 17
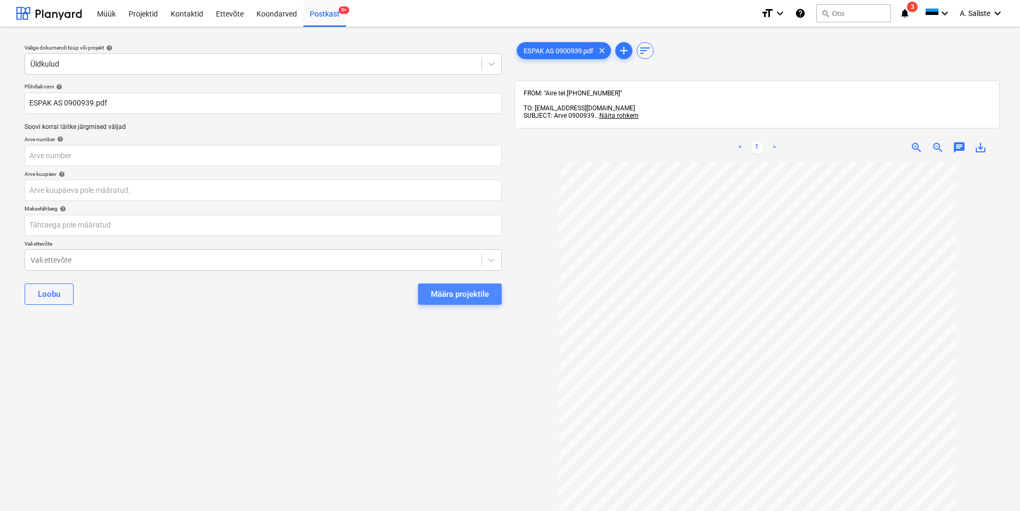
click at [452, 292] on div "Määra projektile" at bounding box center [460, 294] width 58 height 14
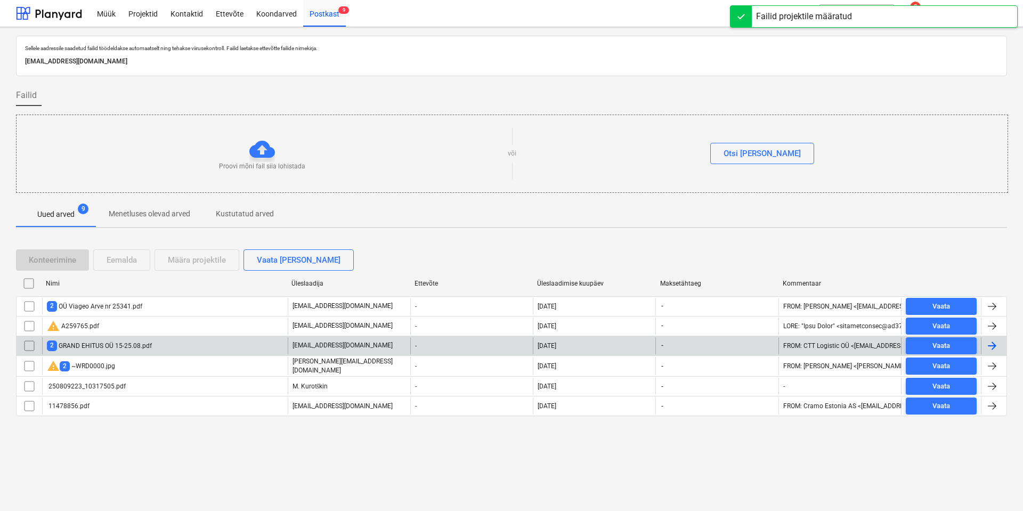
click at [132, 345] on div "2 GRAND EHITUS OÜ 15-25.08.pdf" at bounding box center [99, 346] width 105 height 10
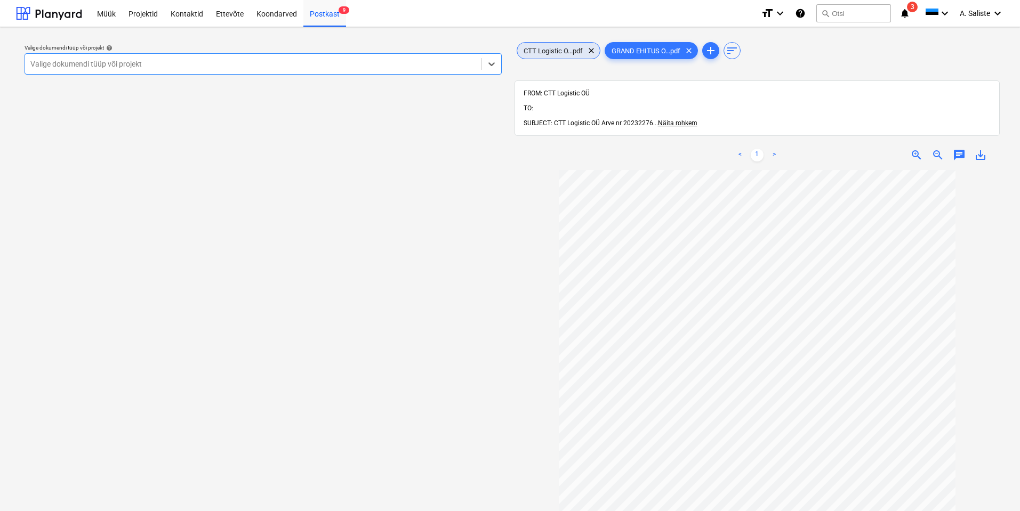
click at [572, 47] on span "CTT Logistic O...pdf" at bounding box center [553, 51] width 72 height 8
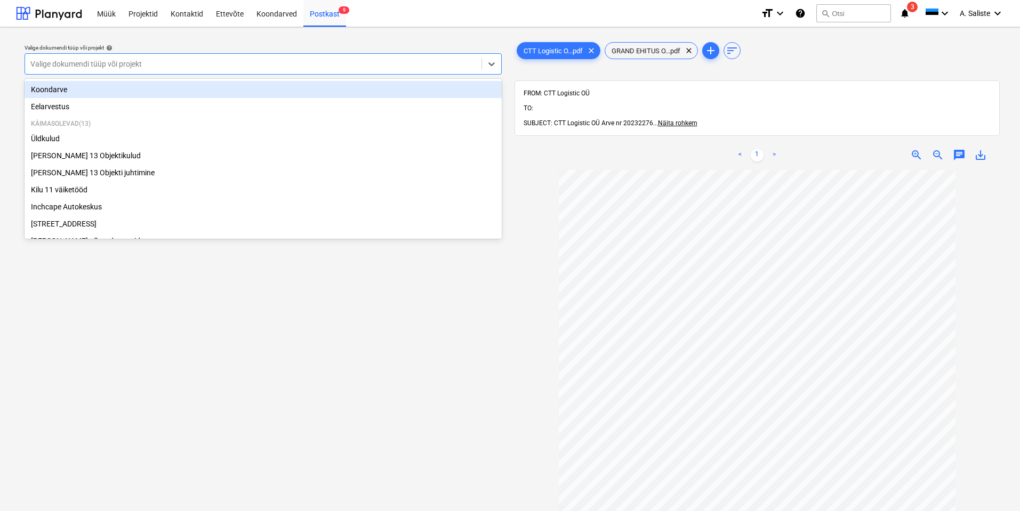
click at [398, 64] on div at bounding box center [253, 64] width 446 height 11
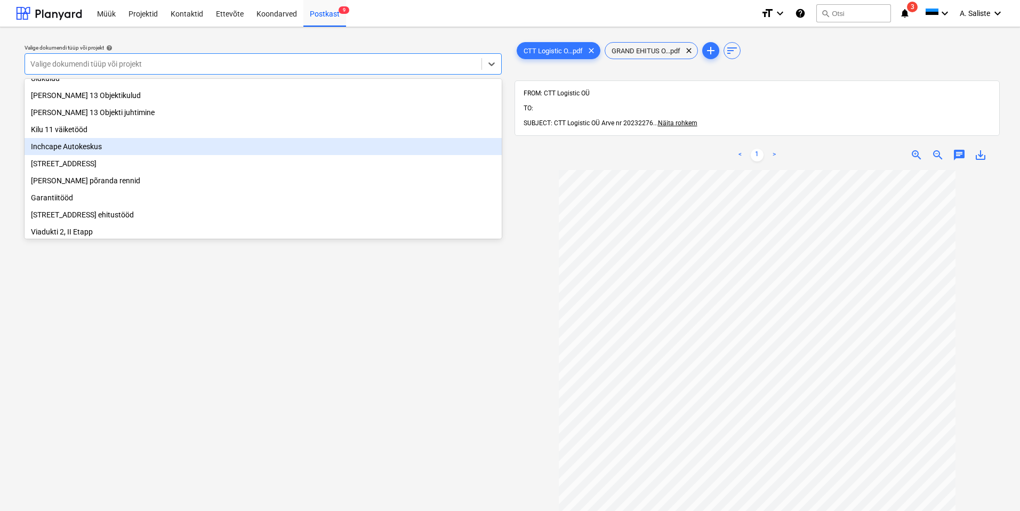
scroll to position [182, 0]
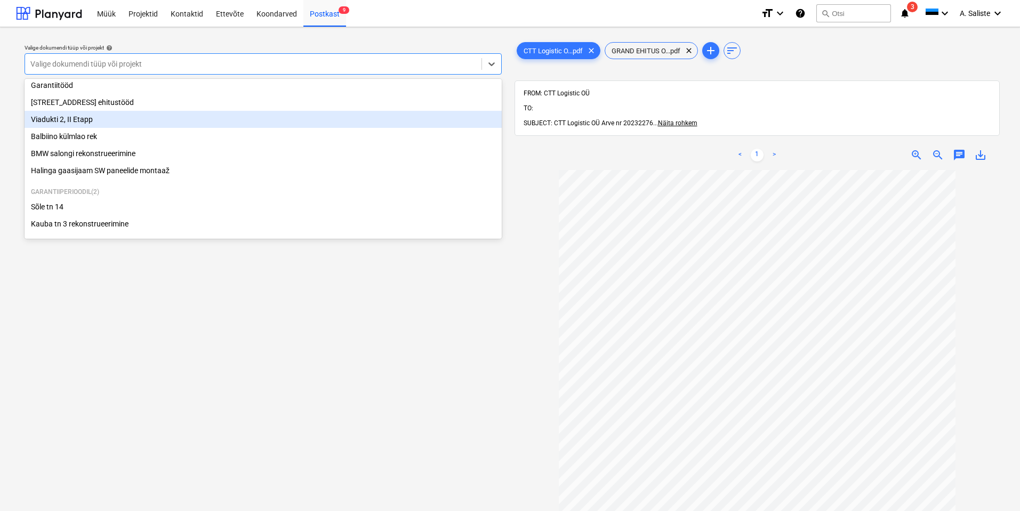
click at [82, 121] on div "Viadukti 2, II Etapp" at bounding box center [263, 119] width 477 height 17
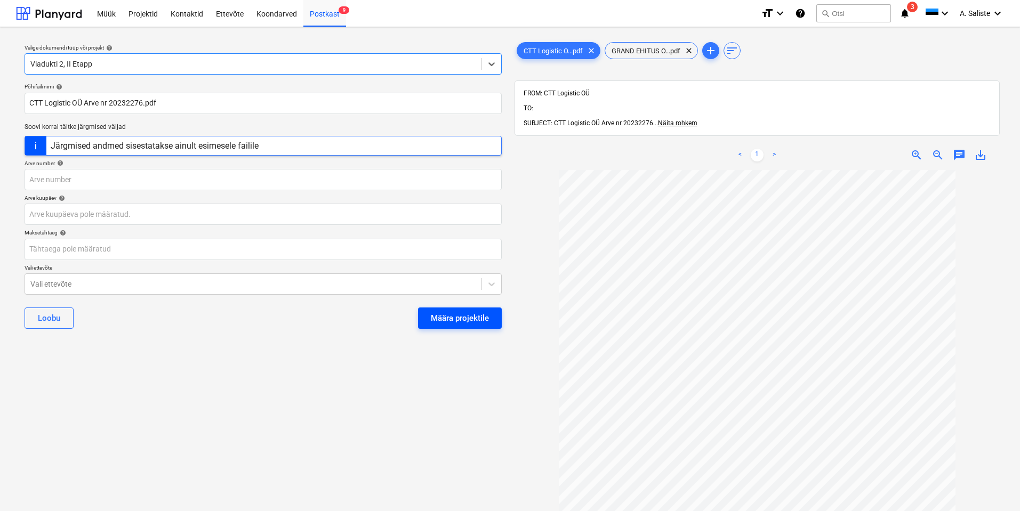
click at [444, 318] on div "Määra projektile" at bounding box center [460, 318] width 58 height 14
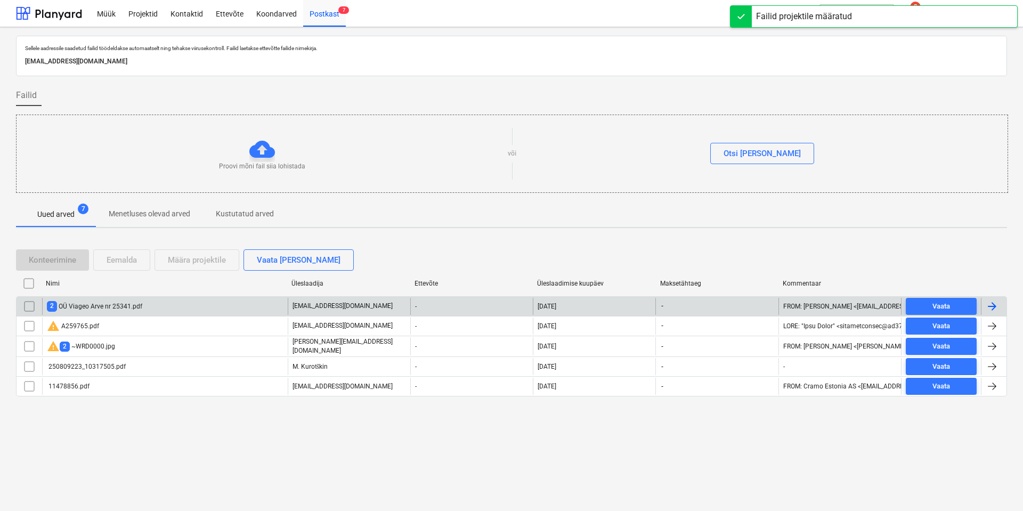
click at [151, 307] on div "2 OÜ Viageo Arve nr 25341.pdf" at bounding box center [165, 306] width 246 height 17
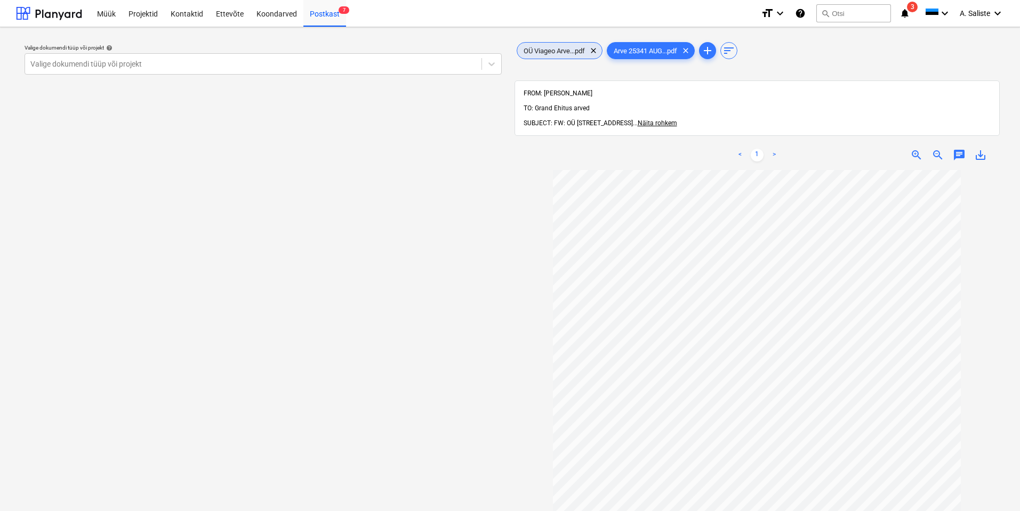
click at [557, 47] on span "OÜ Viageo Arve...pdf" at bounding box center [554, 51] width 74 height 8
click at [337, 61] on div at bounding box center [253, 64] width 446 height 11
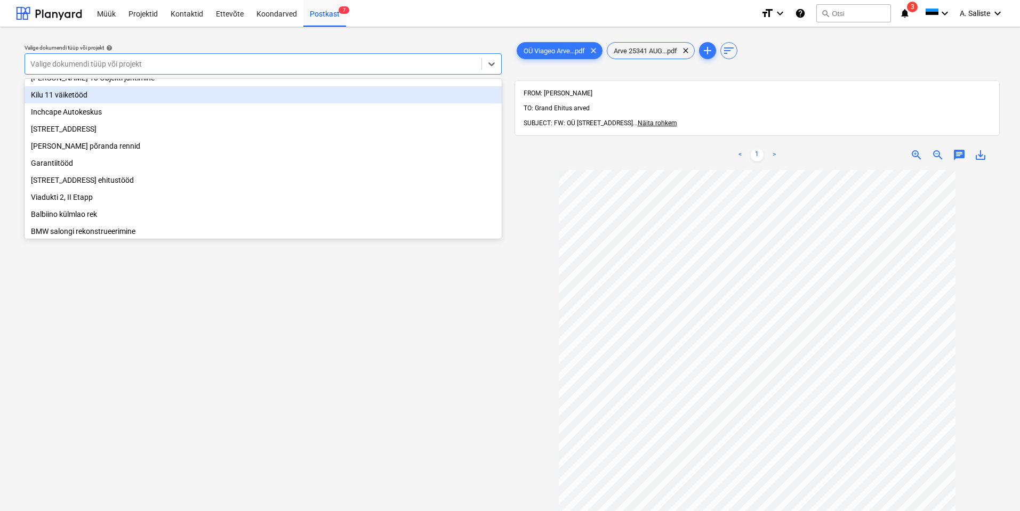
scroll to position [107, 0]
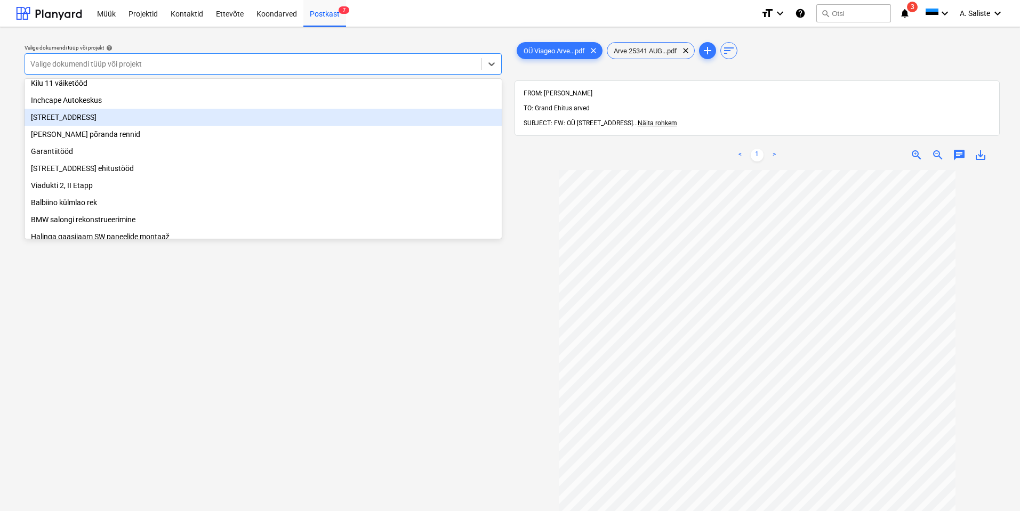
click at [81, 118] on div "[STREET_ADDRESS]" at bounding box center [263, 117] width 477 height 17
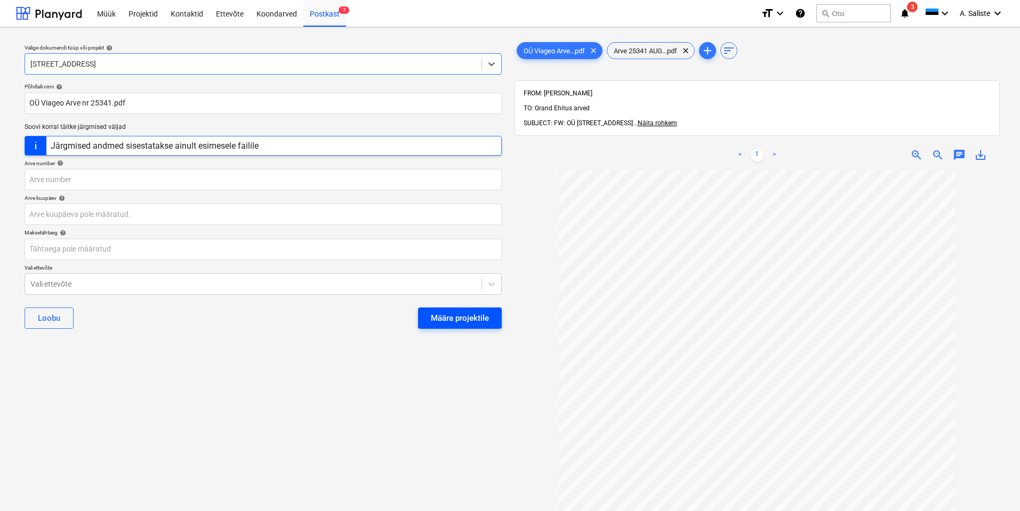
click at [461, 319] on div "Määra projektile" at bounding box center [460, 318] width 58 height 14
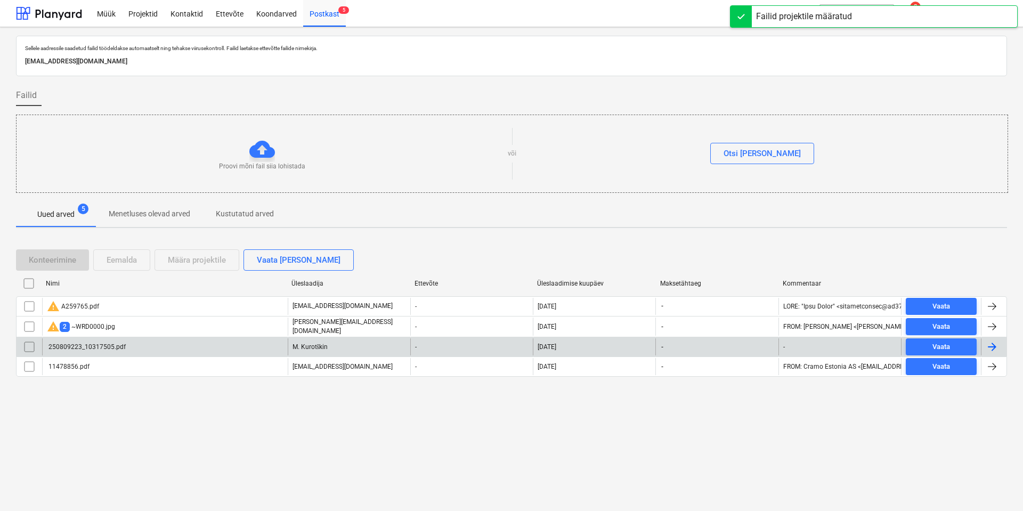
click at [95, 341] on div "250809223_10317505.pdf" at bounding box center [165, 346] width 246 height 17
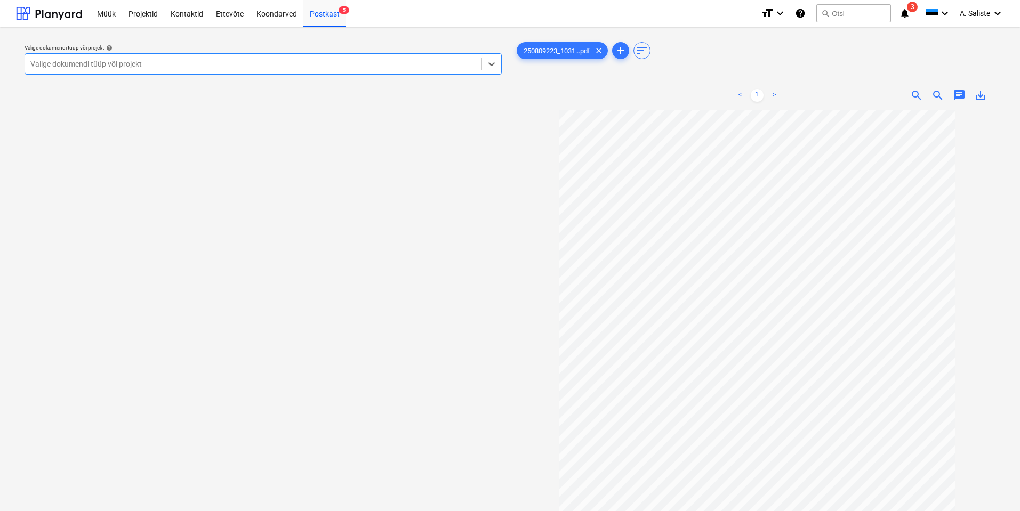
click at [438, 63] on div at bounding box center [253, 64] width 446 height 11
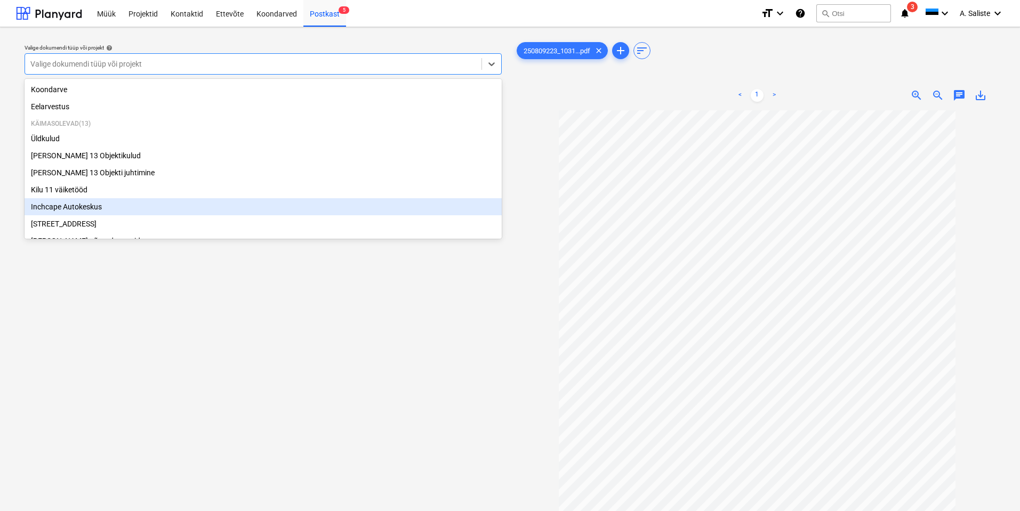
click at [92, 211] on div "Inchcape Autokeskus" at bounding box center [263, 206] width 477 height 17
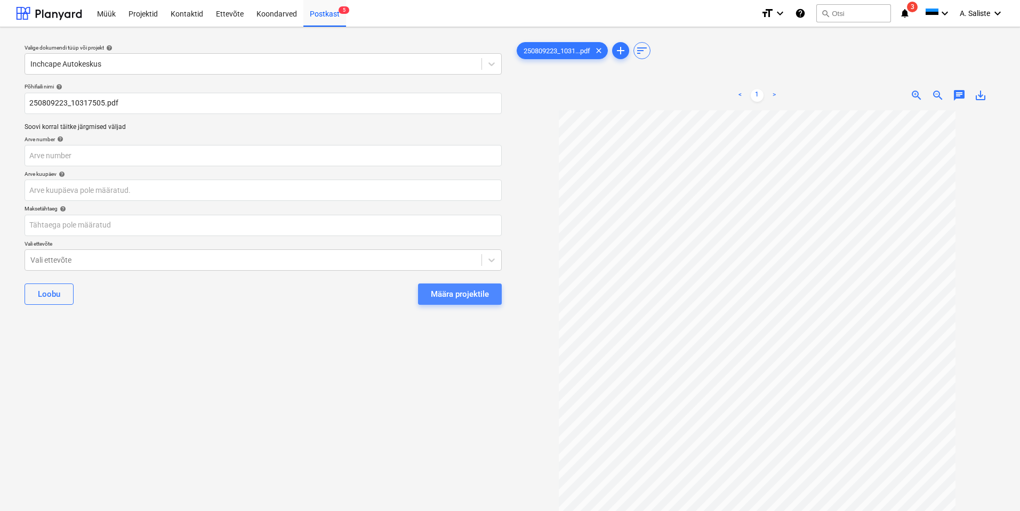
click at [453, 293] on div "Määra projektile" at bounding box center [460, 294] width 58 height 14
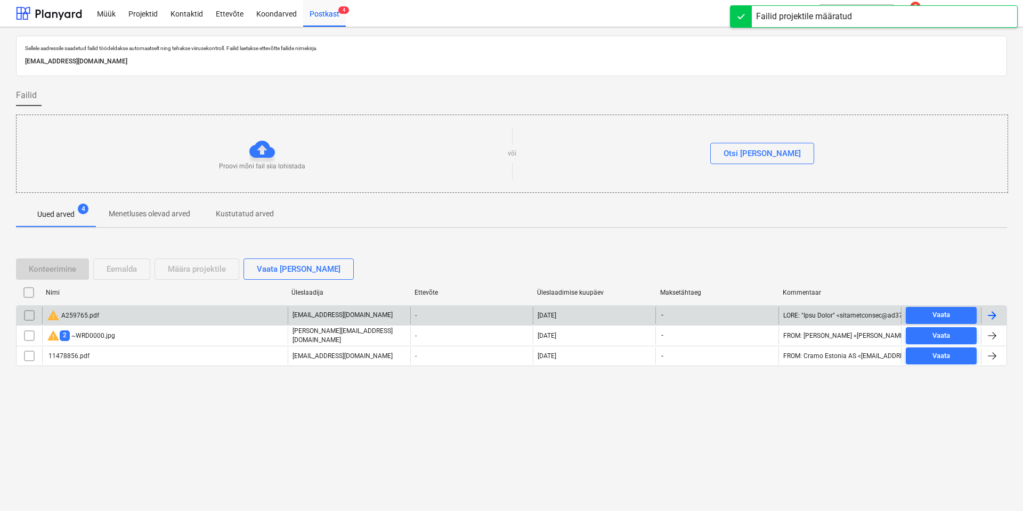
click at [139, 310] on div "warning A259765.pdf" at bounding box center [165, 315] width 246 height 17
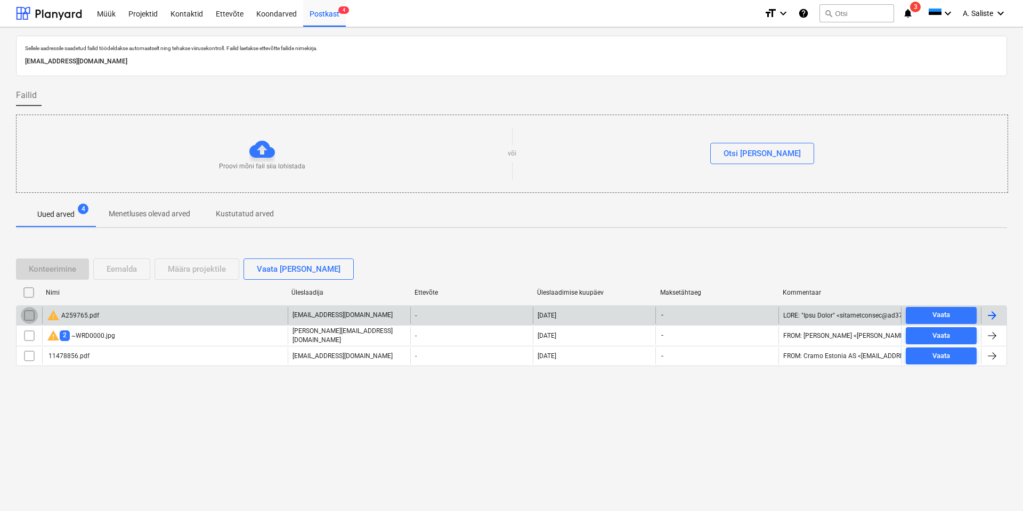
click at [27, 317] on input "checkbox" at bounding box center [29, 315] width 17 height 17
click at [117, 271] on div "Eemalda" at bounding box center [122, 269] width 30 height 14
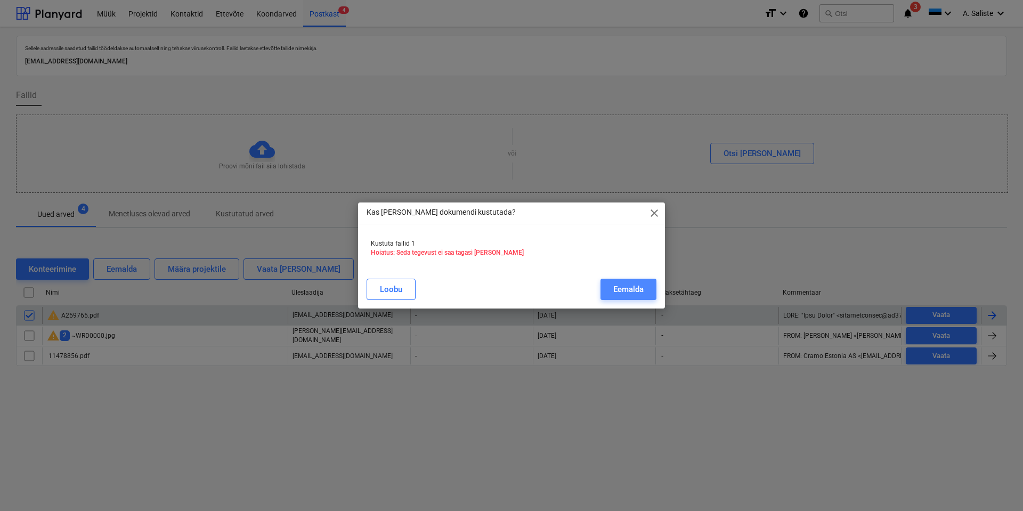
click at [641, 287] on div "Eemalda" at bounding box center [628, 289] width 30 height 14
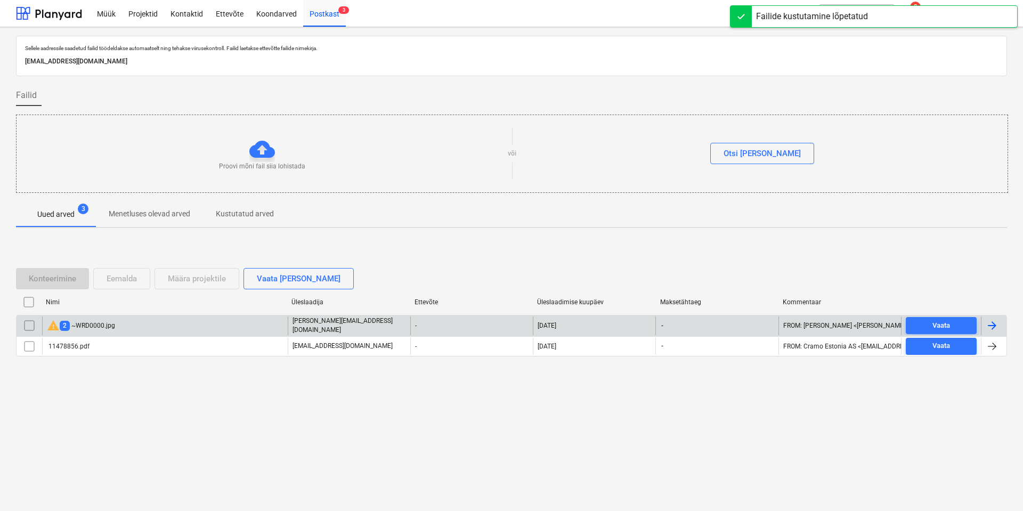
click at [116, 326] on div "warning 2 ~WRD0000.jpg" at bounding box center [165, 326] width 246 height 18
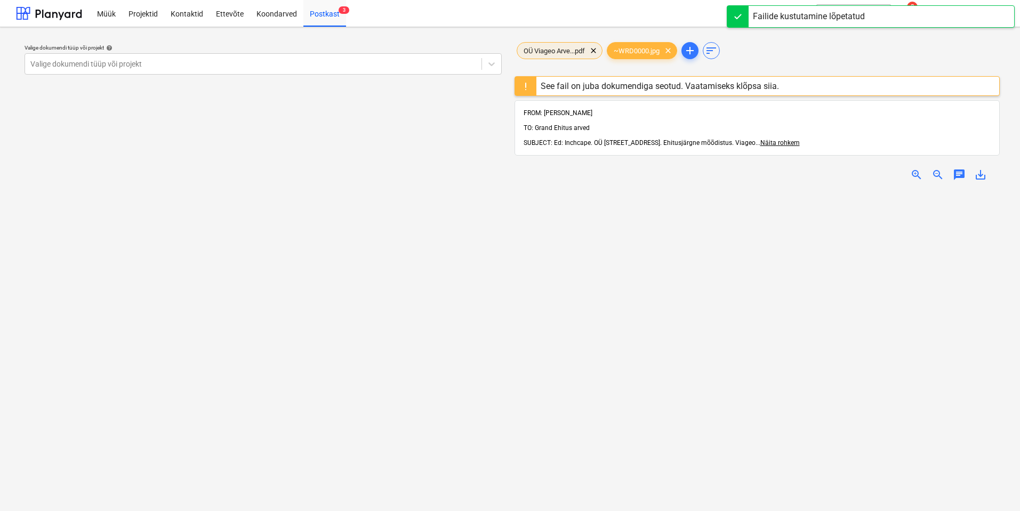
click at [552, 52] on span "OÜ Viageo Arve...pdf" at bounding box center [554, 51] width 74 height 8
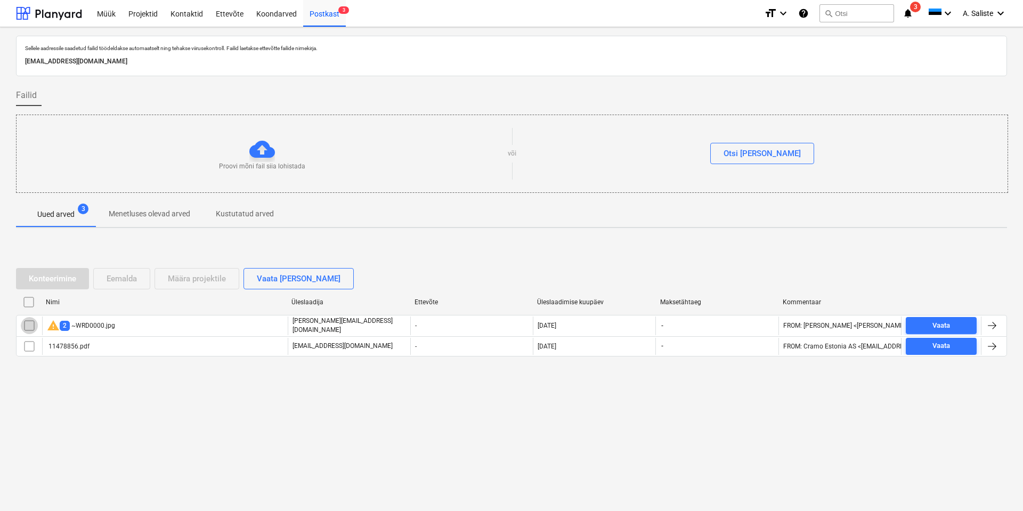
drag, startPoint x: 27, startPoint y: 325, endPoint x: 88, endPoint y: 281, distance: 75.0
click at [27, 325] on input "checkbox" at bounding box center [29, 325] width 17 height 17
click at [124, 276] on div "Eemalda" at bounding box center [122, 279] width 30 height 14
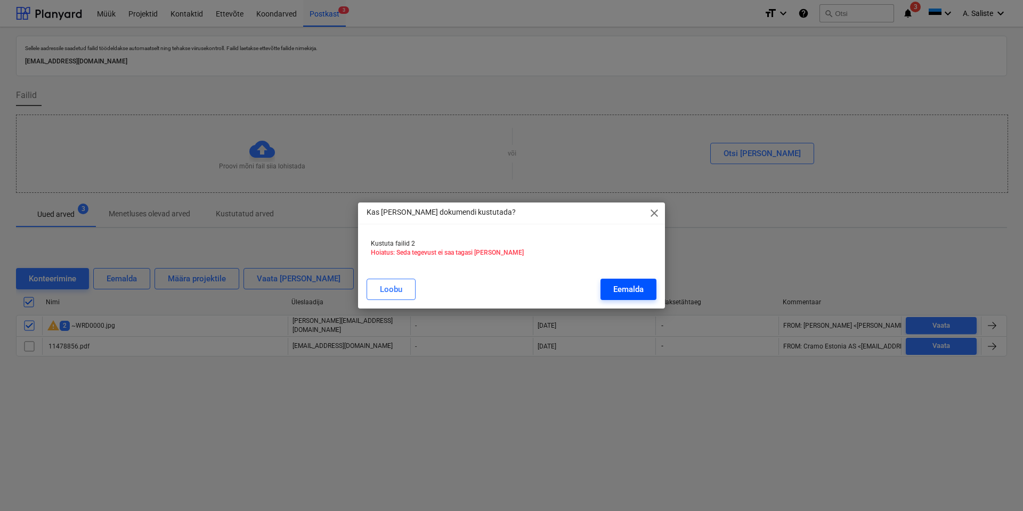
click at [634, 287] on div "Eemalda" at bounding box center [628, 289] width 30 height 14
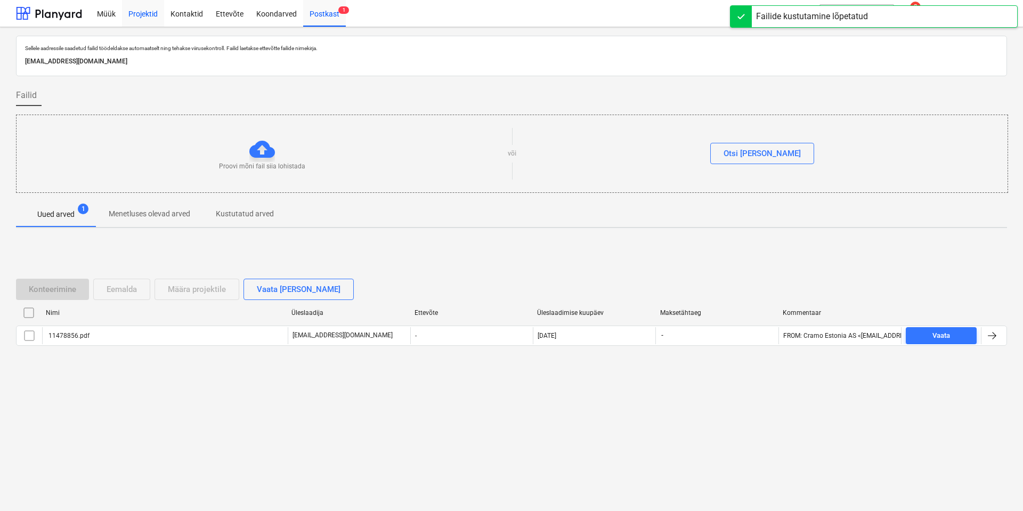
click at [149, 9] on div "Projektid" at bounding box center [143, 12] width 42 height 27
